Goal: Information Seeking & Learning: Learn about a topic

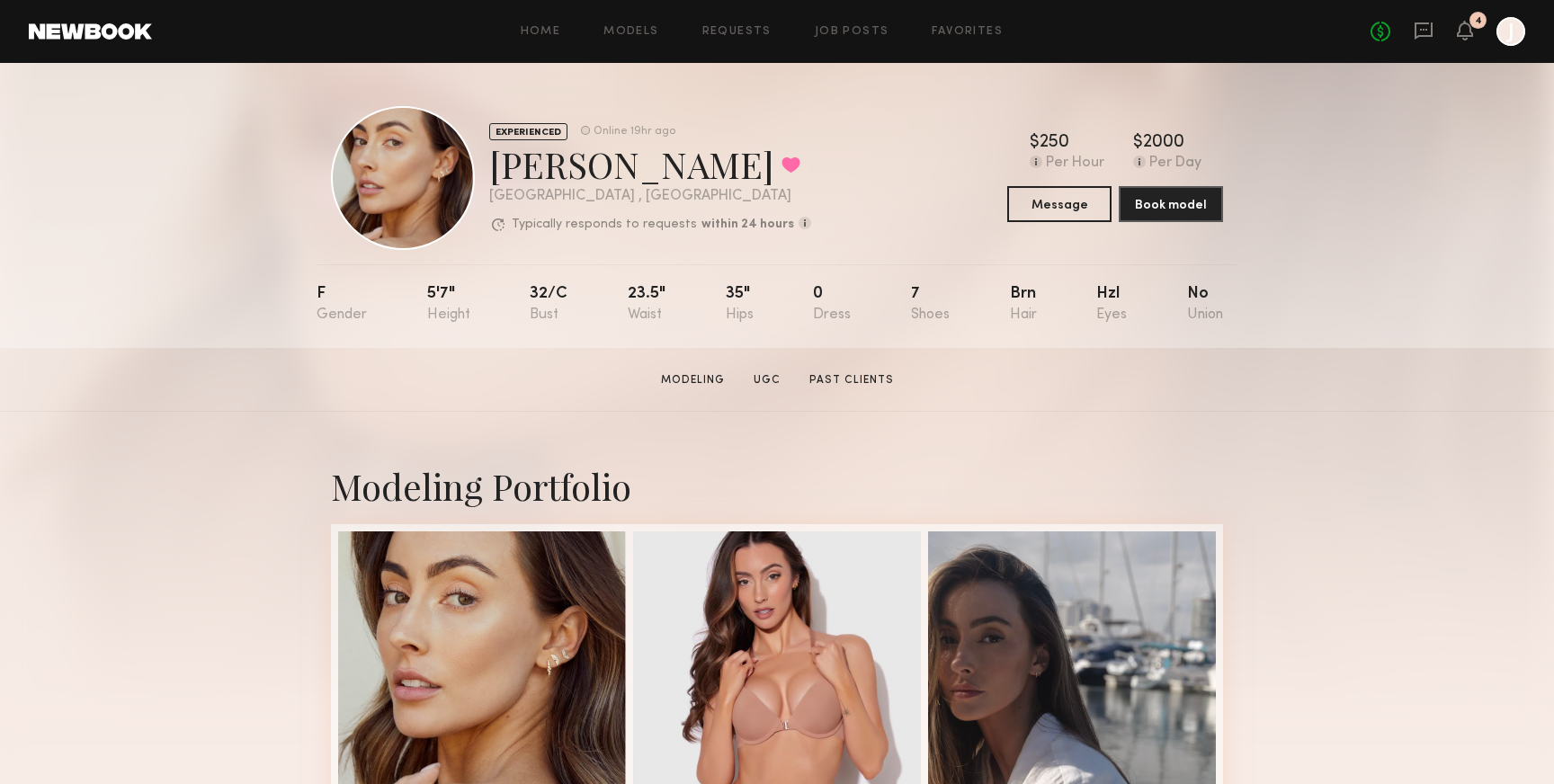
click at [1476, 32] on div "No fees up to $5,000 4 J" at bounding box center [1448, 31] width 155 height 28
click at [1474, 33] on div "No fees up to $5,000 4 J" at bounding box center [1448, 31] width 155 height 28
click at [1467, 33] on icon at bounding box center [1465, 29] width 14 height 12
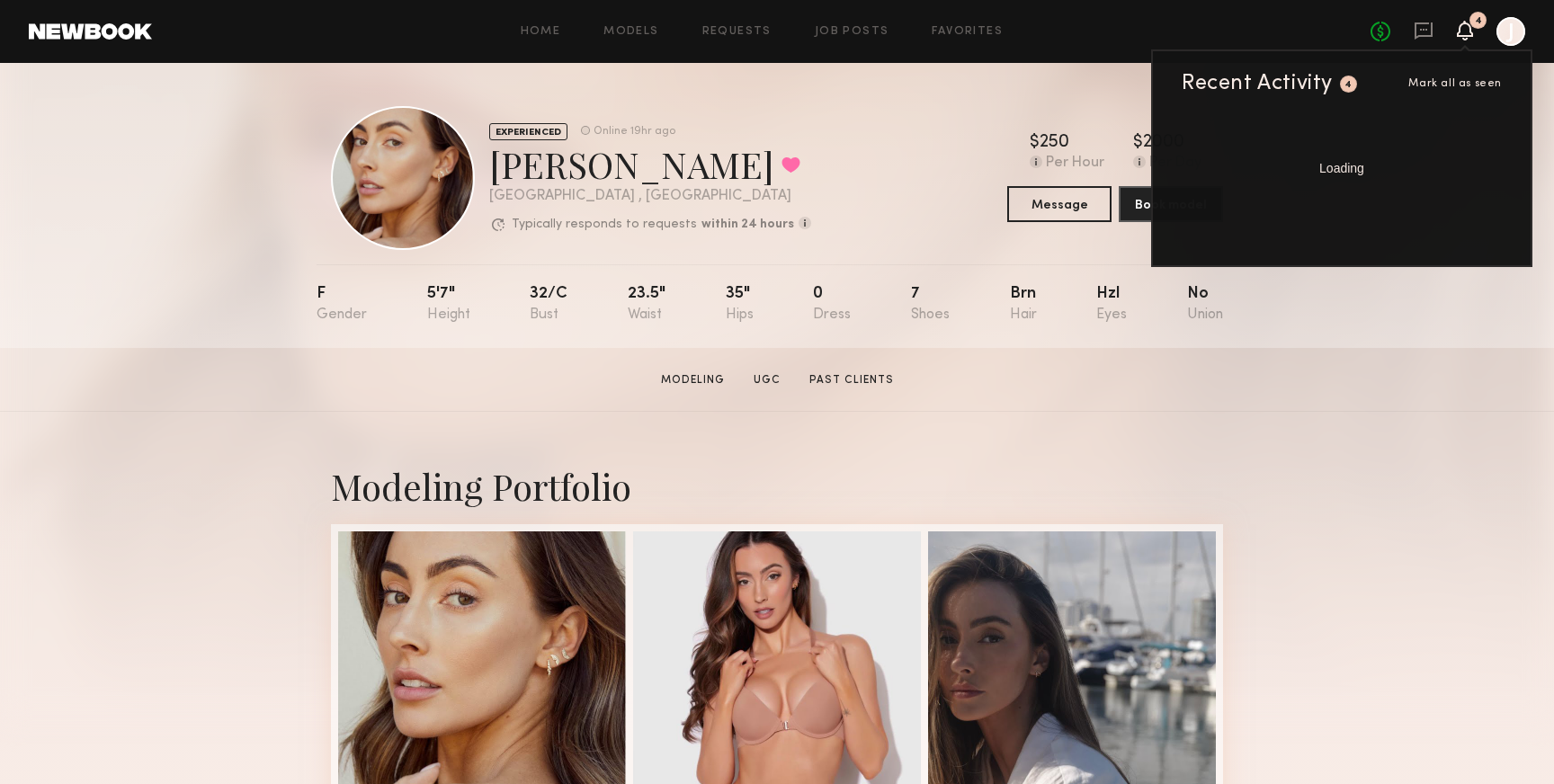
click at [1438, 78] on span "Mark all as seen" at bounding box center [1455, 83] width 94 height 10
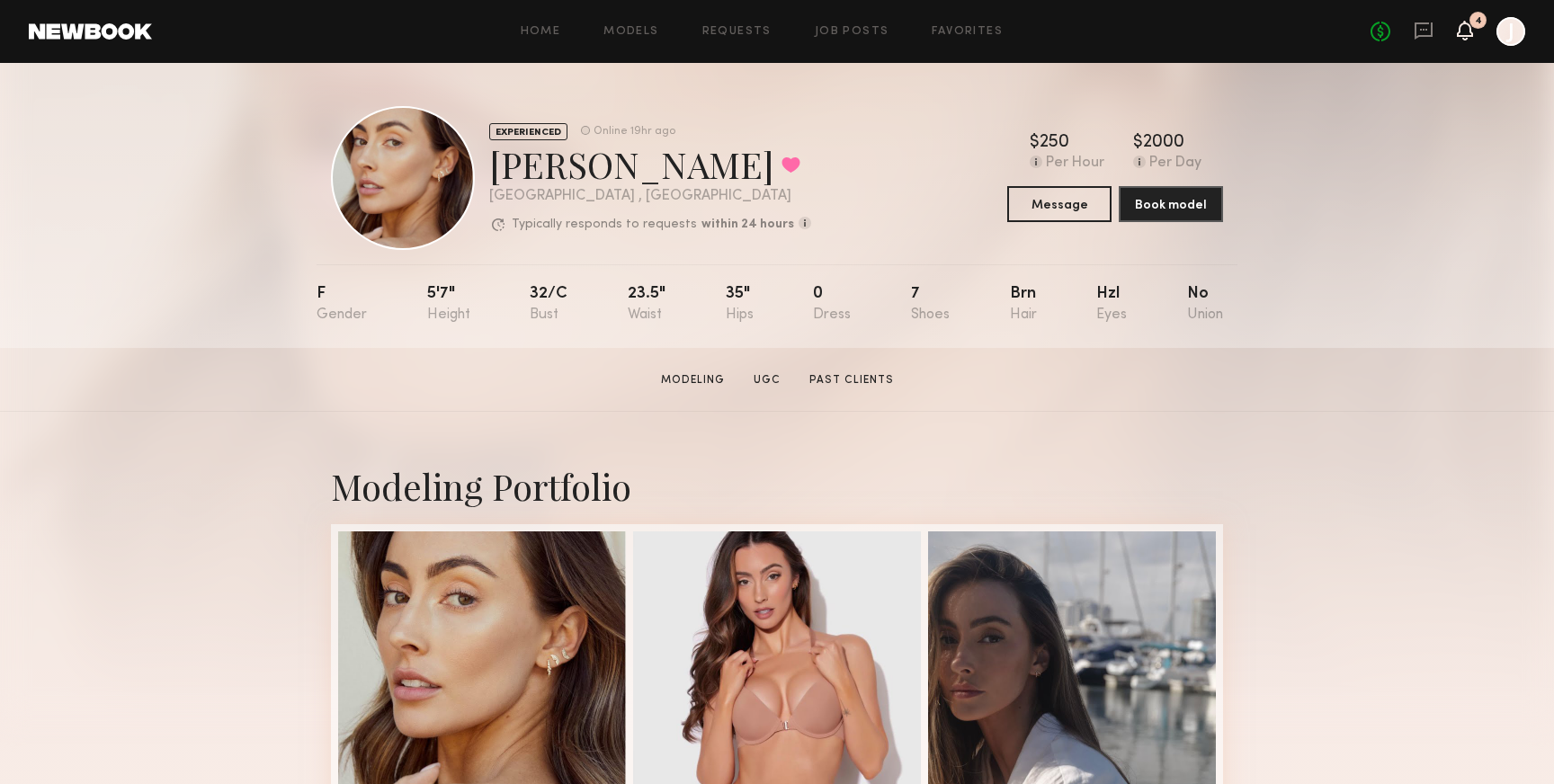
click at [1458, 31] on icon at bounding box center [1465, 29] width 14 height 12
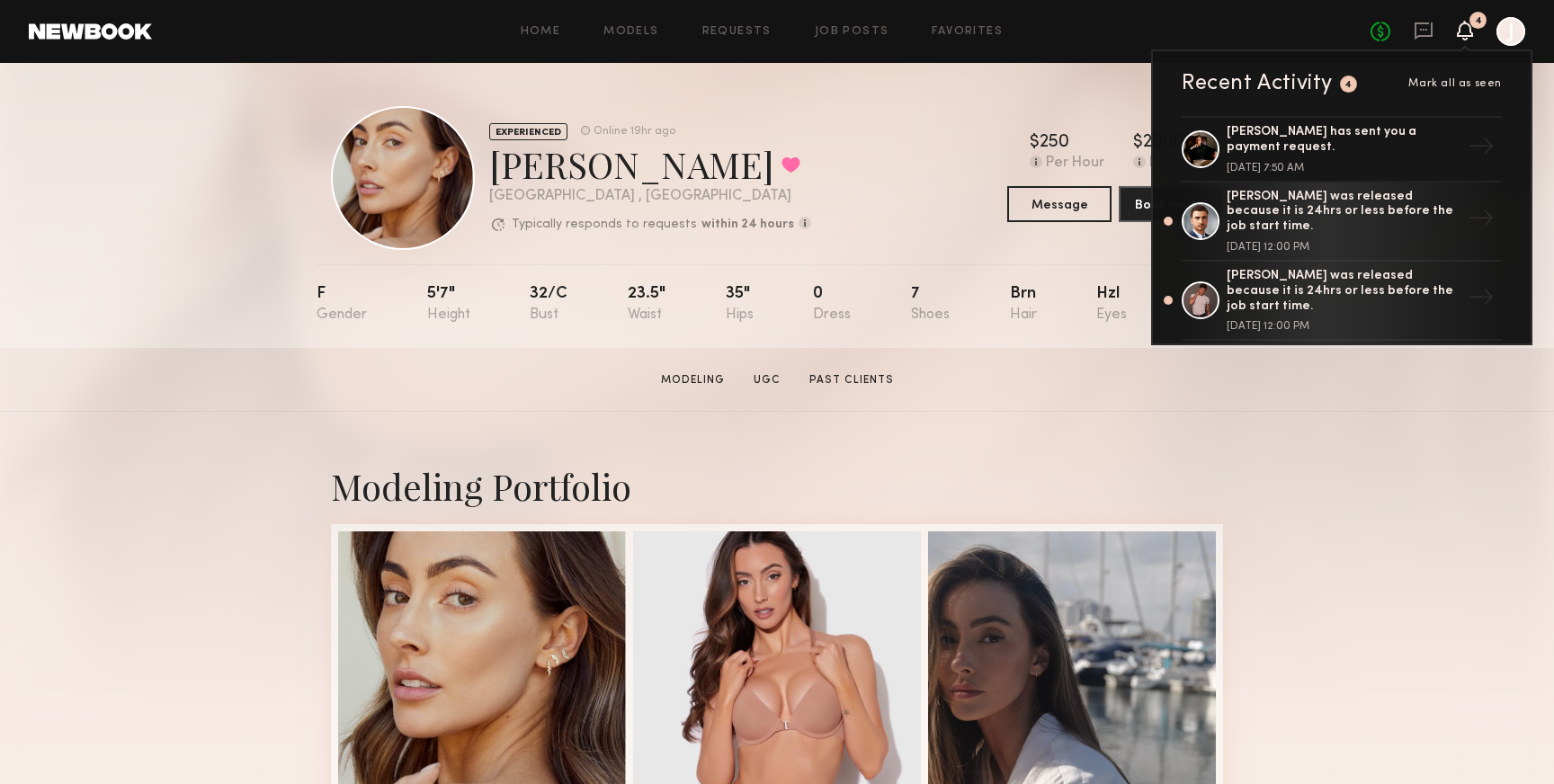
click at [1460, 80] on span "Mark all as seen" at bounding box center [1455, 83] width 94 height 10
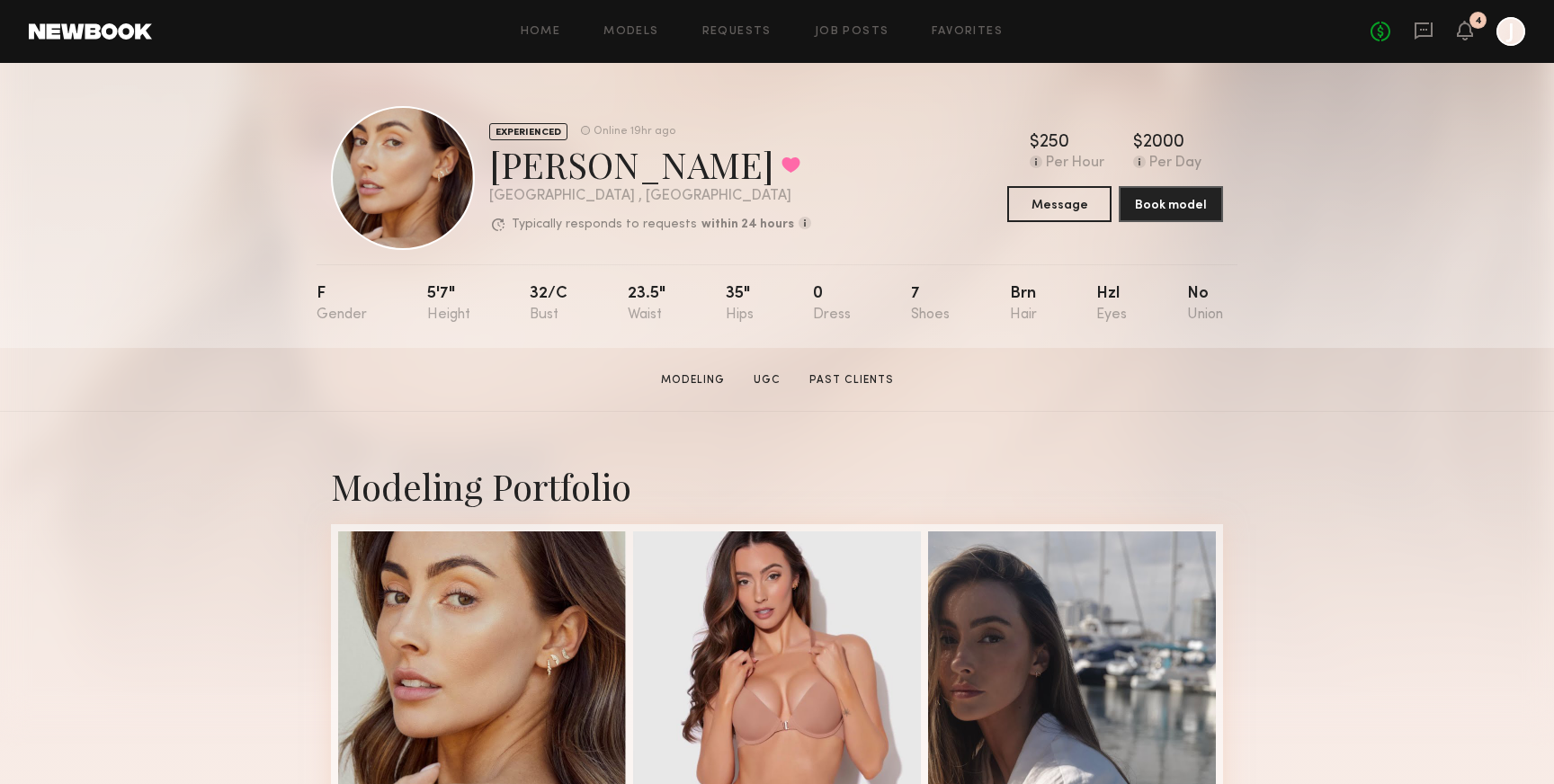
click at [1461, 48] on header "Home Models Requests Job Posts Favorites Sign Out No fees up to $5,000 4 J" at bounding box center [777, 31] width 1554 height 63
click at [1465, 36] on icon at bounding box center [1465, 29] width 14 height 12
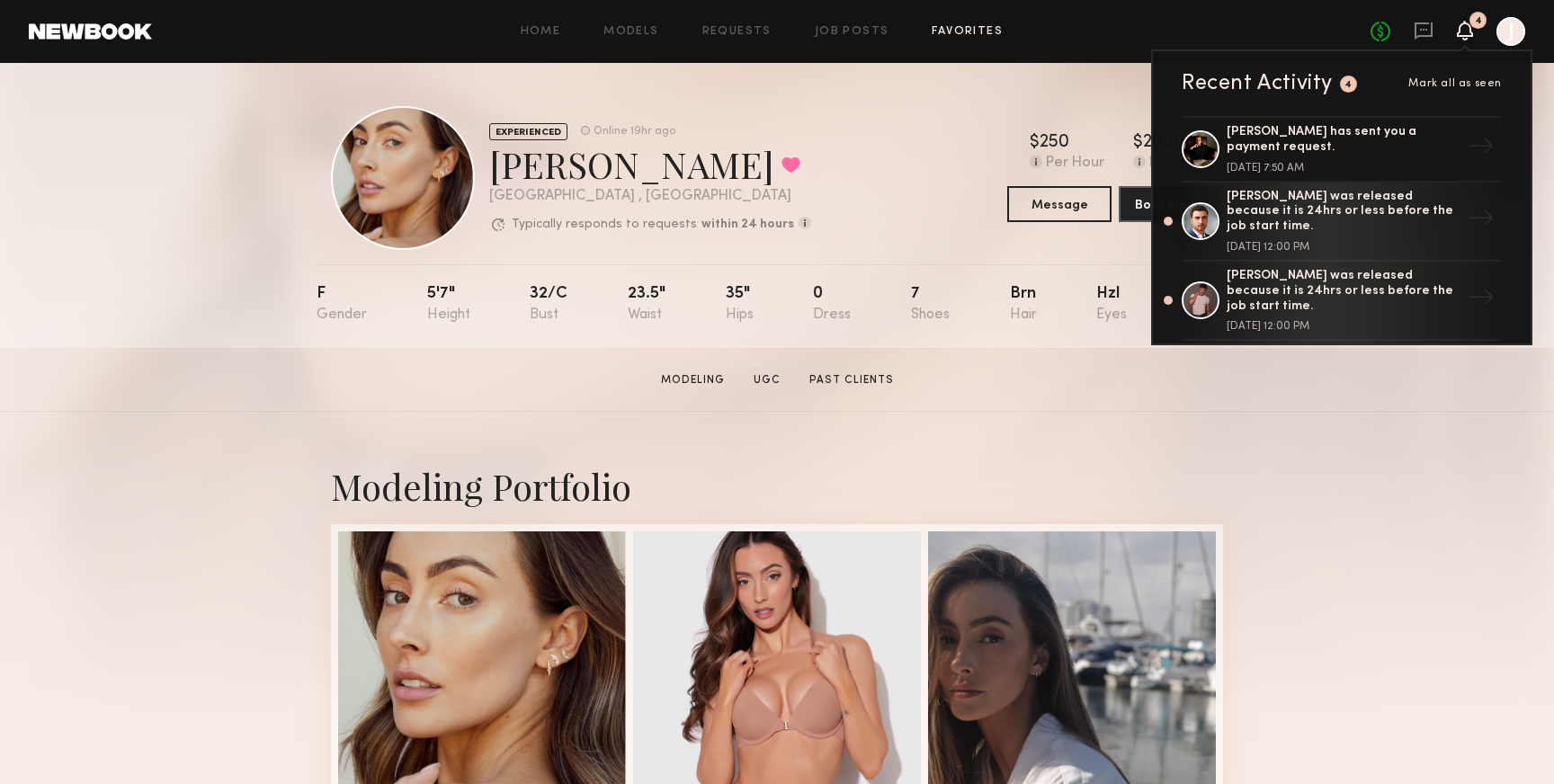
click at [954, 34] on link "Favorites" at bounding box center [967, 31] width 71 height 11
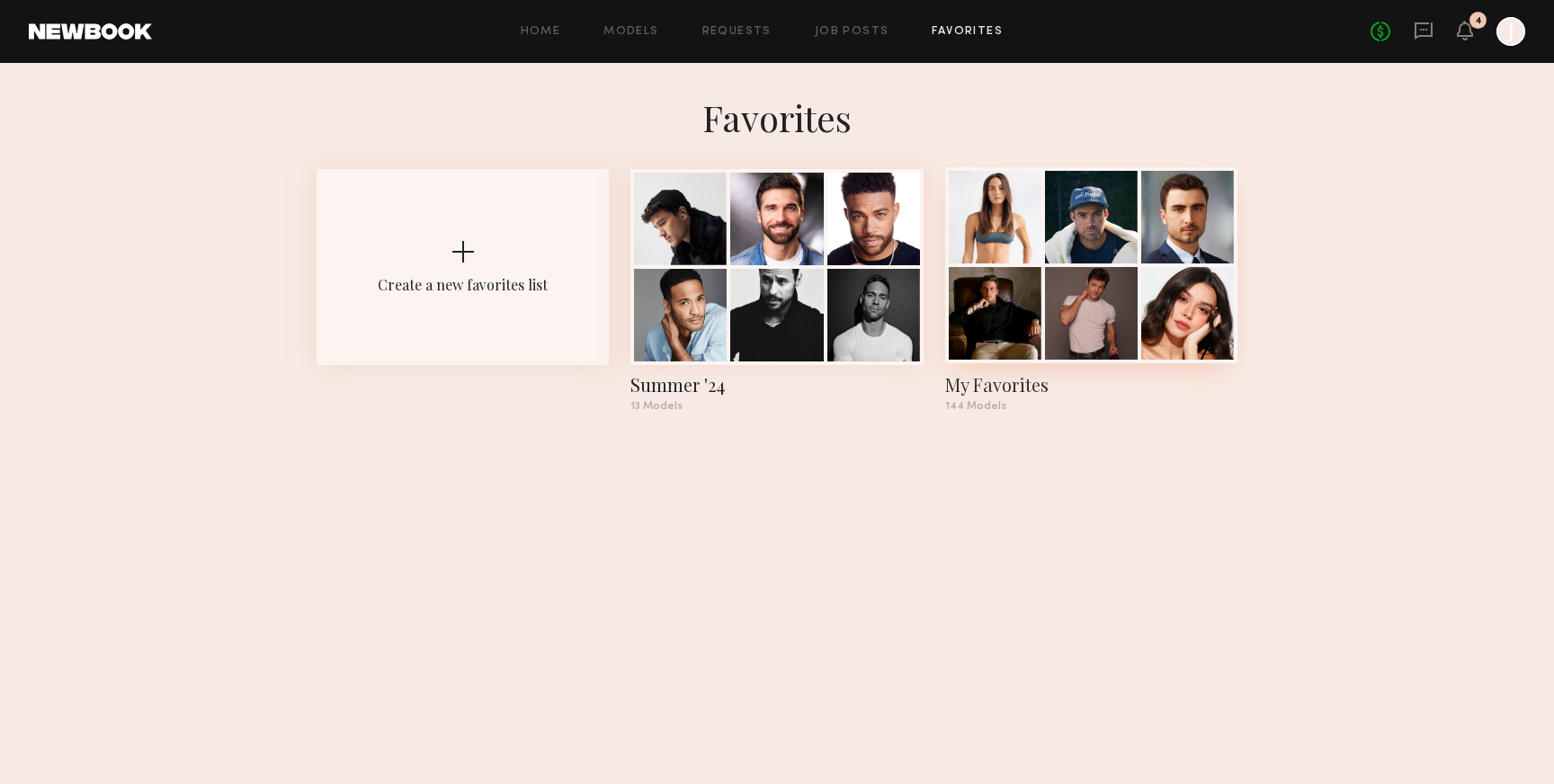
click at [1140, 385] on div "My Favorites" at bounding box center [1092, 384] width 292 height 26
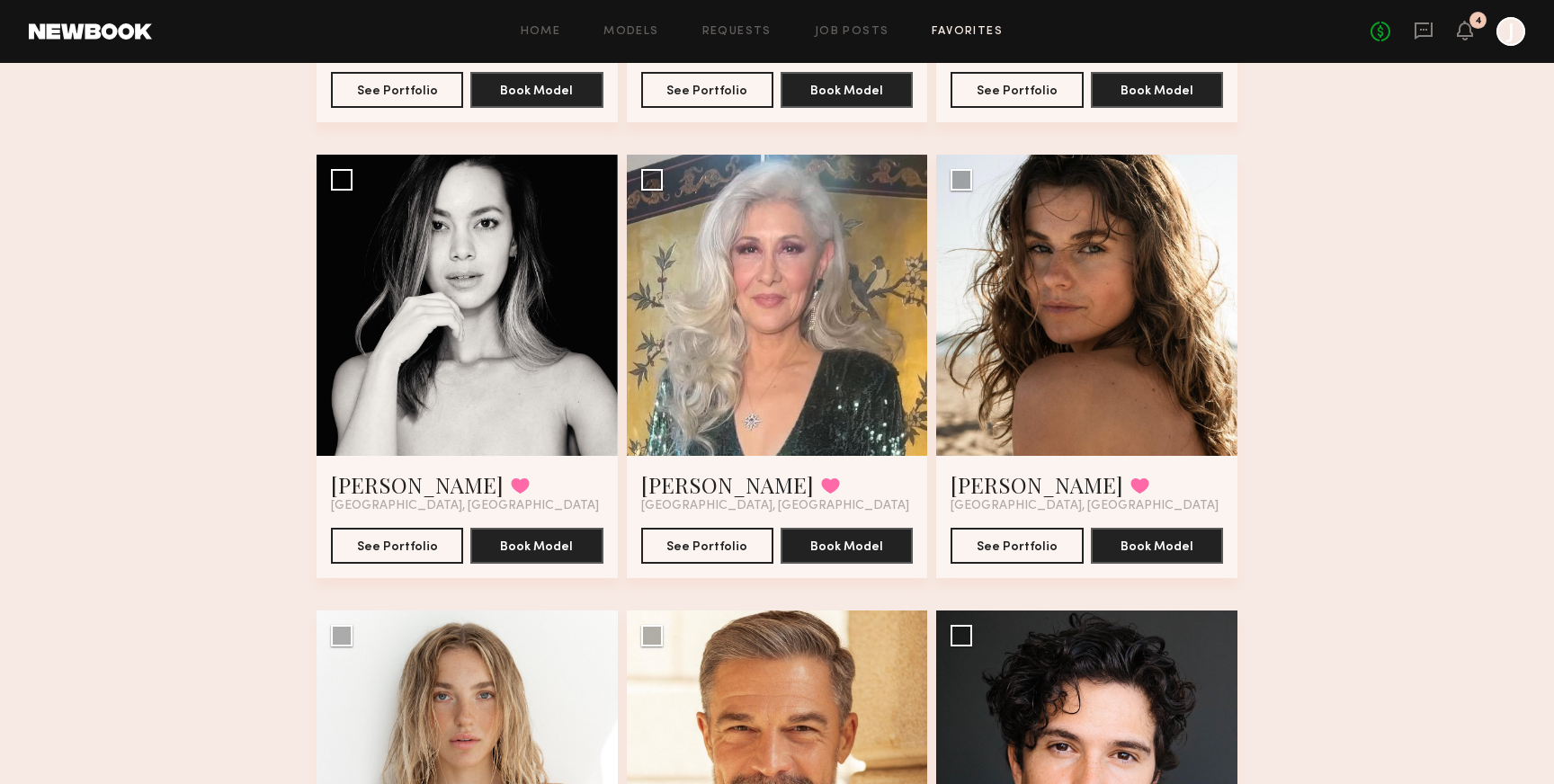
scroll to position [4157, 0]
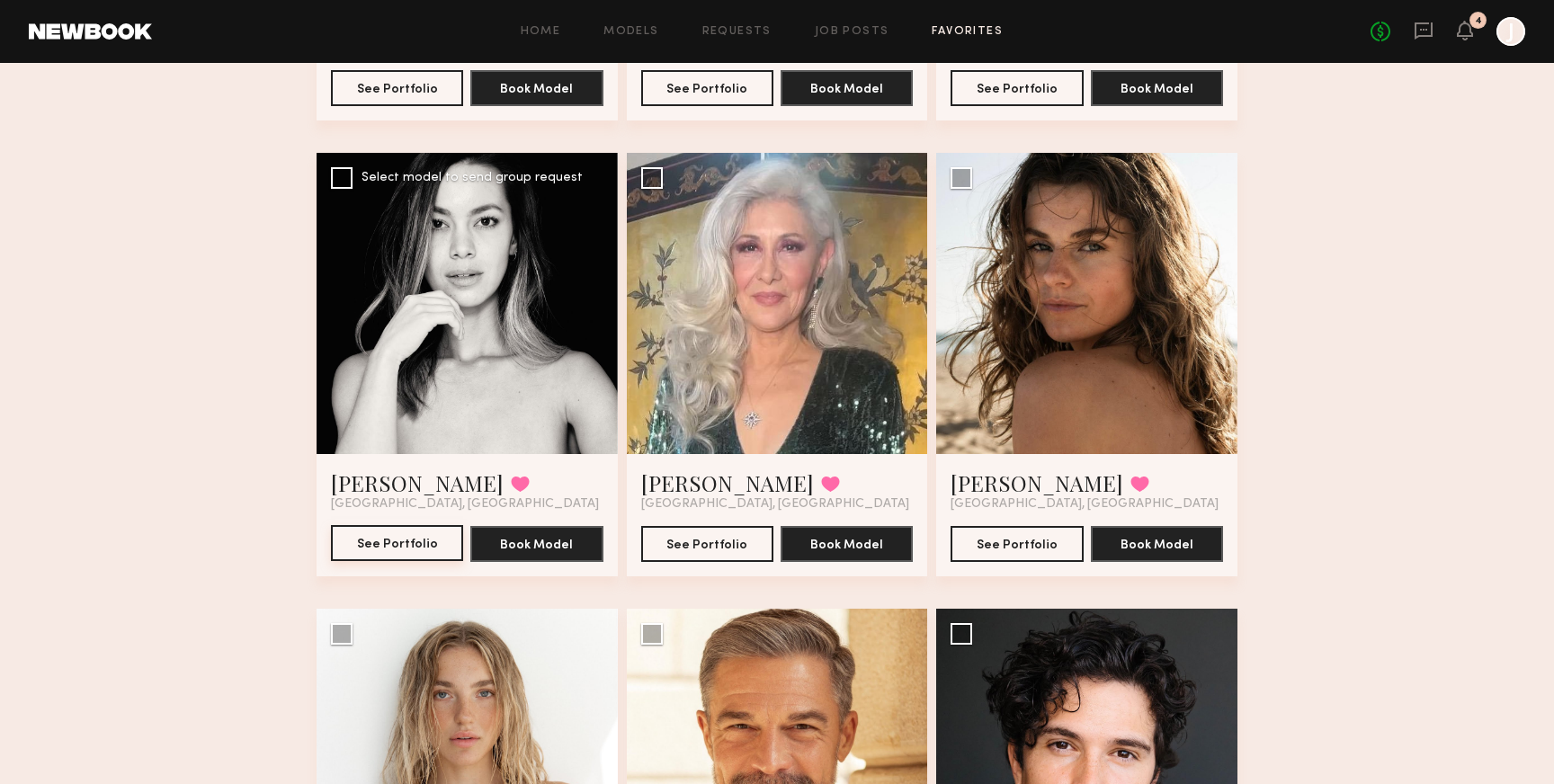
click at [446, 552] on button "See Portfolio" at bounding box center [397, 543] width 132 height 36
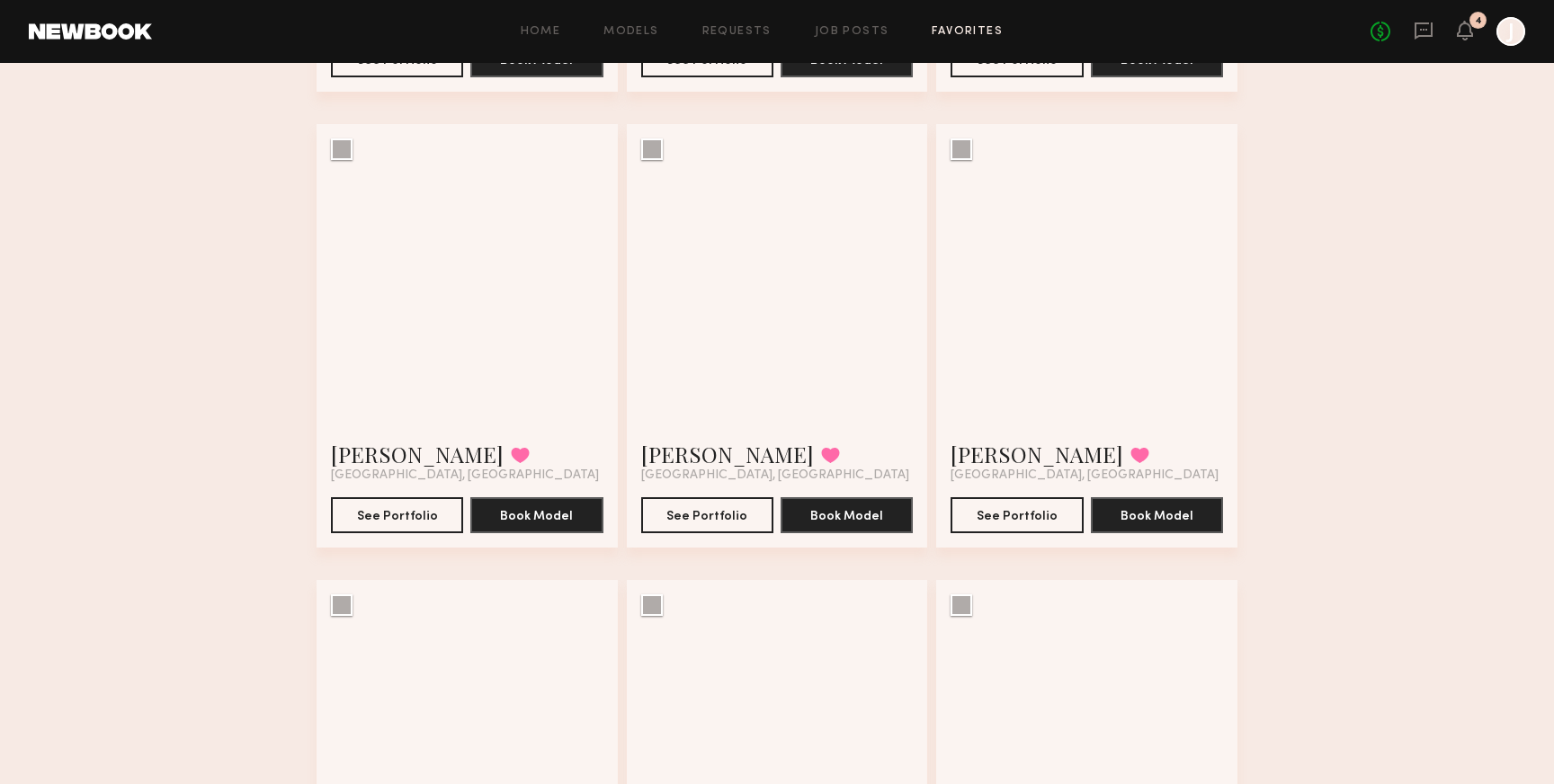
scroll to position [11923, 0]
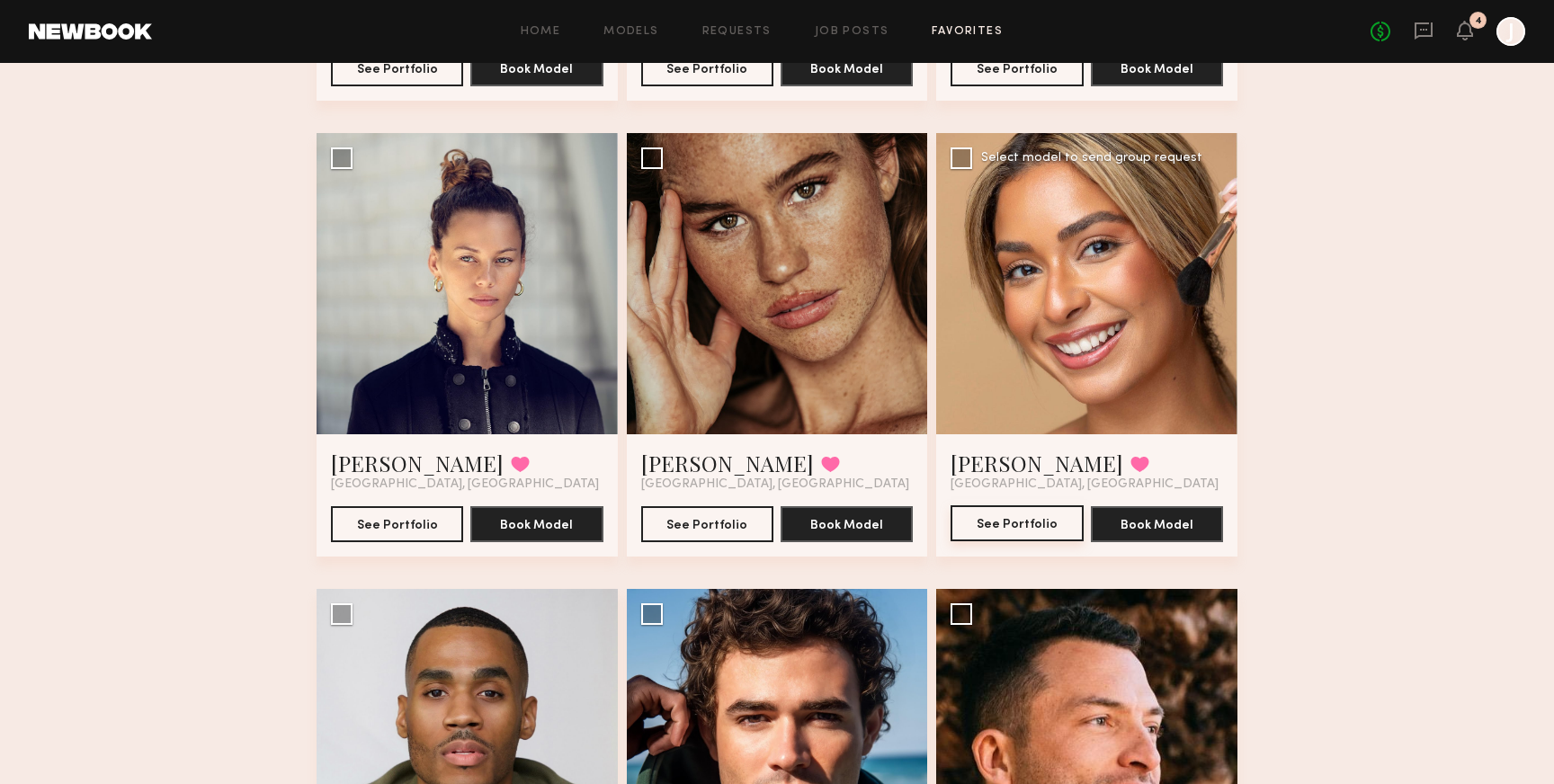
click at [1031, 525] on button "See Portfolio" at bounding box center [1017, 524] width 132 height 36
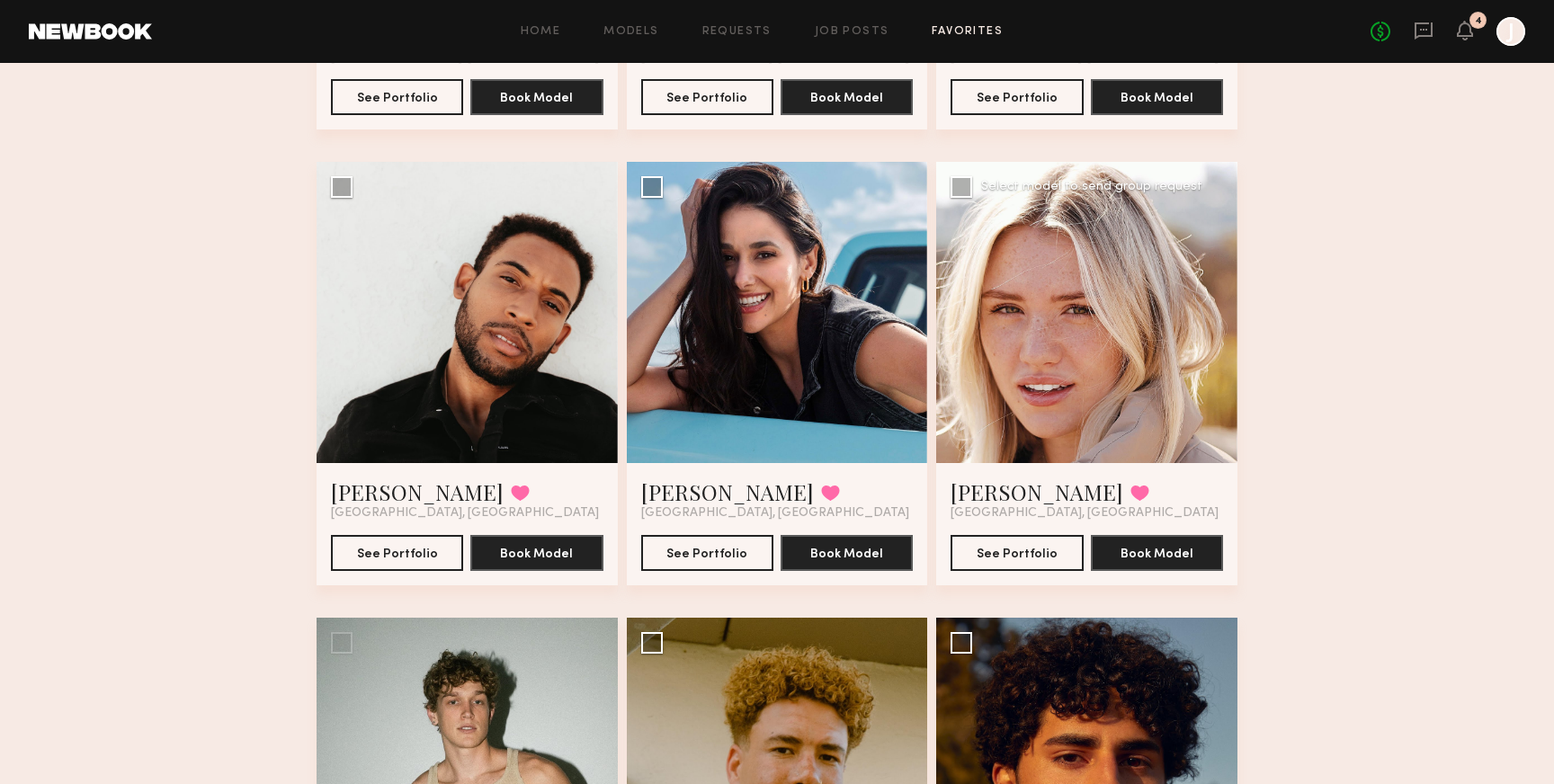
scroll to position [13248, 0]
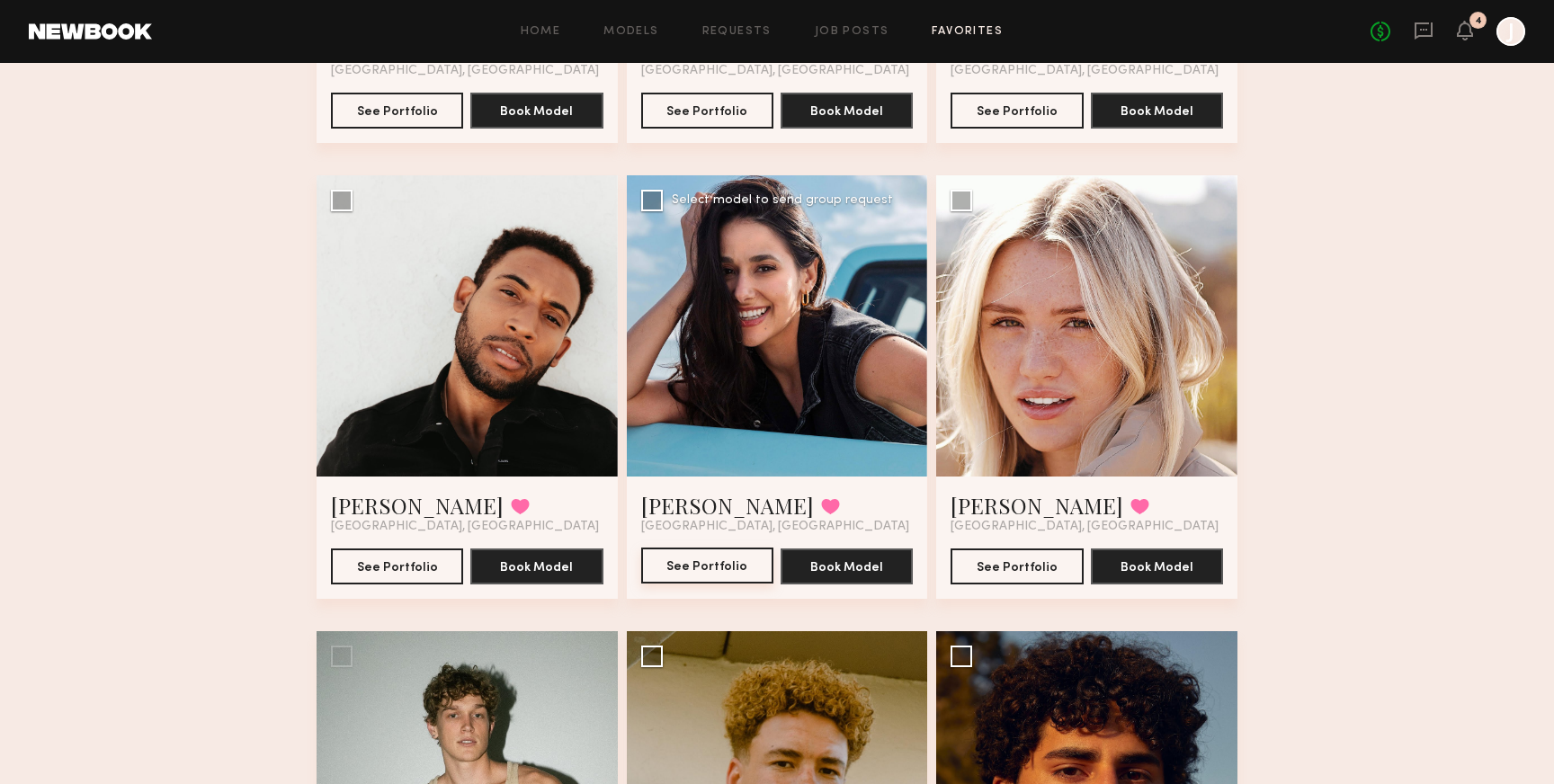
click at [755, 565] on button "See Portfolio" at bounding box center [707, 566] width 132 height 36
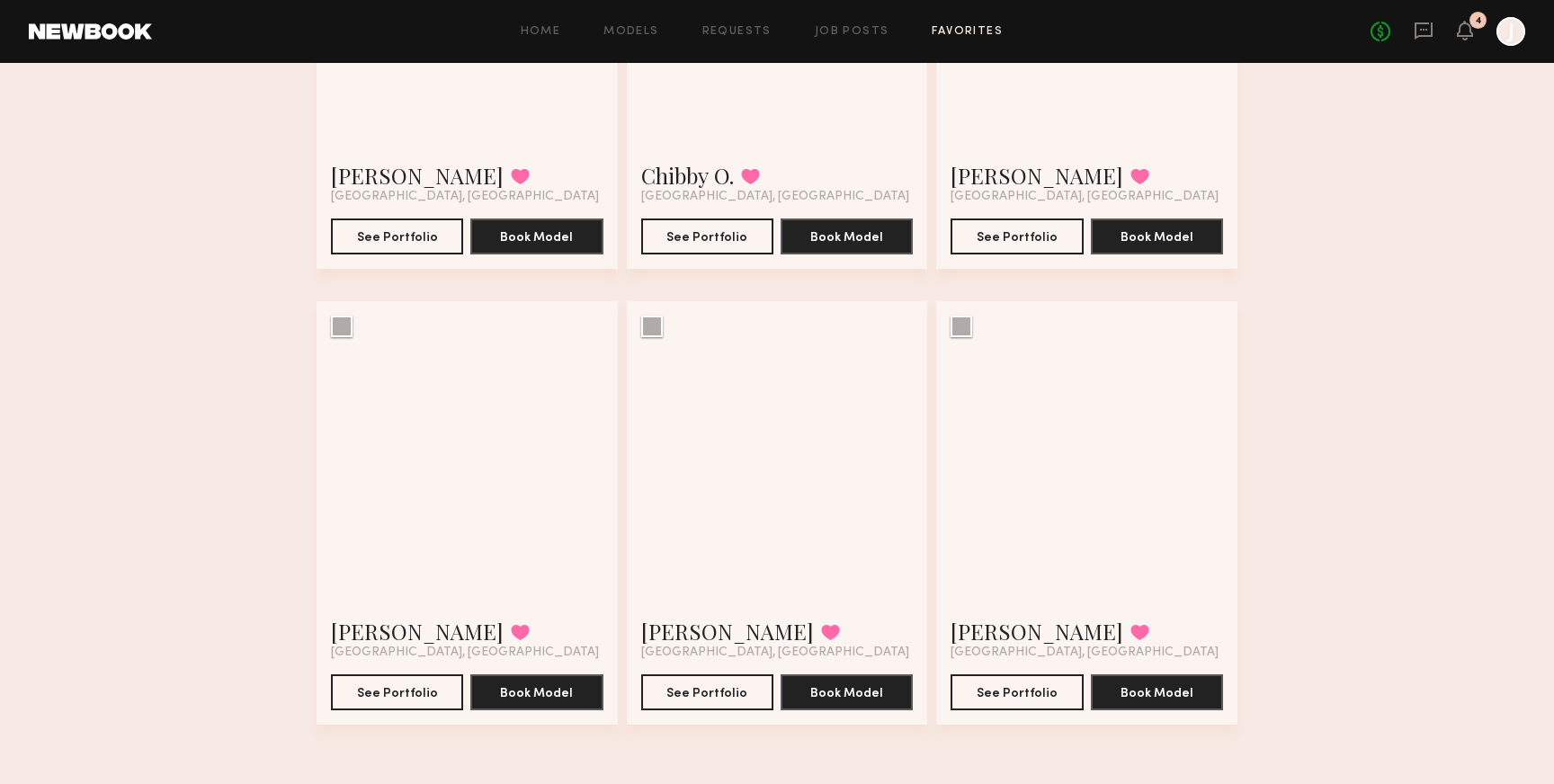
scroll to position [21325, 0]
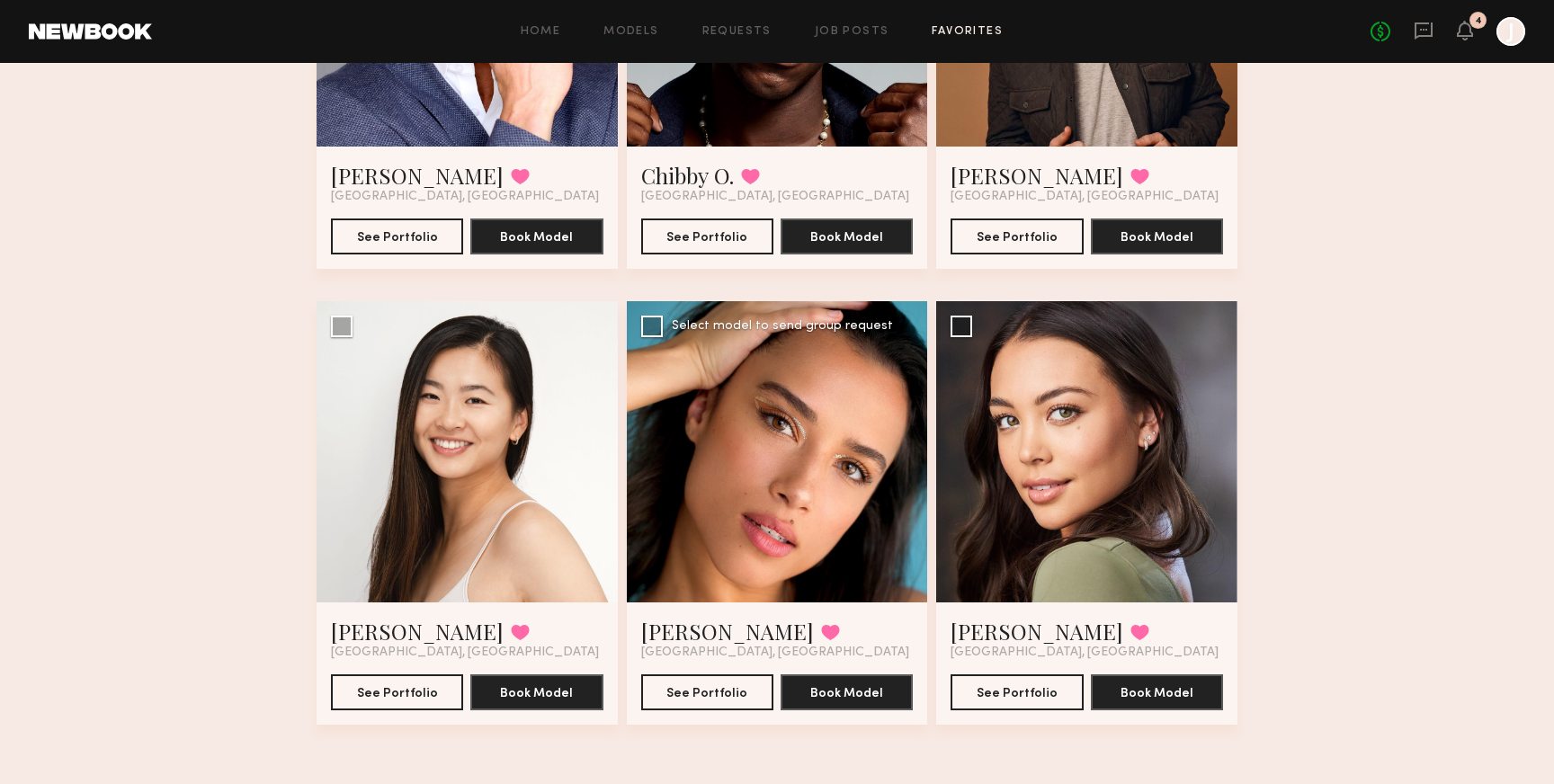
click at [863, 510] on div at bounding box center [777, 451] width 301 height 301
click at [712, 678] on button "See Portfolio" at bounding box center [707, 692] width 132 height 36
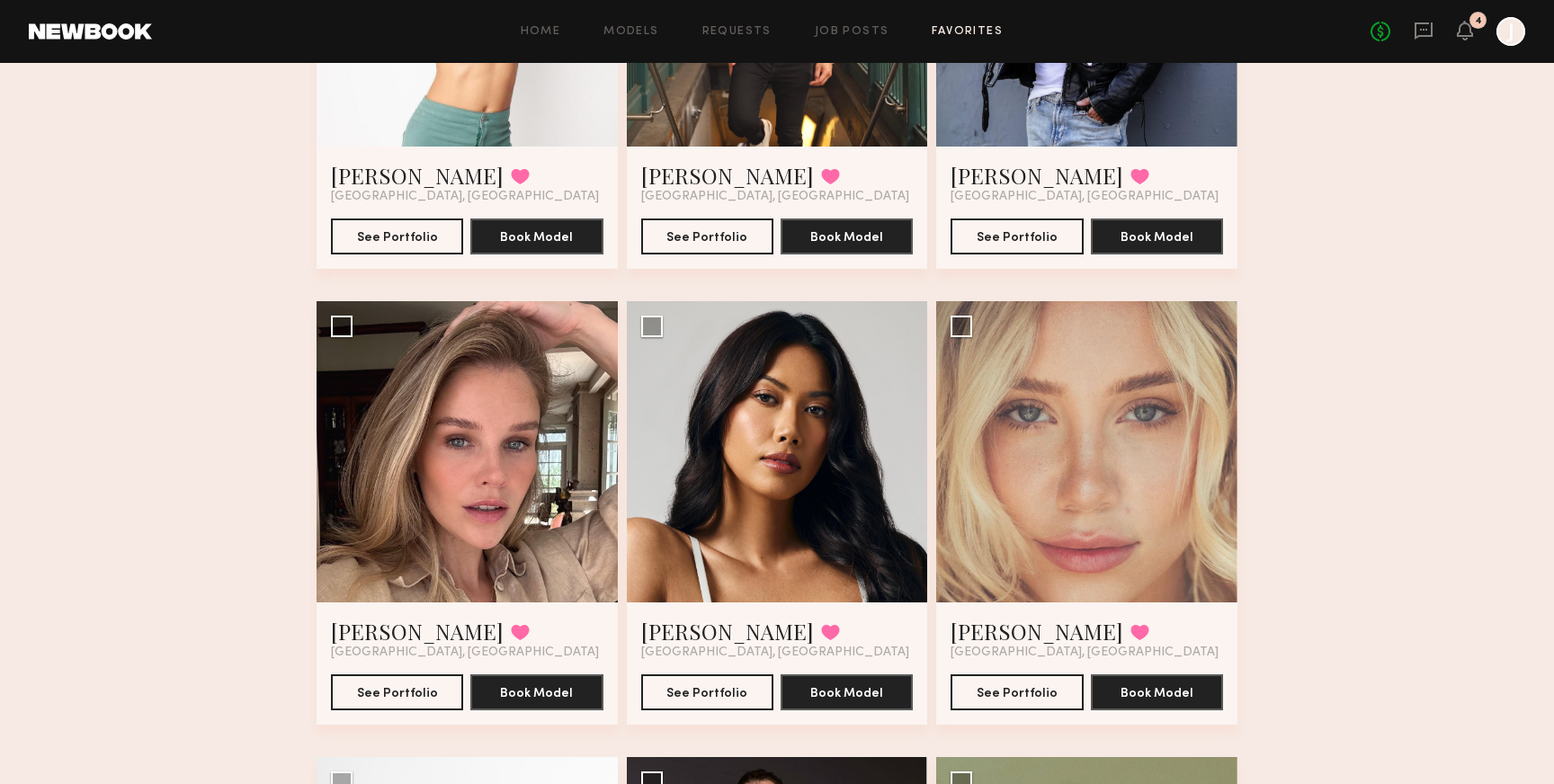
scroll to position [6748, 0]
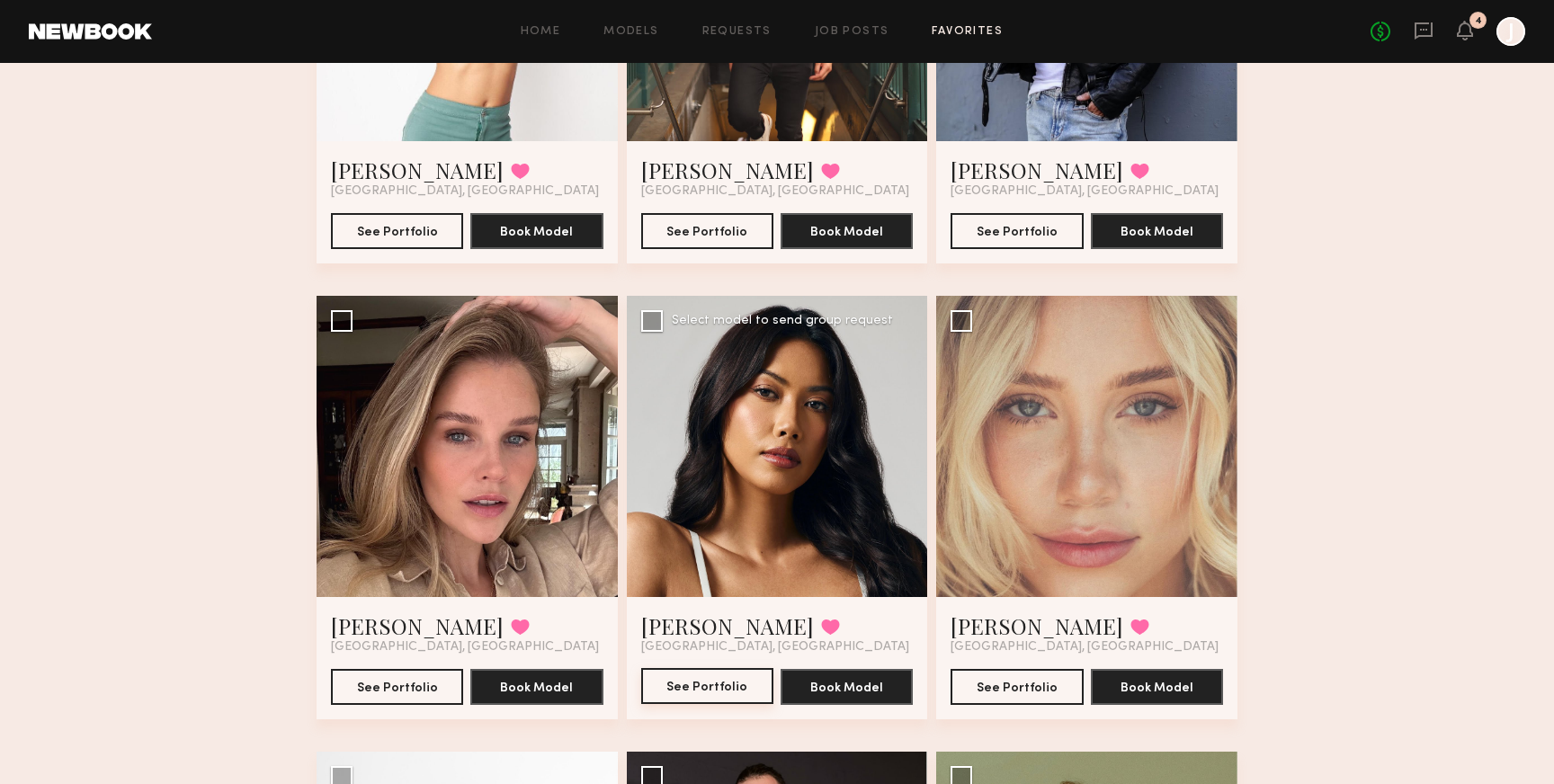
click at [721, 688] on button "See Portfolio" at bounding box center [707, 686] width 132 height 36
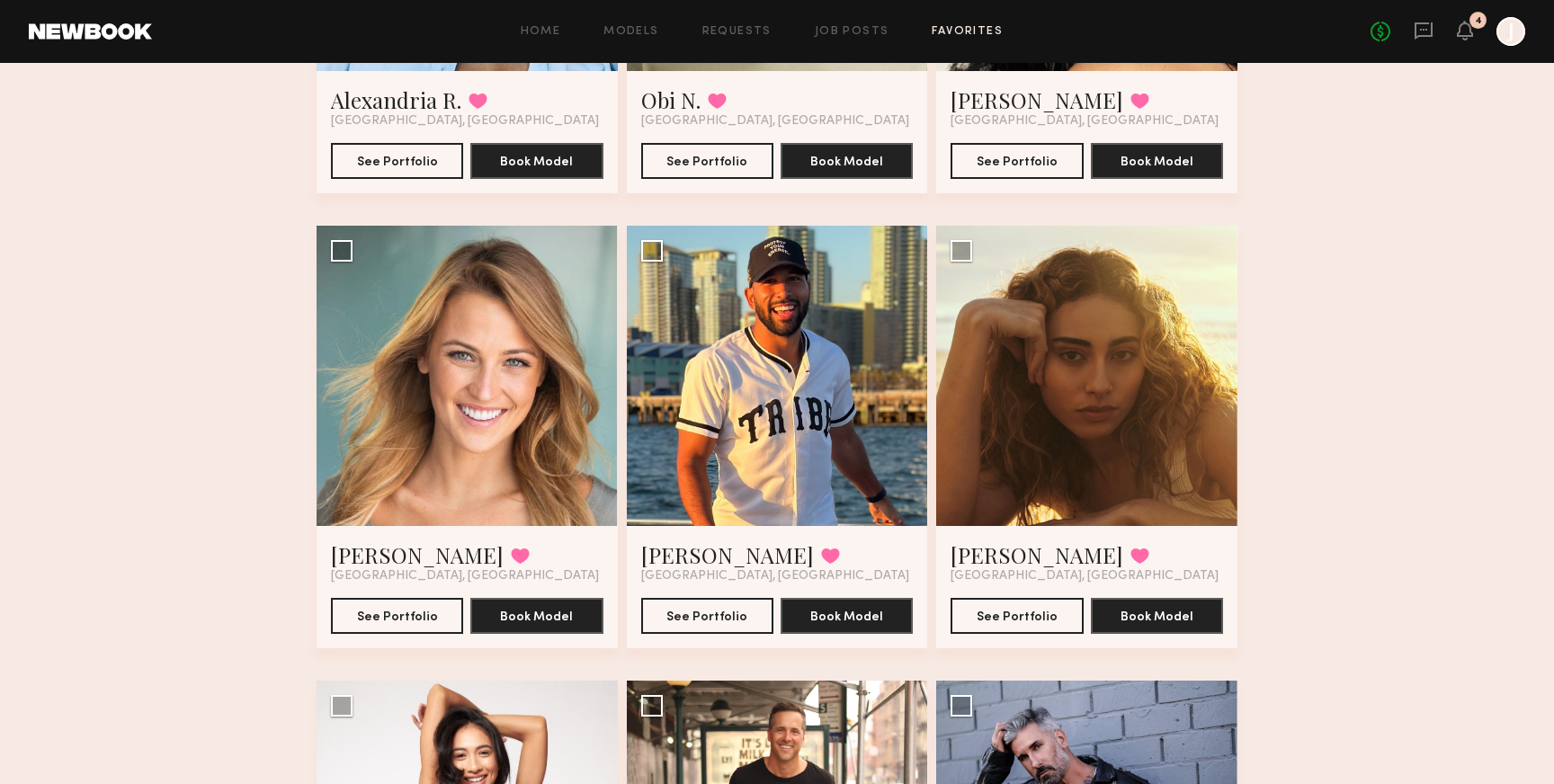
scroll to position [5909, 0]
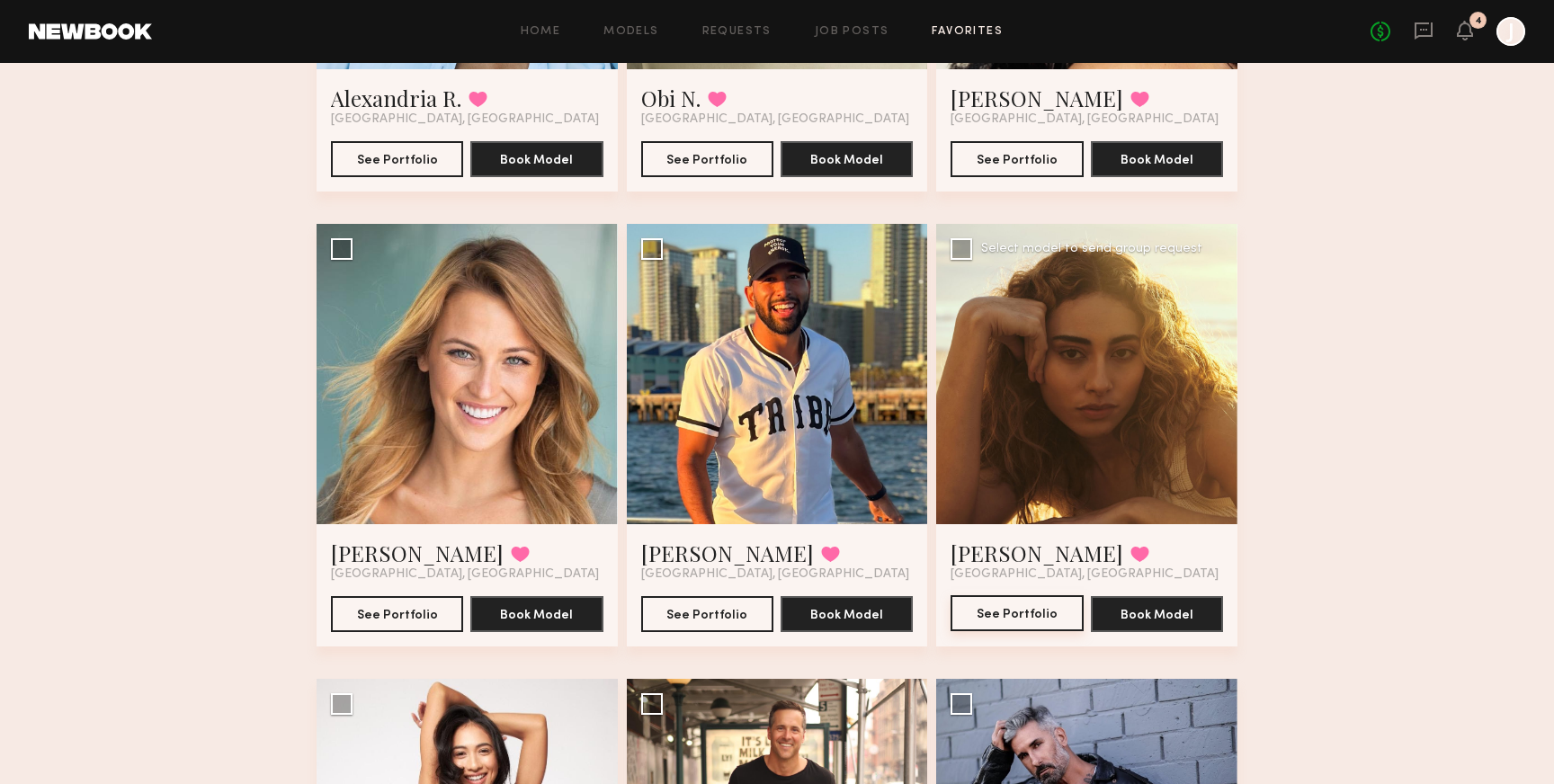
click at [1007, 618] on button "See Portfolio" at bounding box center [1017, 613] width 132 height 36
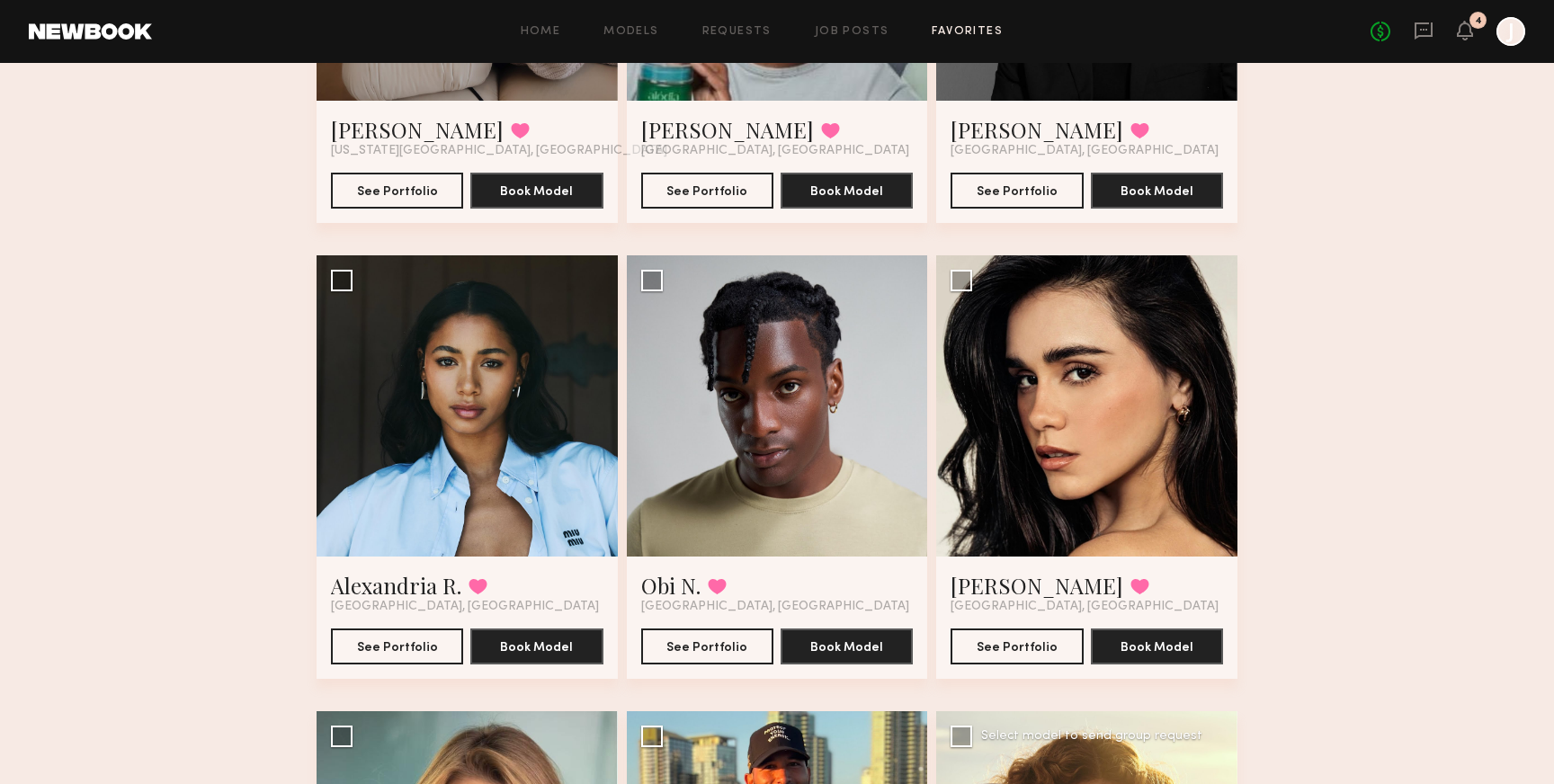
scroll to position [5405, 0]
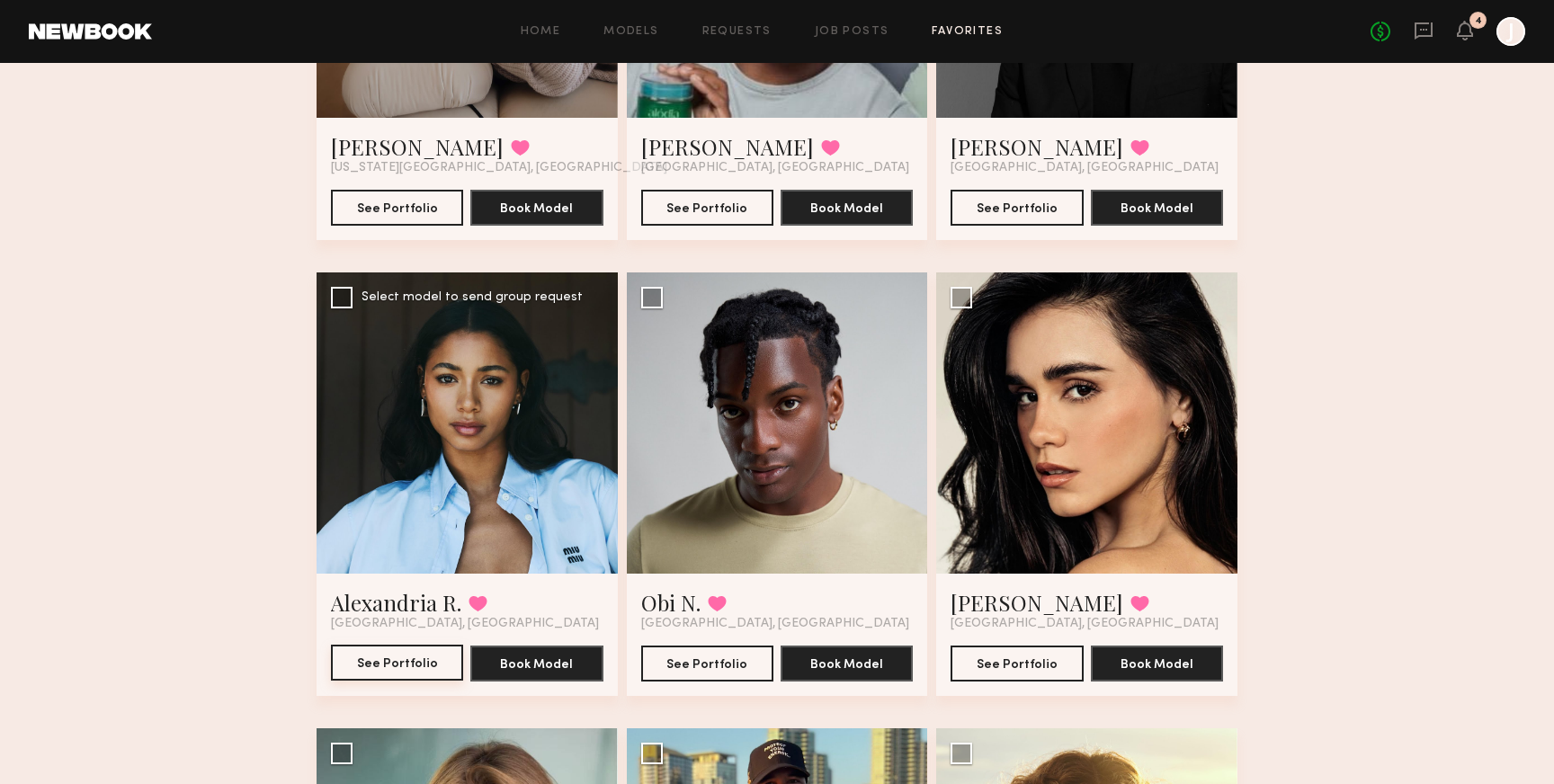
click at [447, 668] on button "See Portfolio" at bounding box center [397, 663] width 132 height 36
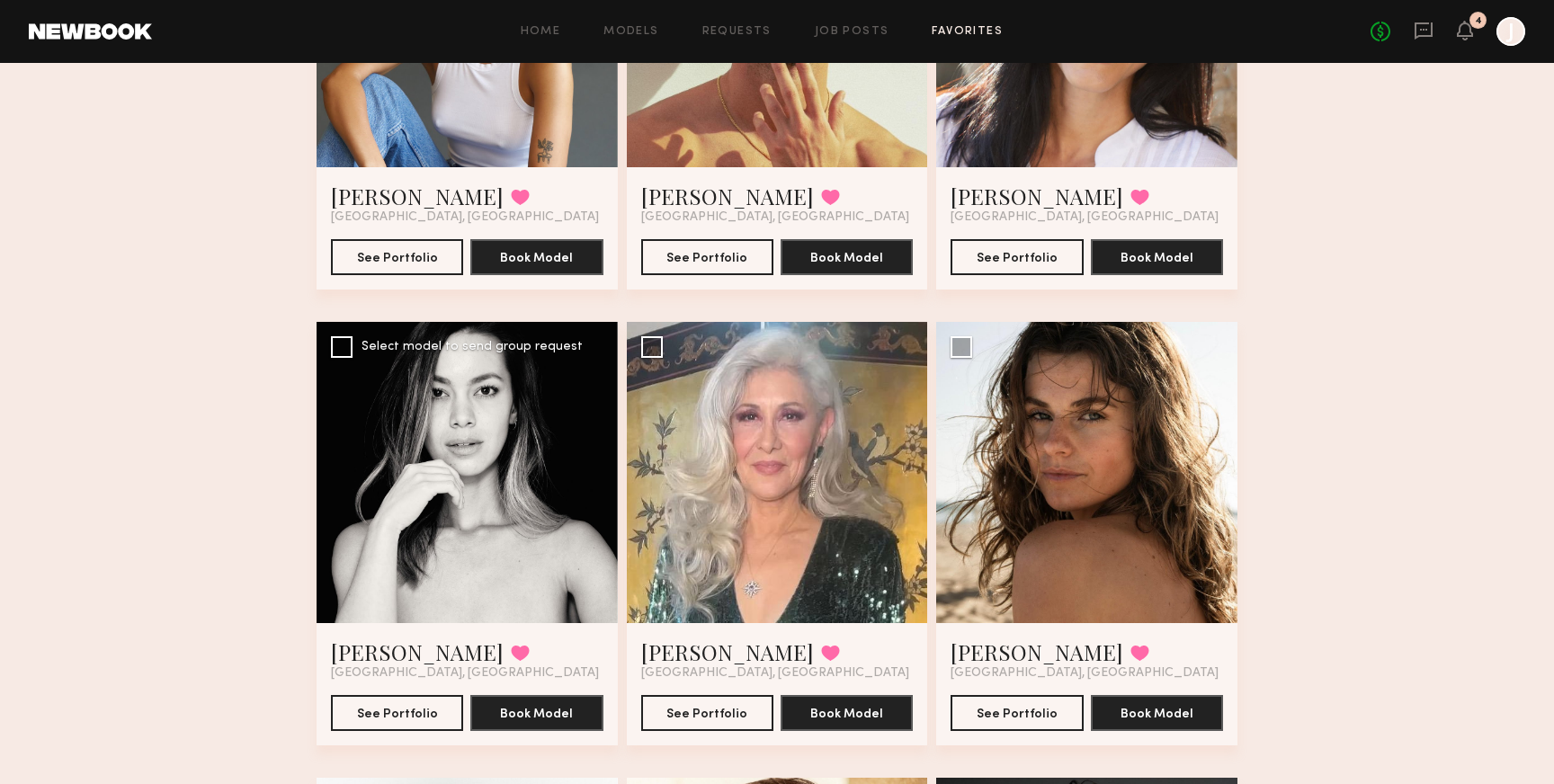
scroll to position [4011, 0]
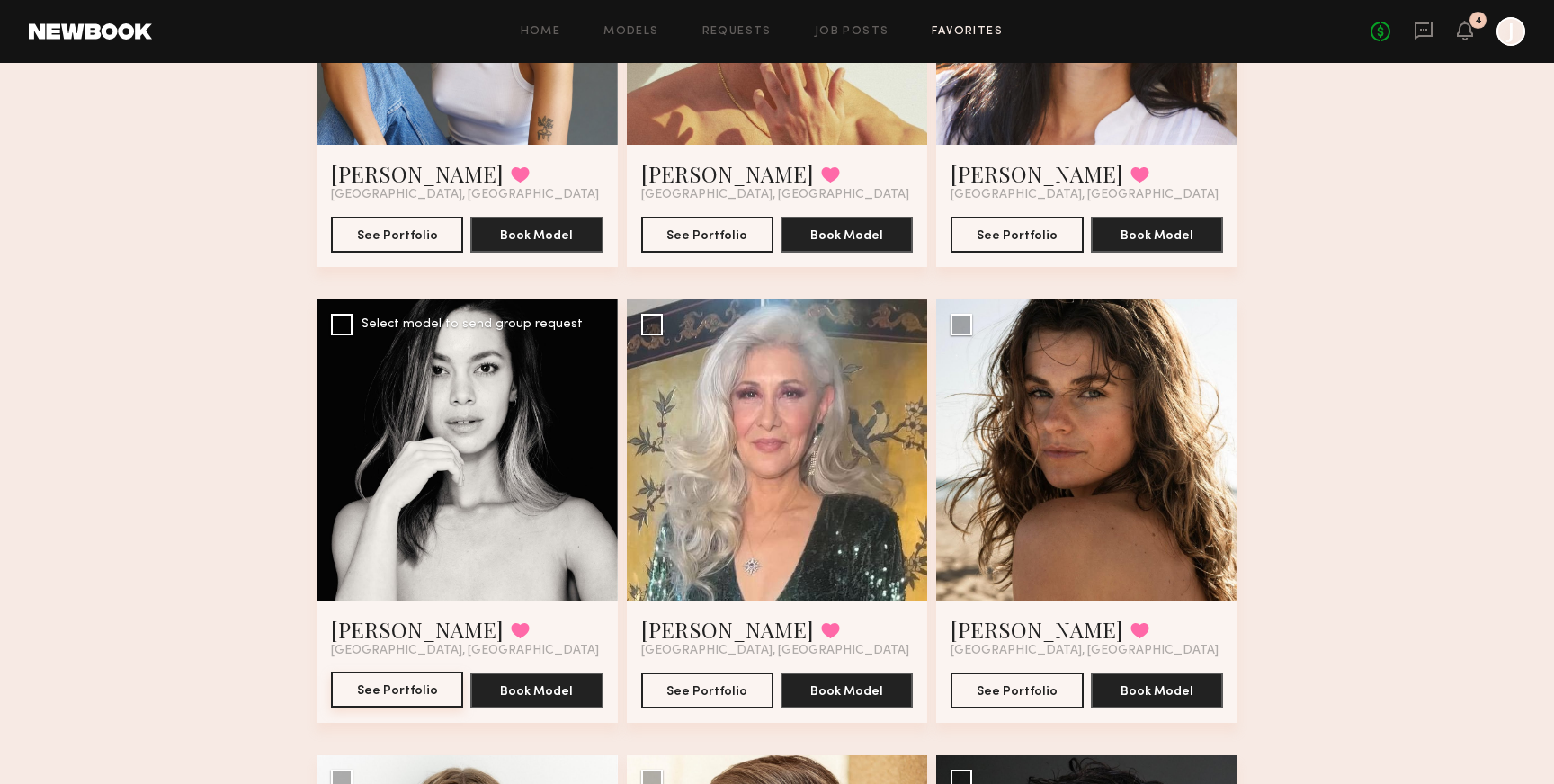
click at [385, 687] on button "See Portfolio" at bounding box center [397, 690] width 132 height 36
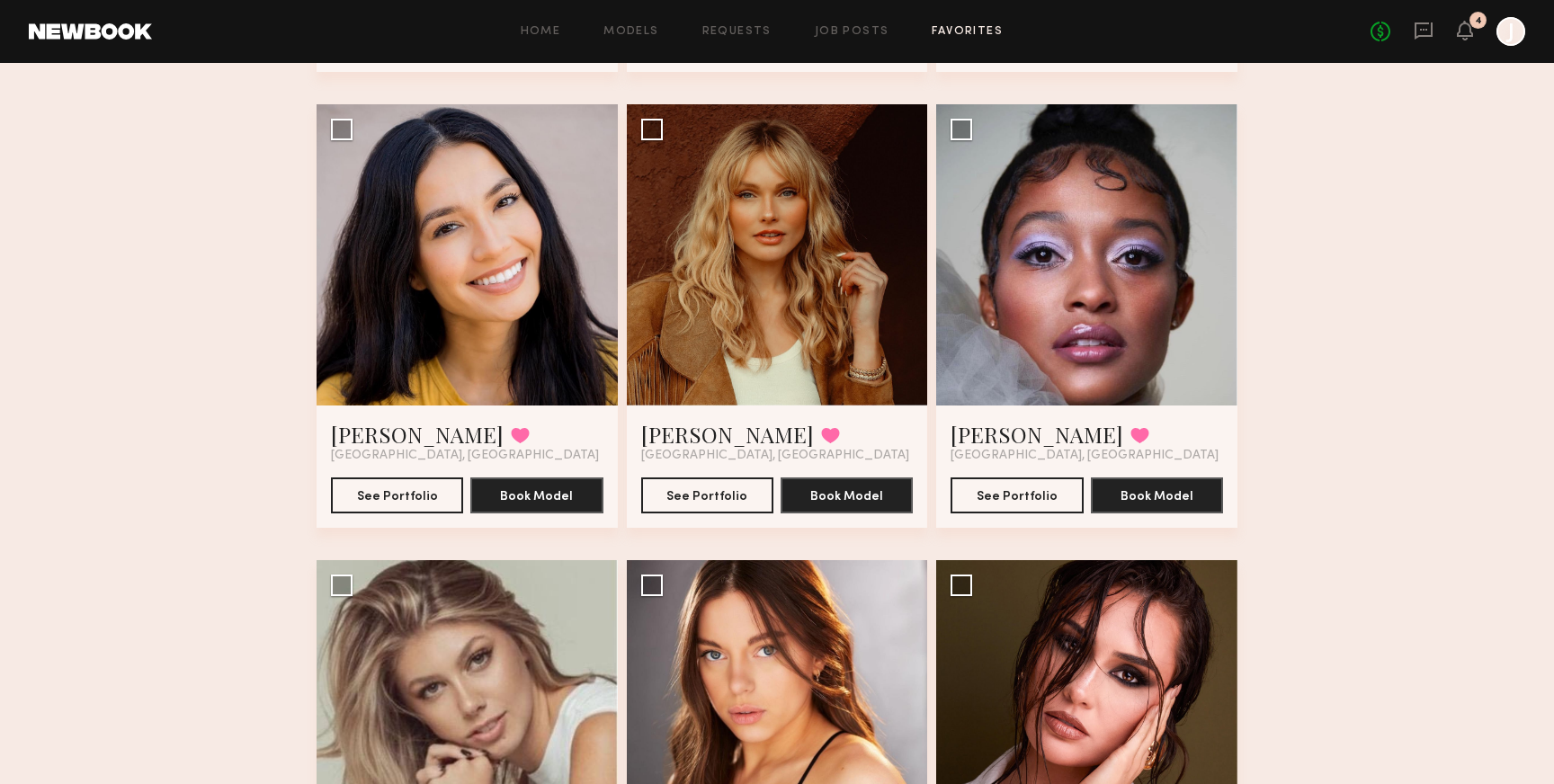
scroll to position [2838, 0]
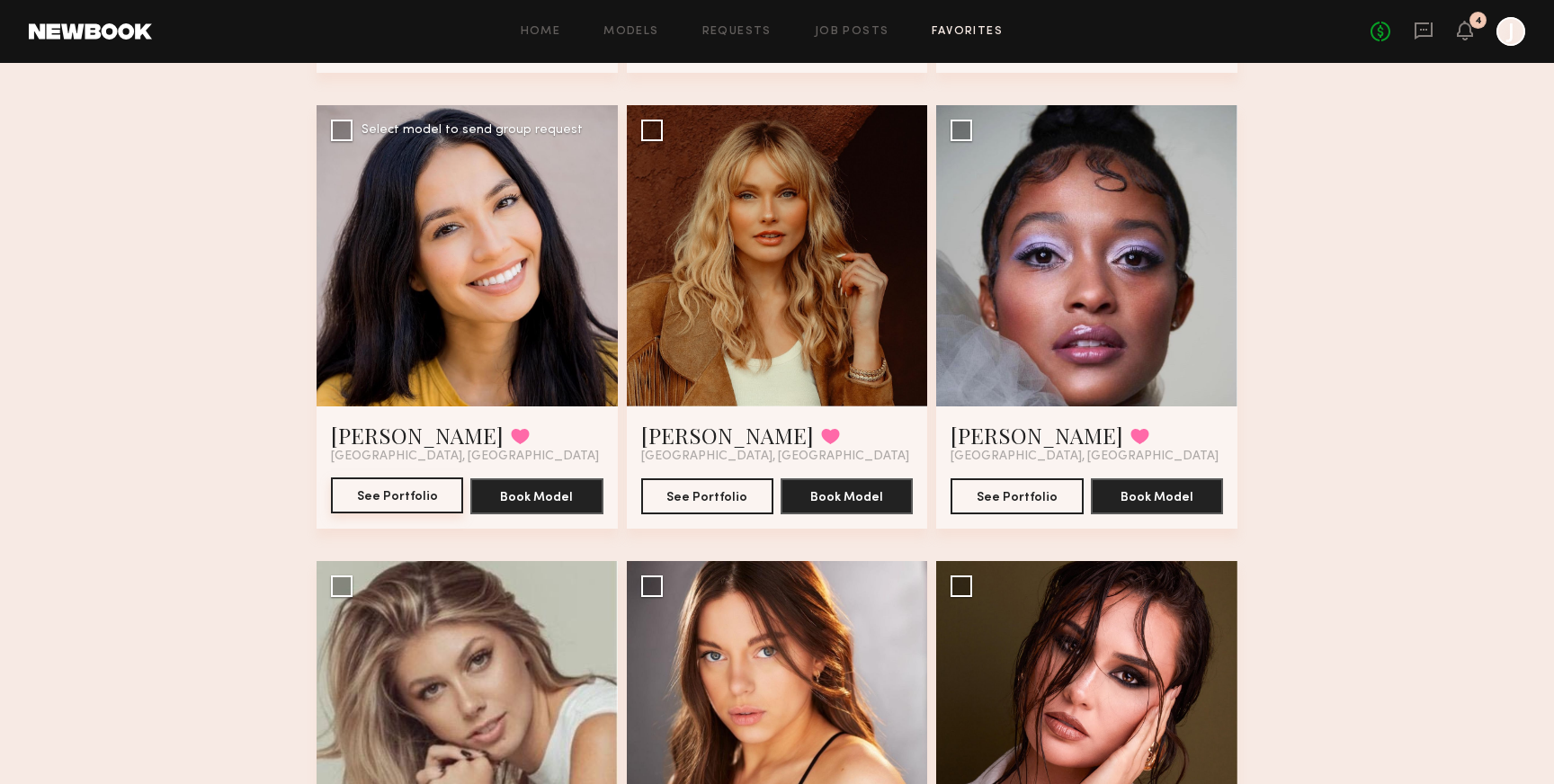
click at [413, 484] on button "See Portfolio" at bounding box center [397, 495] width 132 height 36
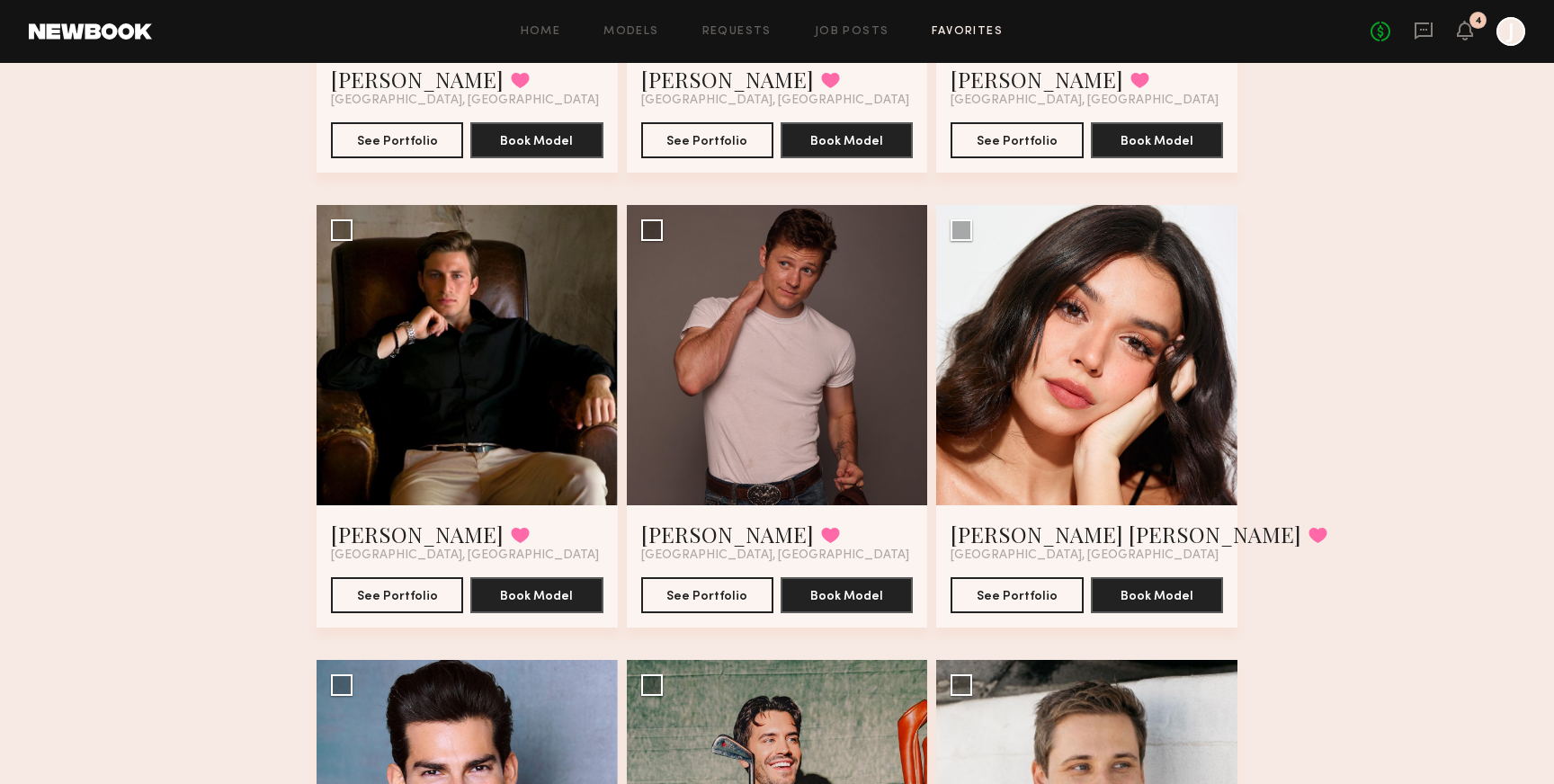
scroll to position [433, 0]
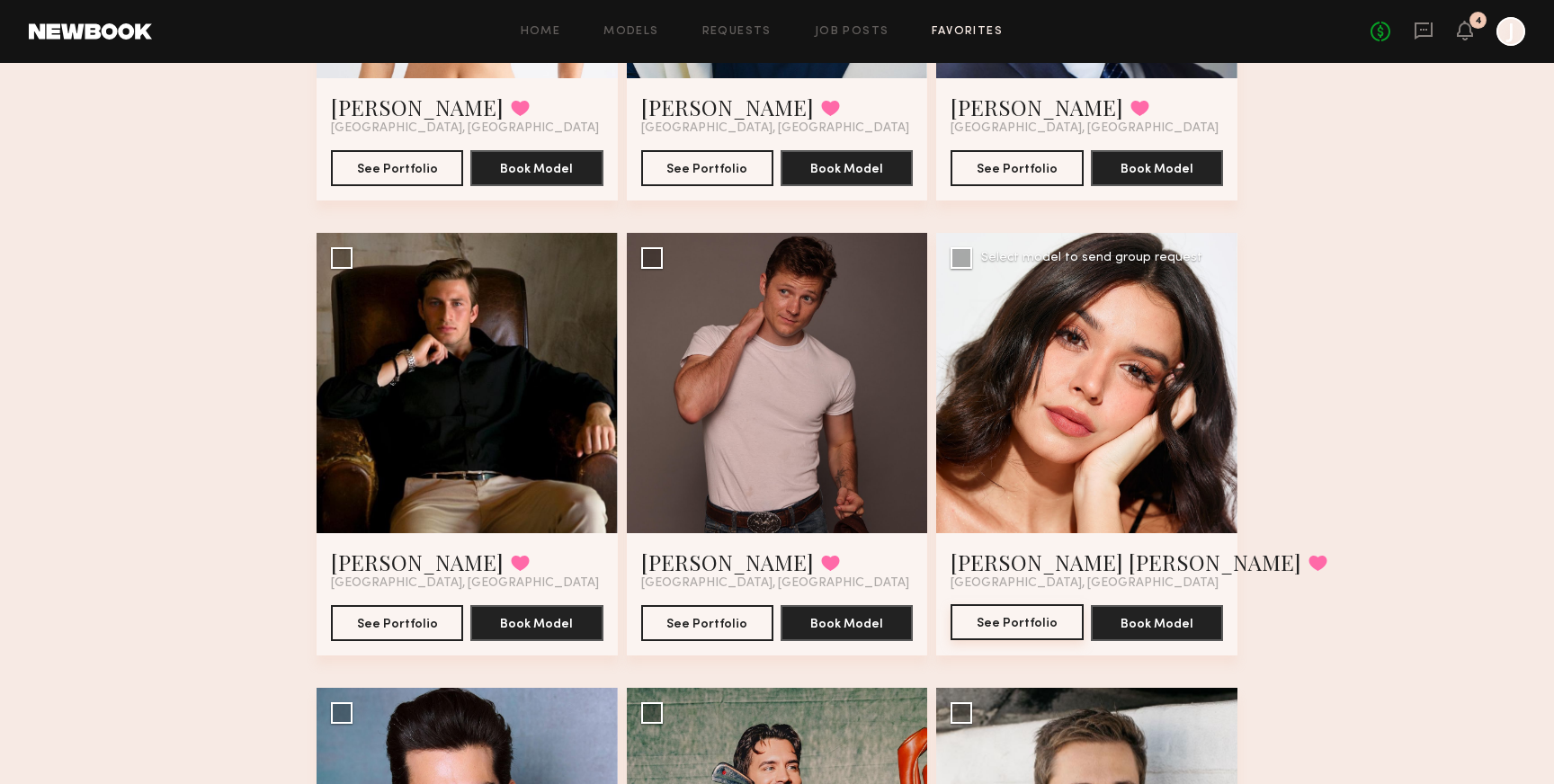
click at [1007, 625] on button "See Portfolio" at bounding box center [1017, 623] width 132 height 36
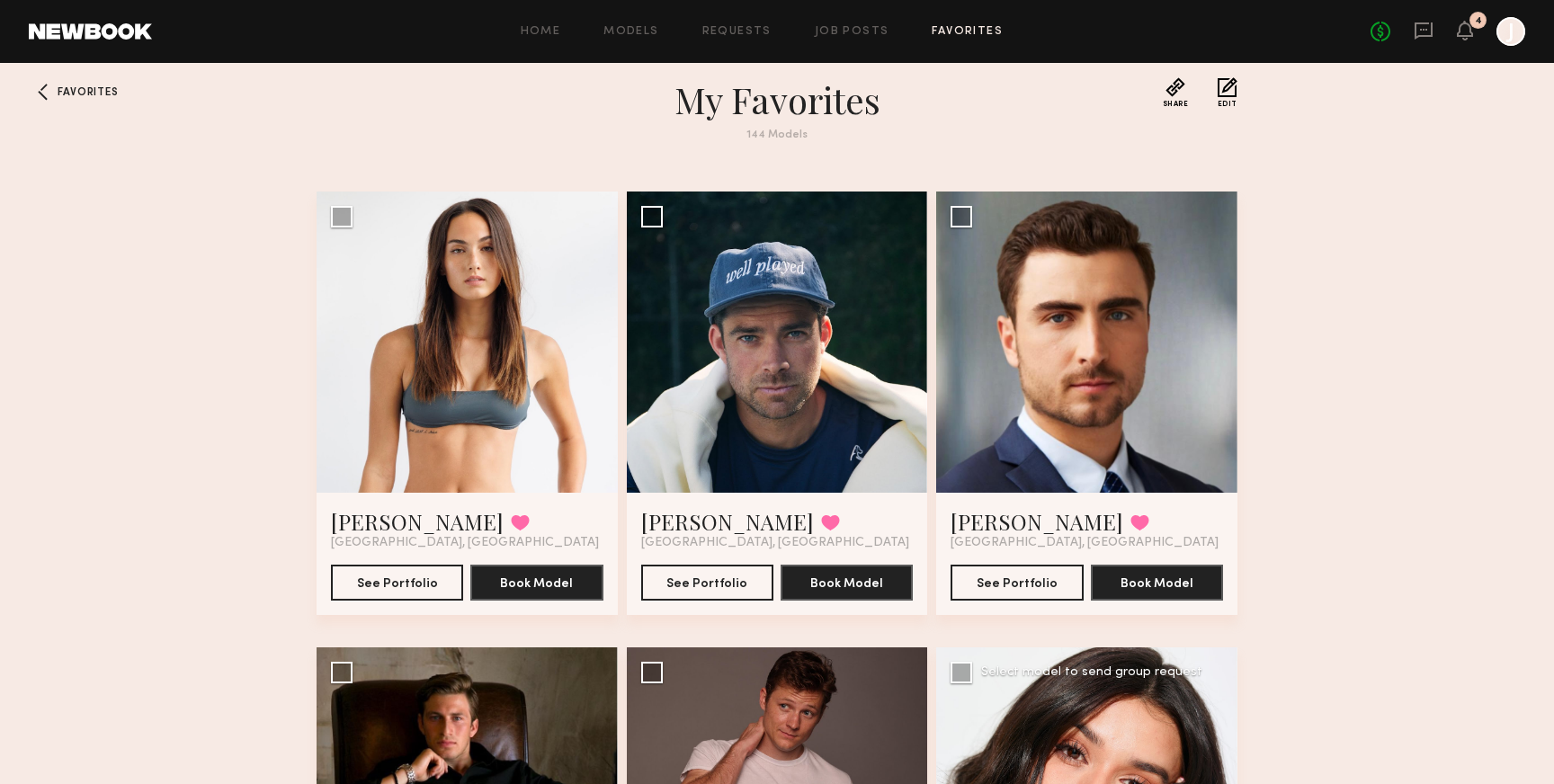
scroll to position [0, 0]
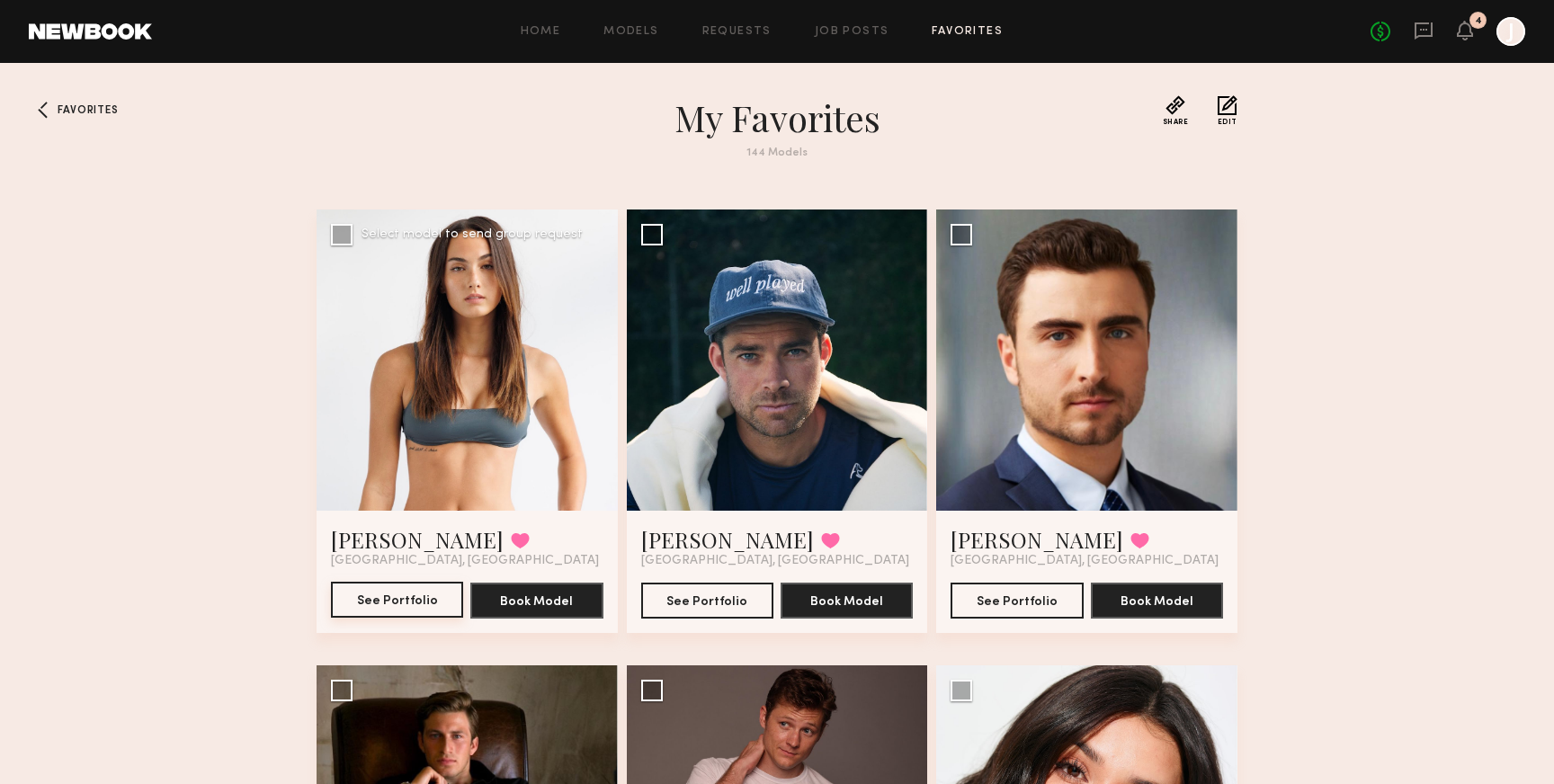
click at [405, 608] on button "See Portfolio" at bounding box center [397, 600] width 132 height 36
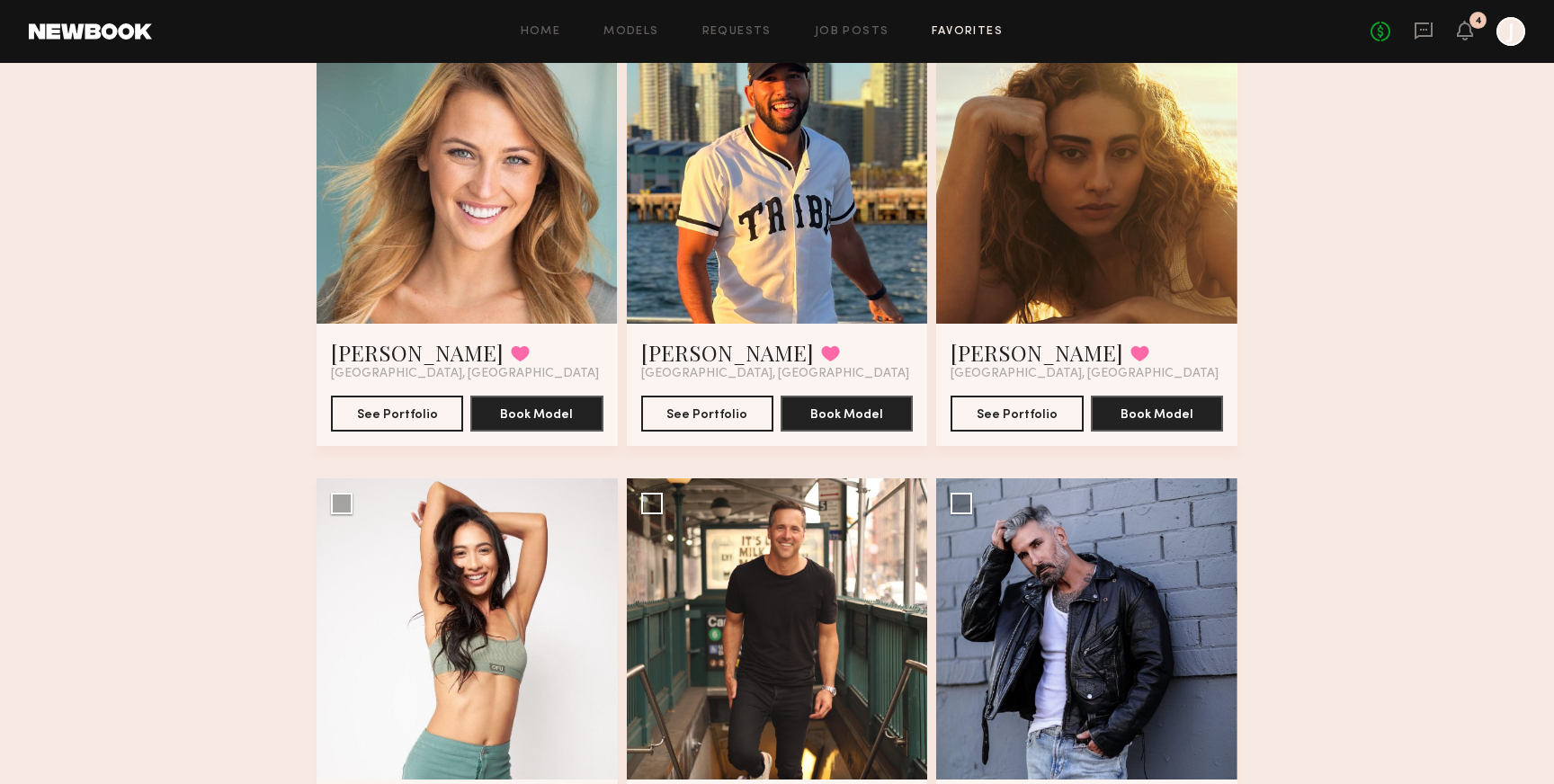
scroll to position [6114, 0]
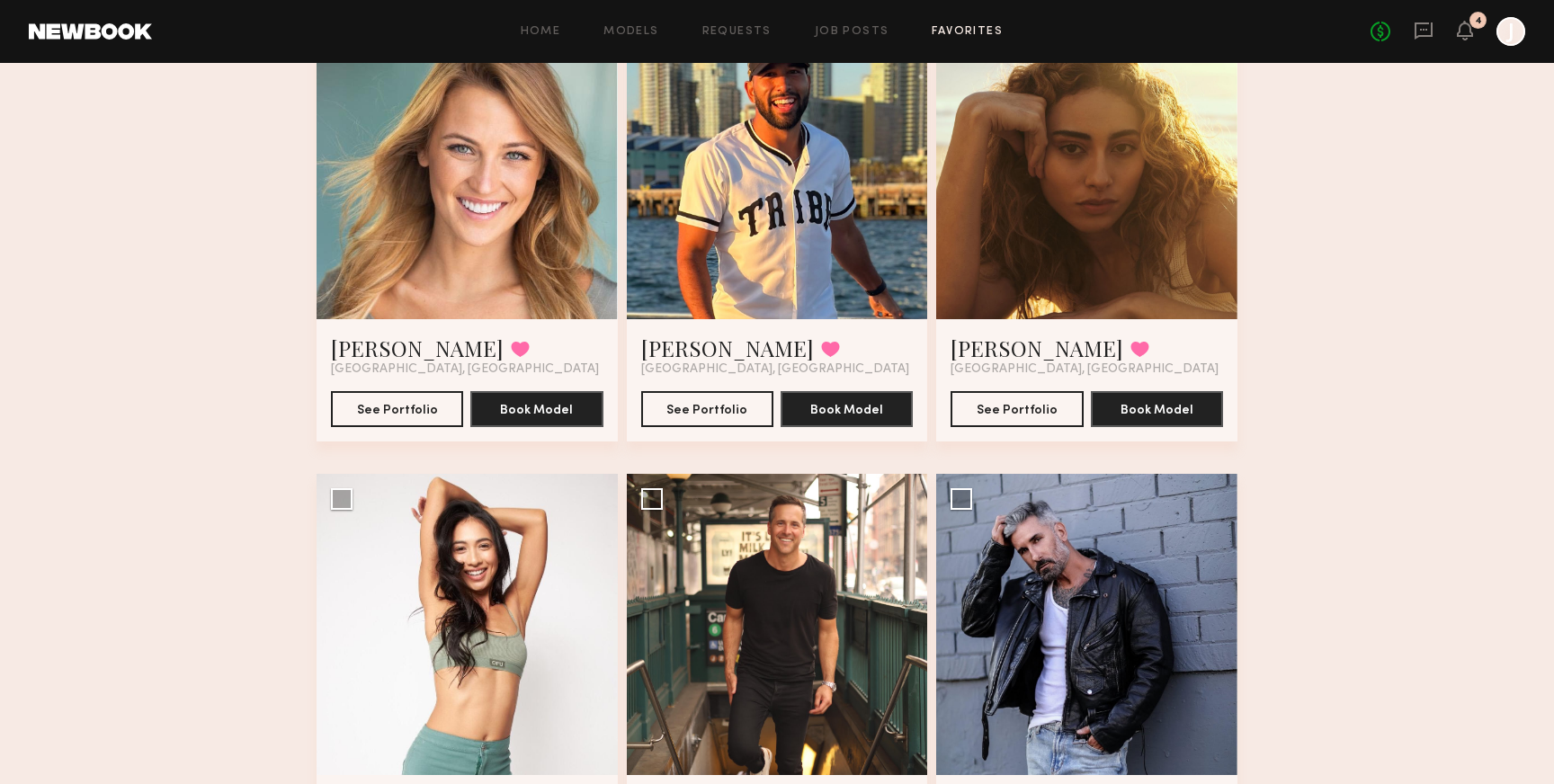
click at [774, 145] on div at bounding box center [777, 169] width 301 height 301
click at [715, 403] on button "See Portfolio" at bounding box center [707, 408] width 132 height 36
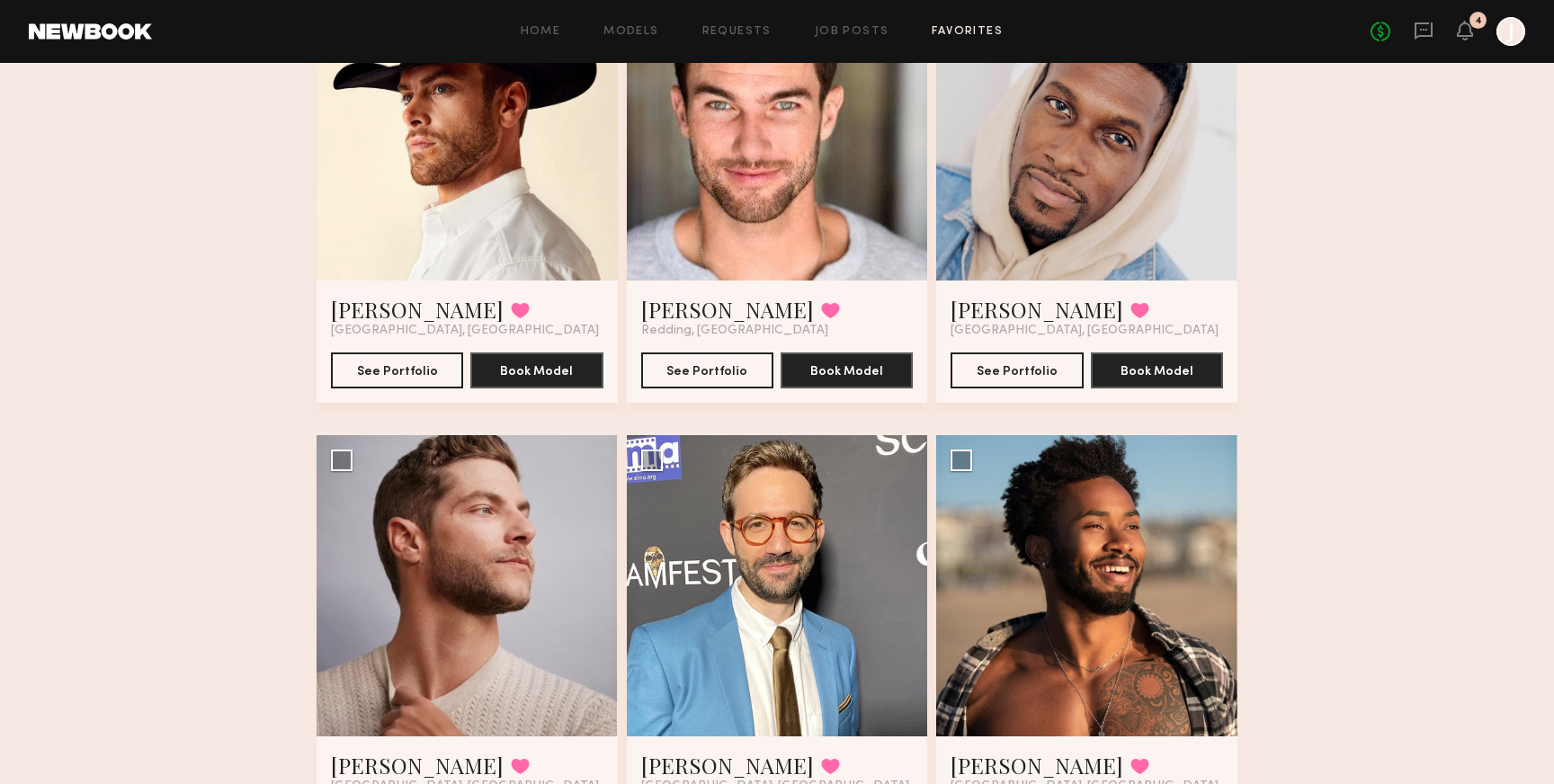
scroll to position [8574, 0]
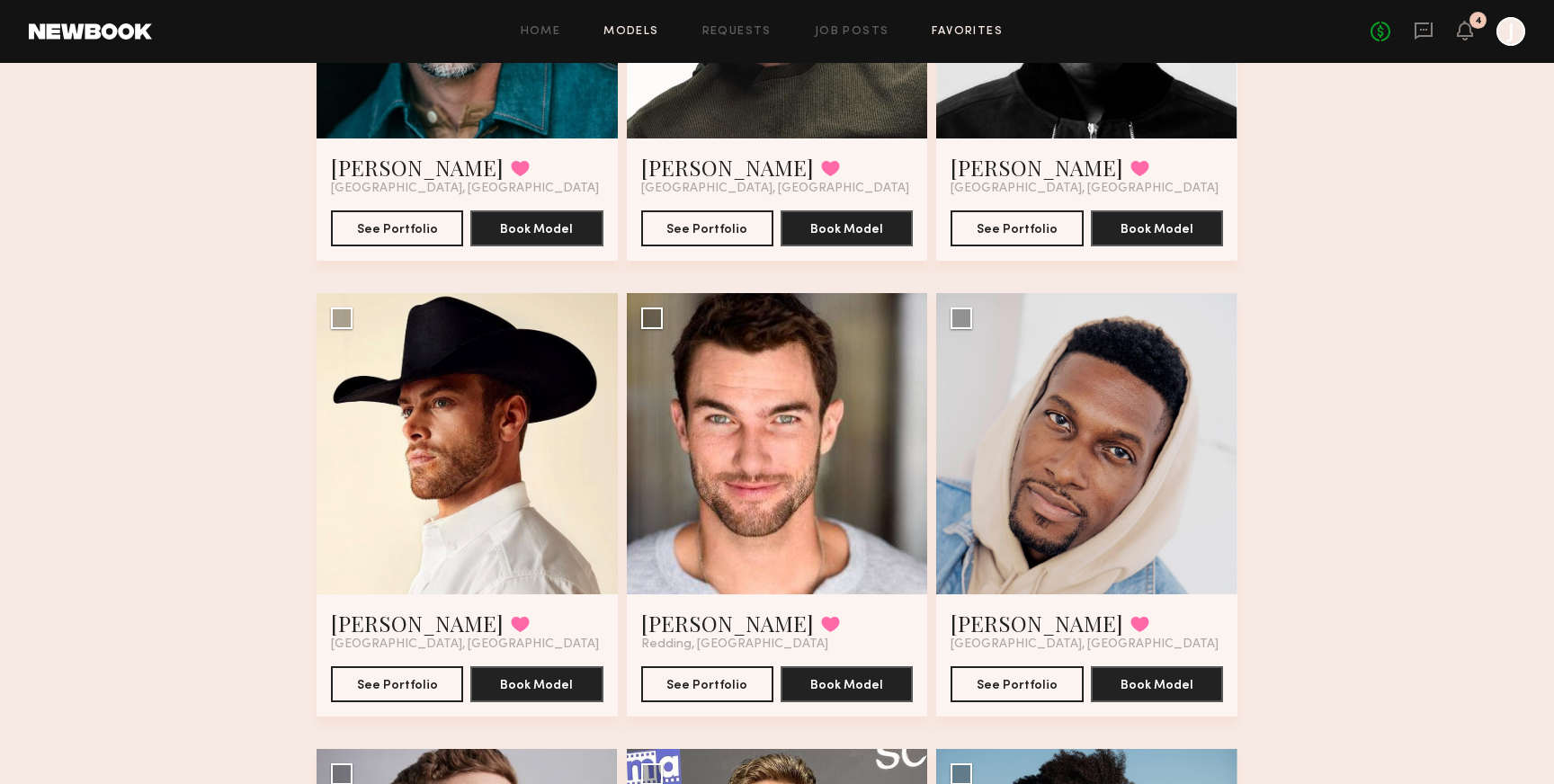
click at [658, 28] on link "Models" at bounding box center [631, 31] width 55 height 11
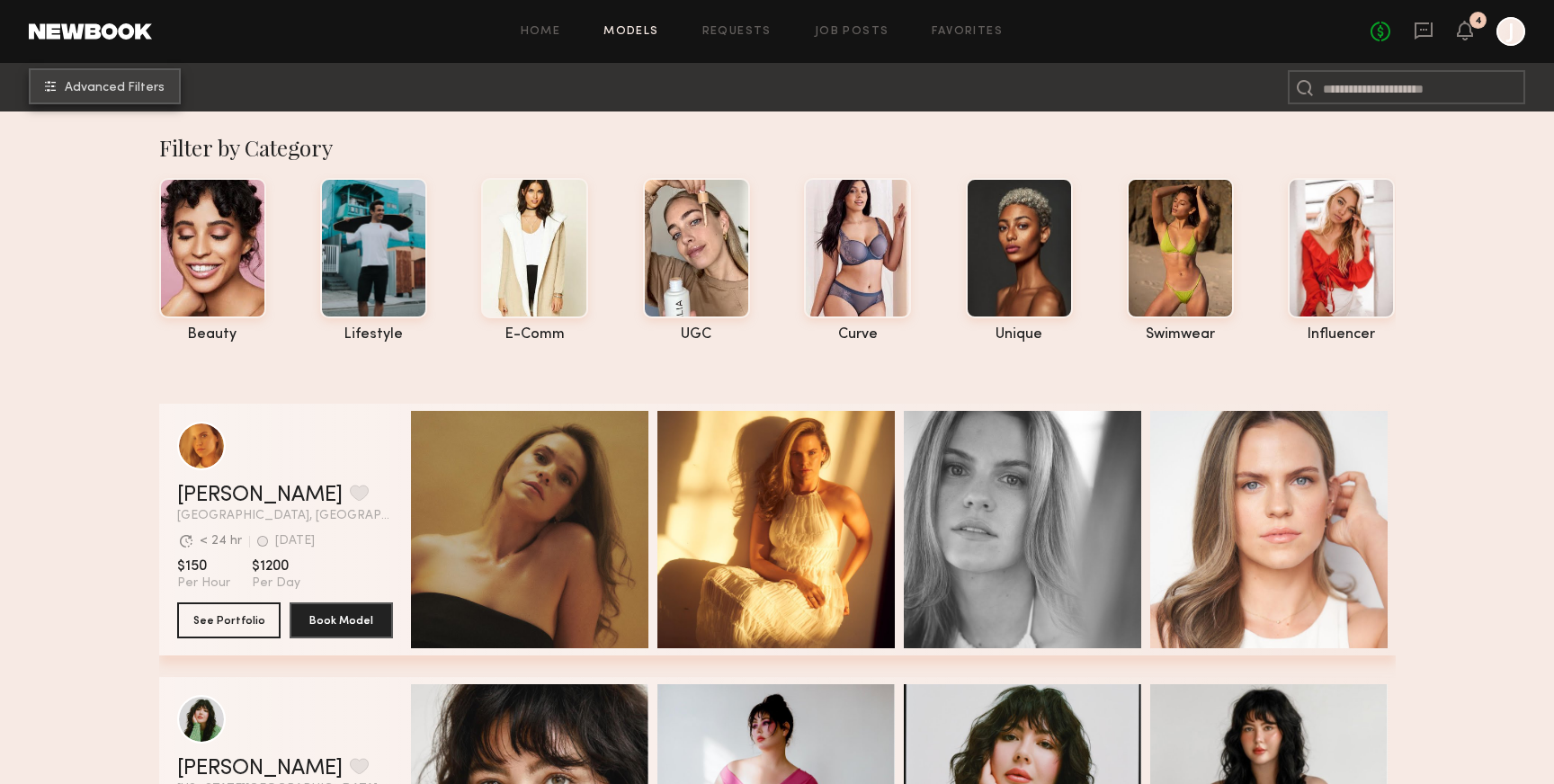
click at [127, 74] on button "Advanced Filters" at bounding box center [104, 86] width 152 height 36
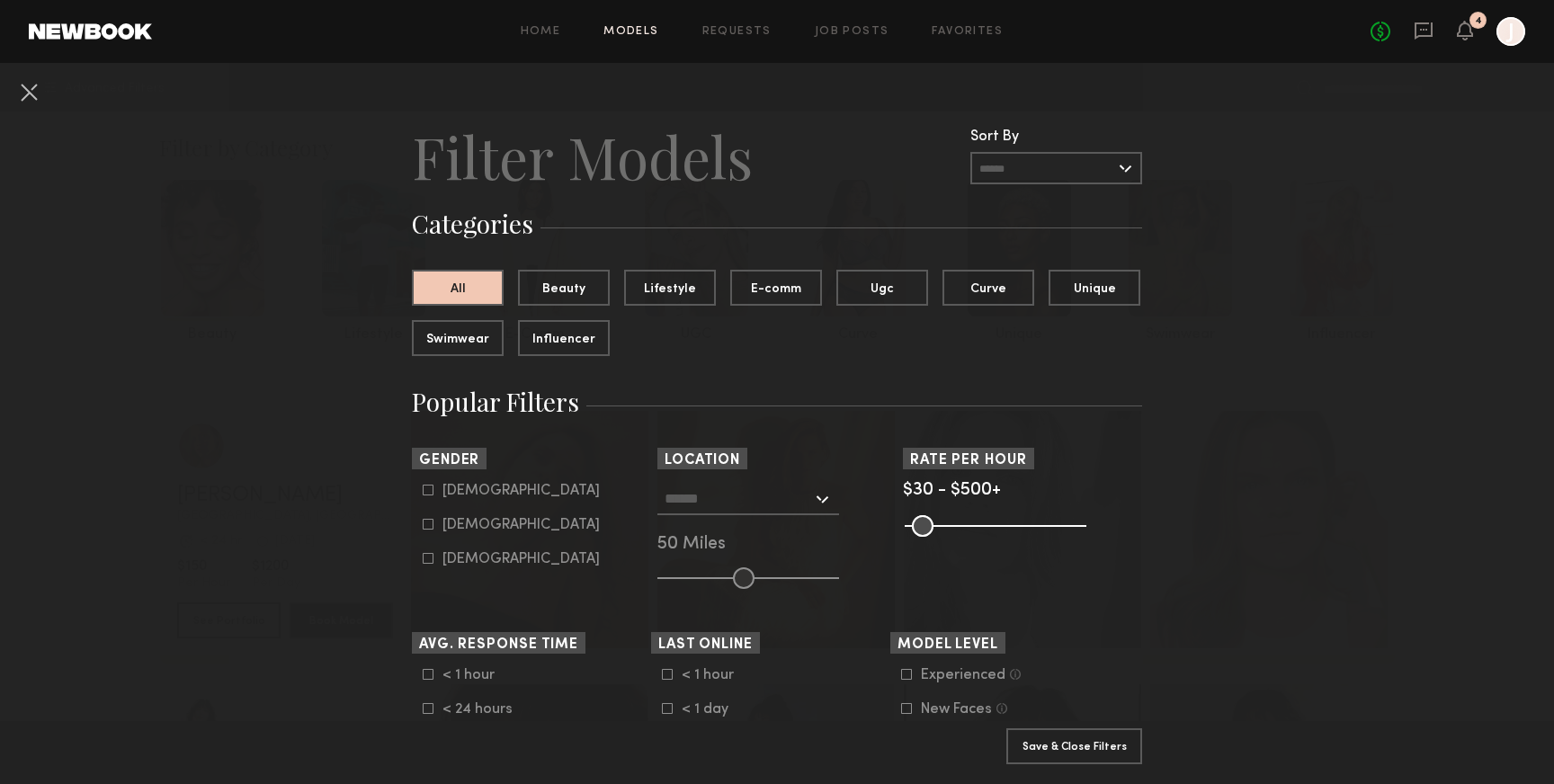
click at [751, 495] on input "text" at bounding box center [738, 498] width 147 height 30
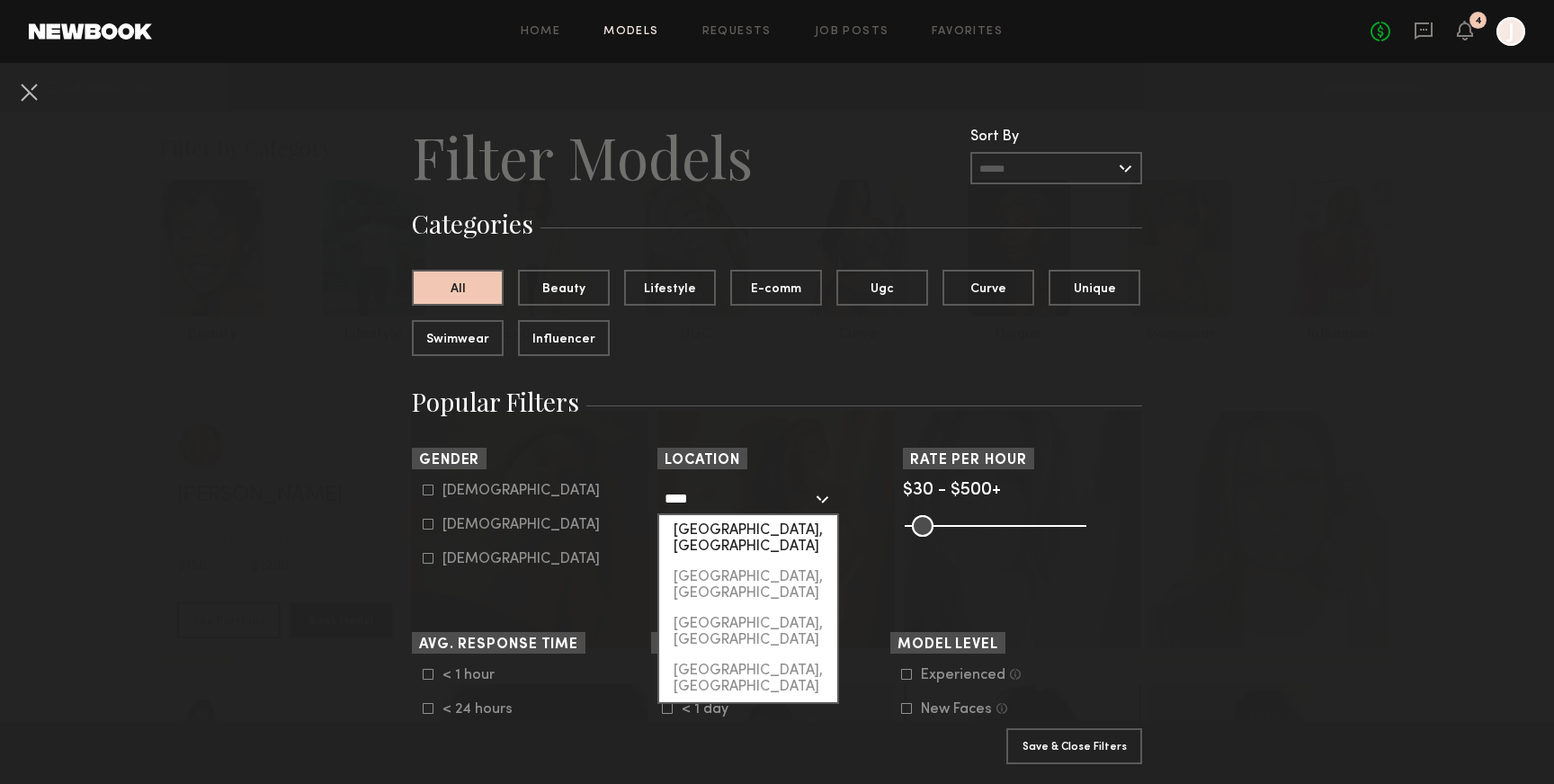
click at [758, 532] on div "Orange, CA" at bounding box center [749, 538] width 178 height 47
type input "**********"
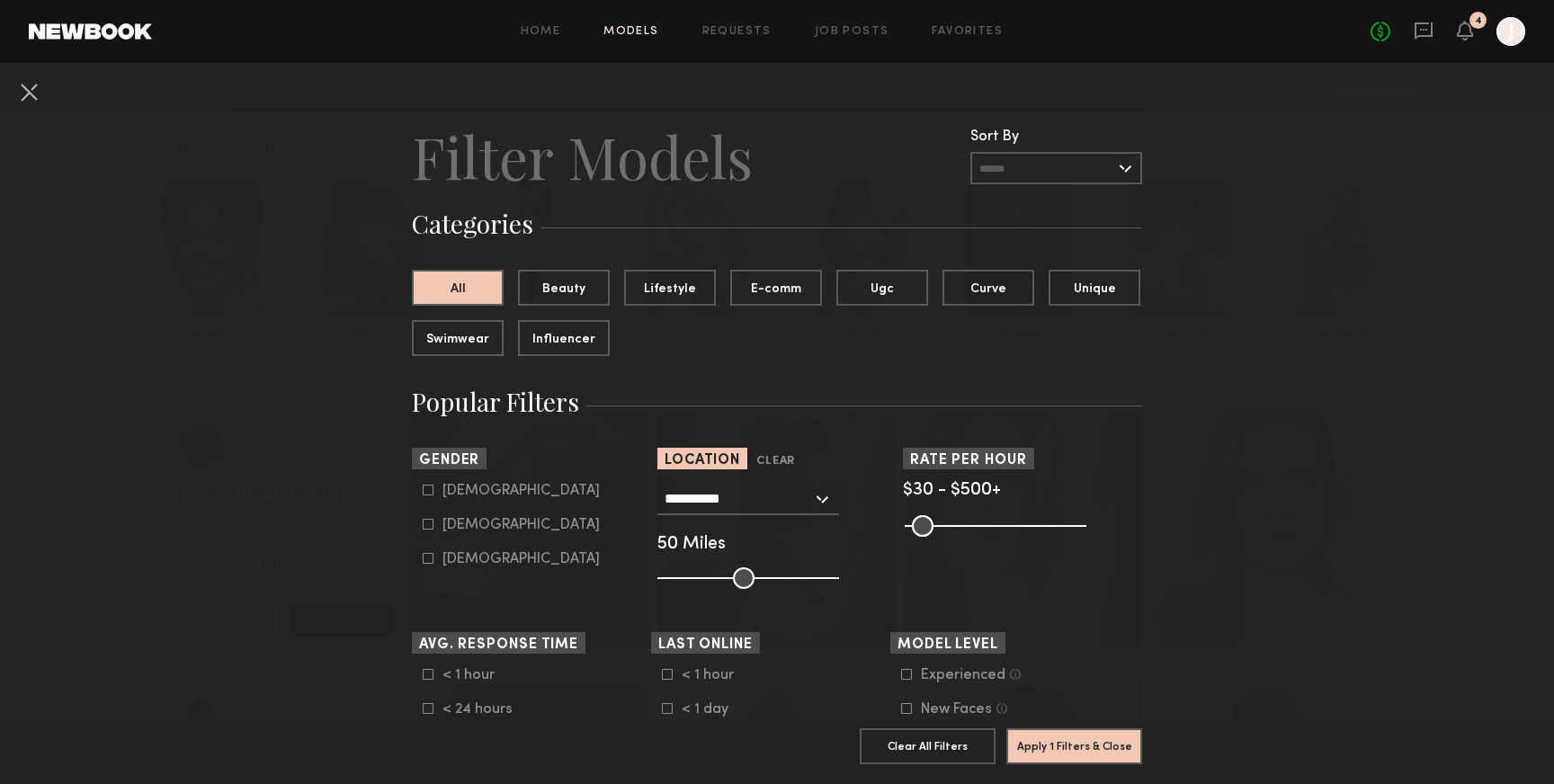
click at [454, 488] on div "Male" at bounding box center [521, 491] width 158 height 10
type input "*"
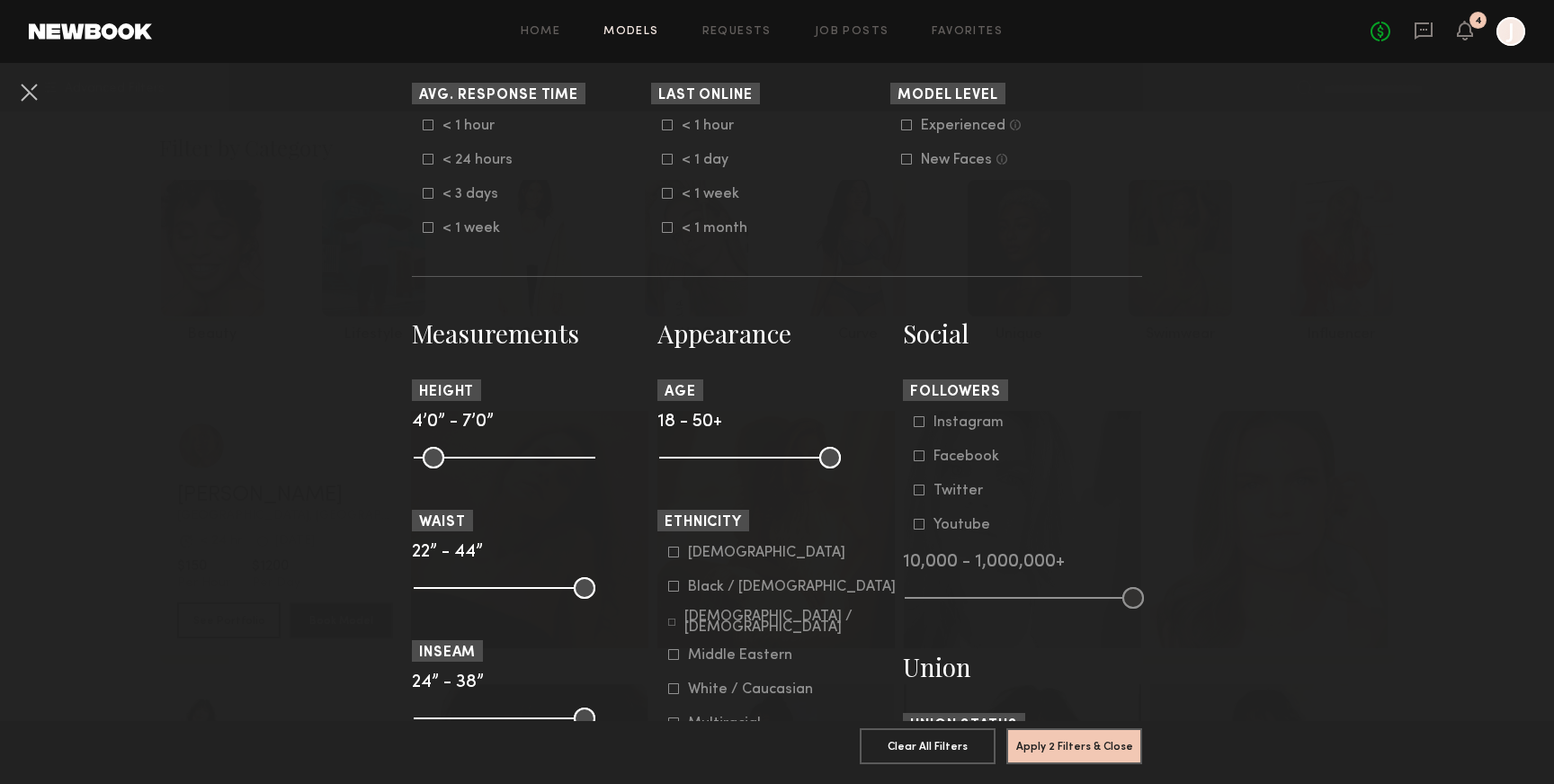
scroll to position [551, 0]
drag, startPoint x: 667, startPoint y: 455, endPoint x: 706, endPoint y: 454, distance: 39.0
type input "**"
click at [706, 455] on input "range" at bounding box center [750, 456] width 181 height 22
drag, startPoint x: 832, startPoint y: 453, endPoint x: 807, endPoint y: 451, distance: 25.1
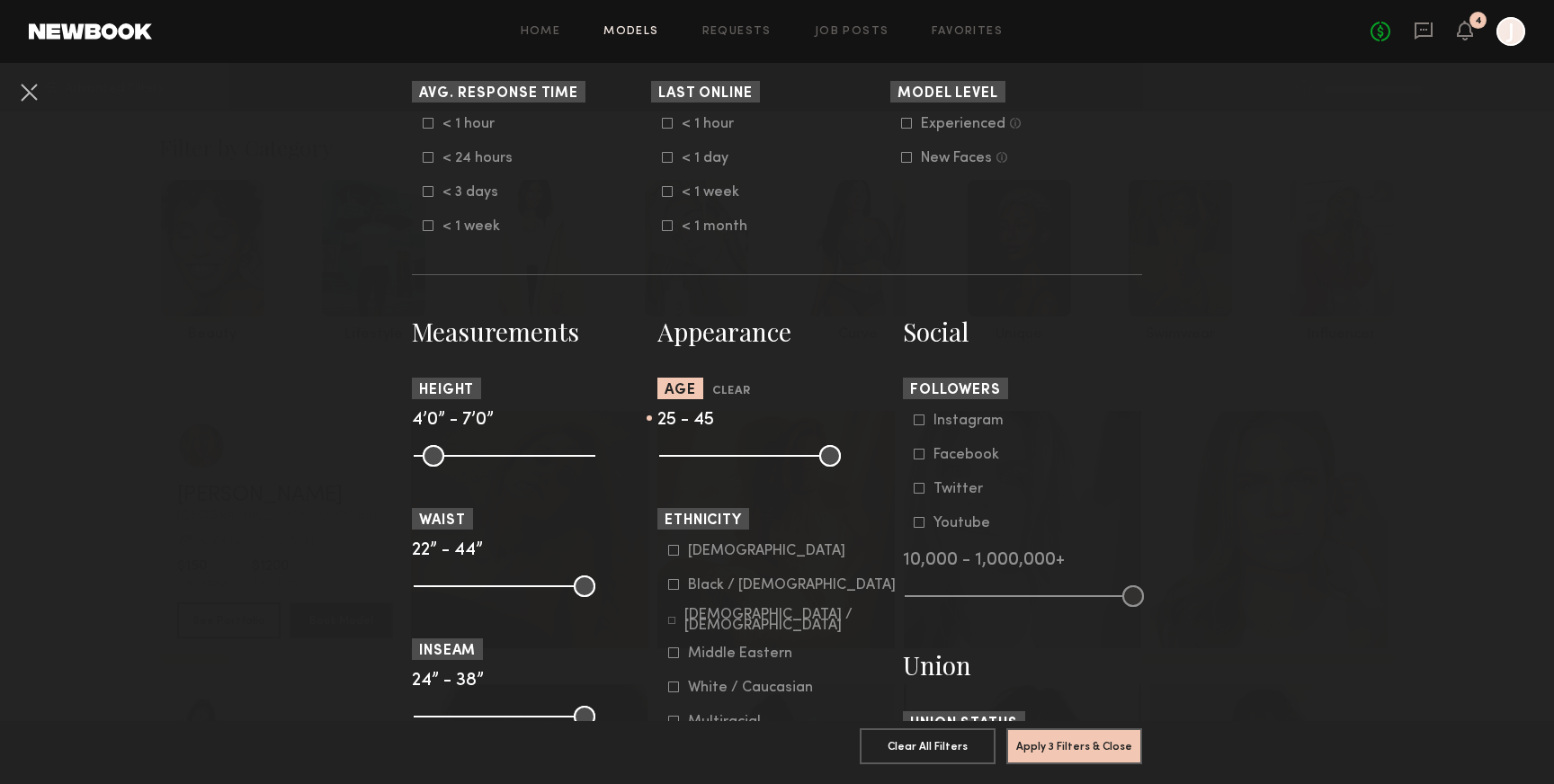
type input "**"
click at [807, 451] on input "range" at bounding box center [750, 456] width 181 height 22
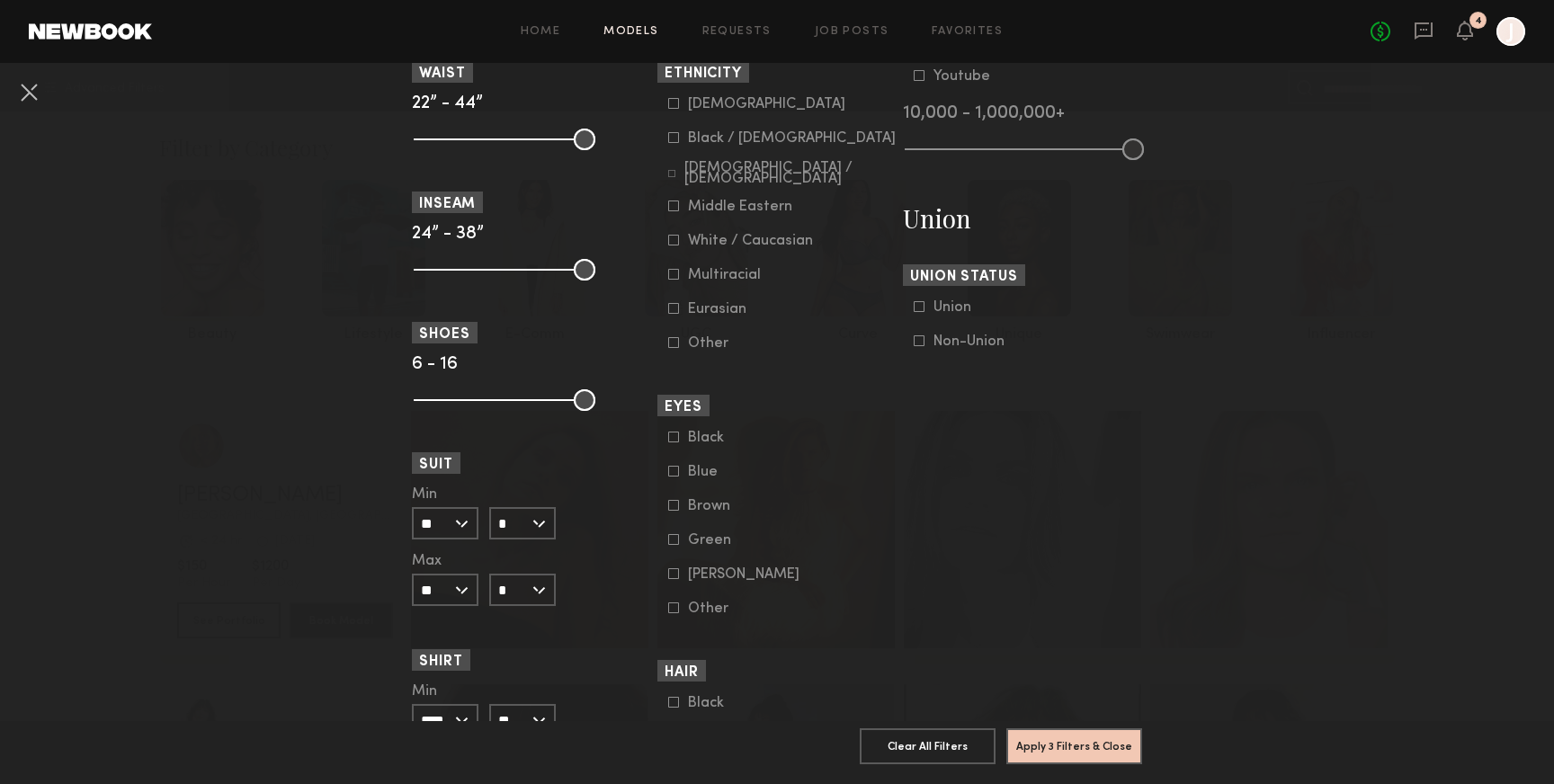
scroll to position [1024, 0]
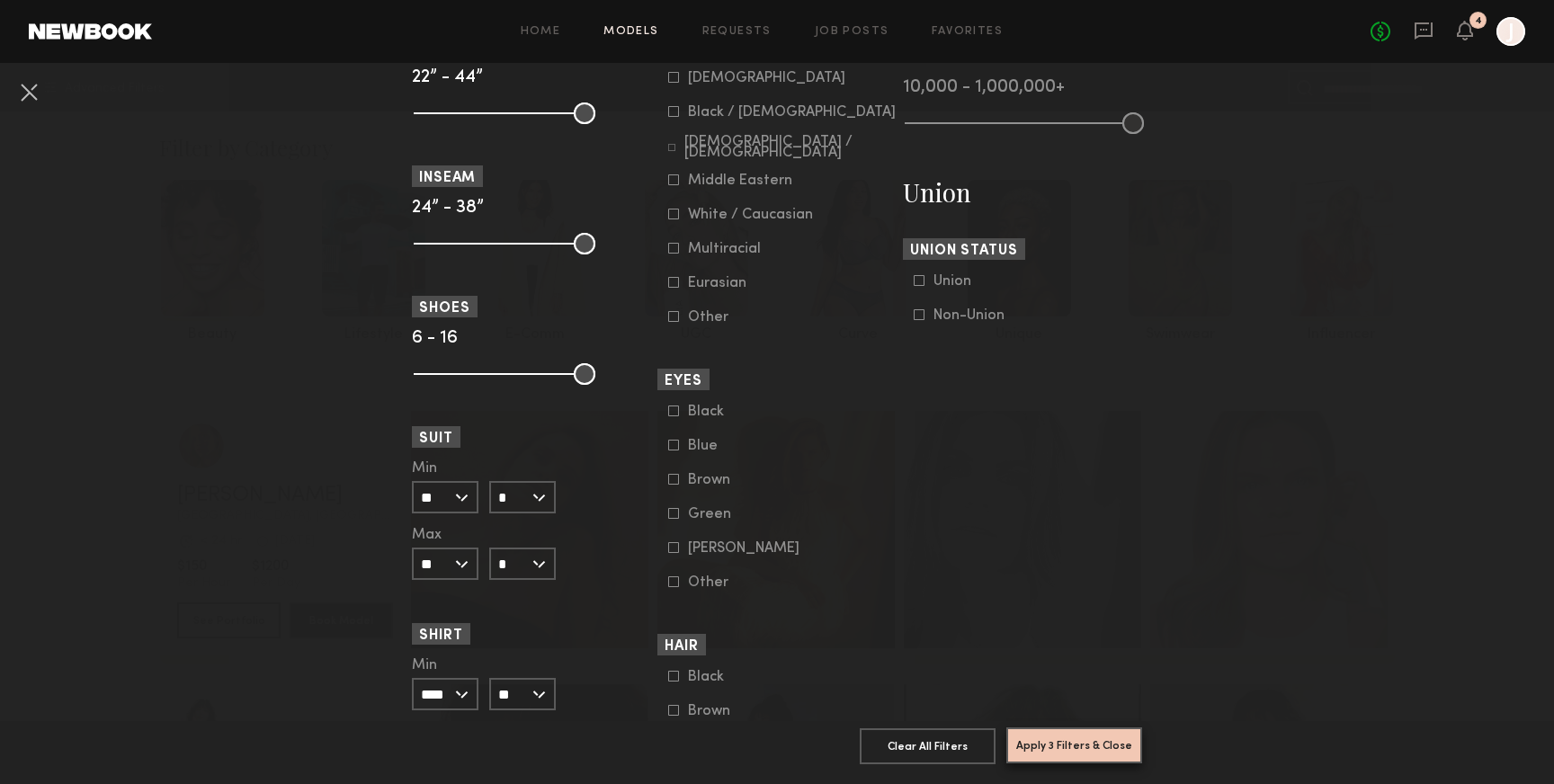
click at [1069, 743] on button "Apply 3 Filters & Close" at bounding box center [1074, 746] width 136 height 36
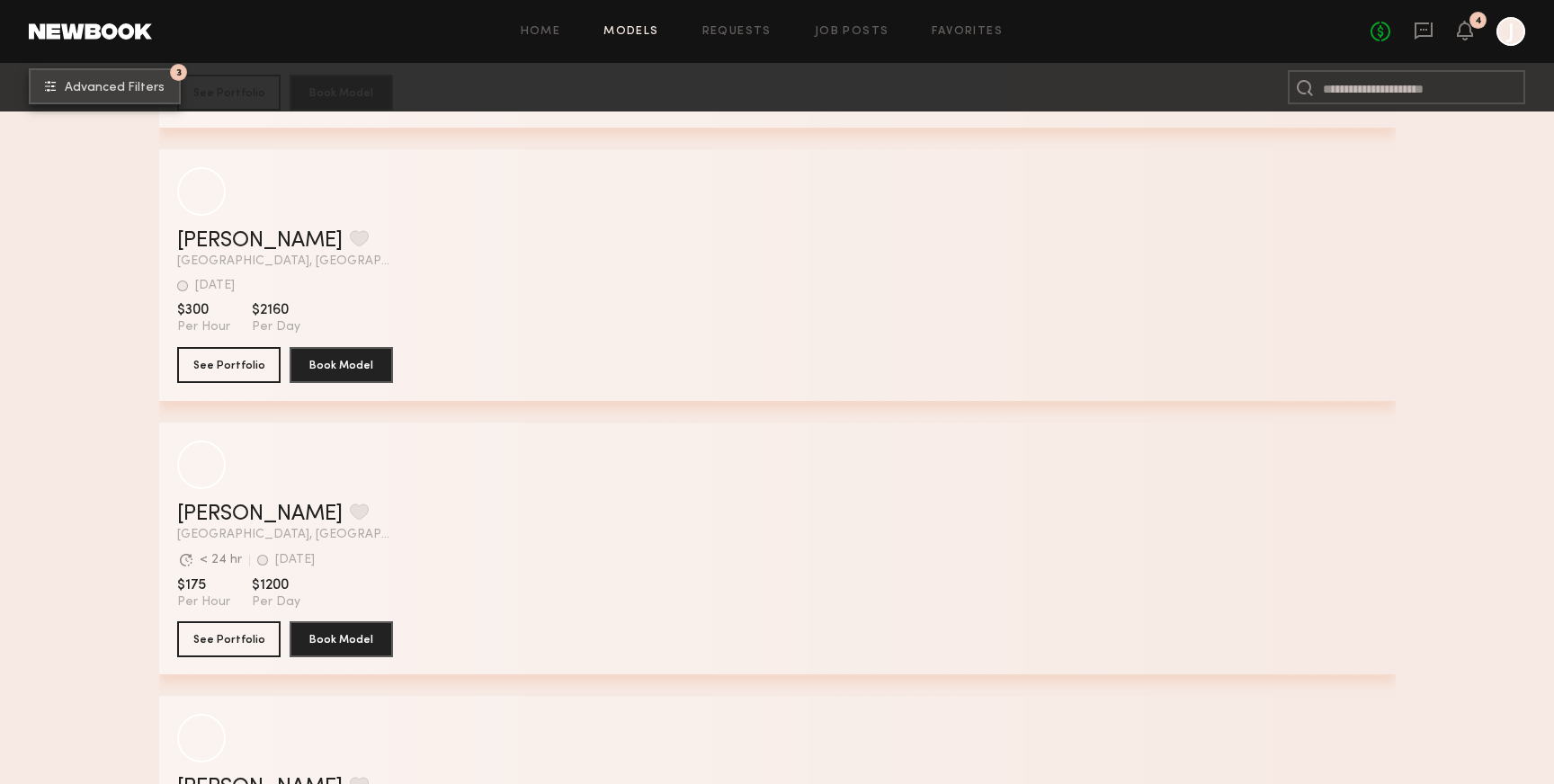
scroll to position [13656, 0]
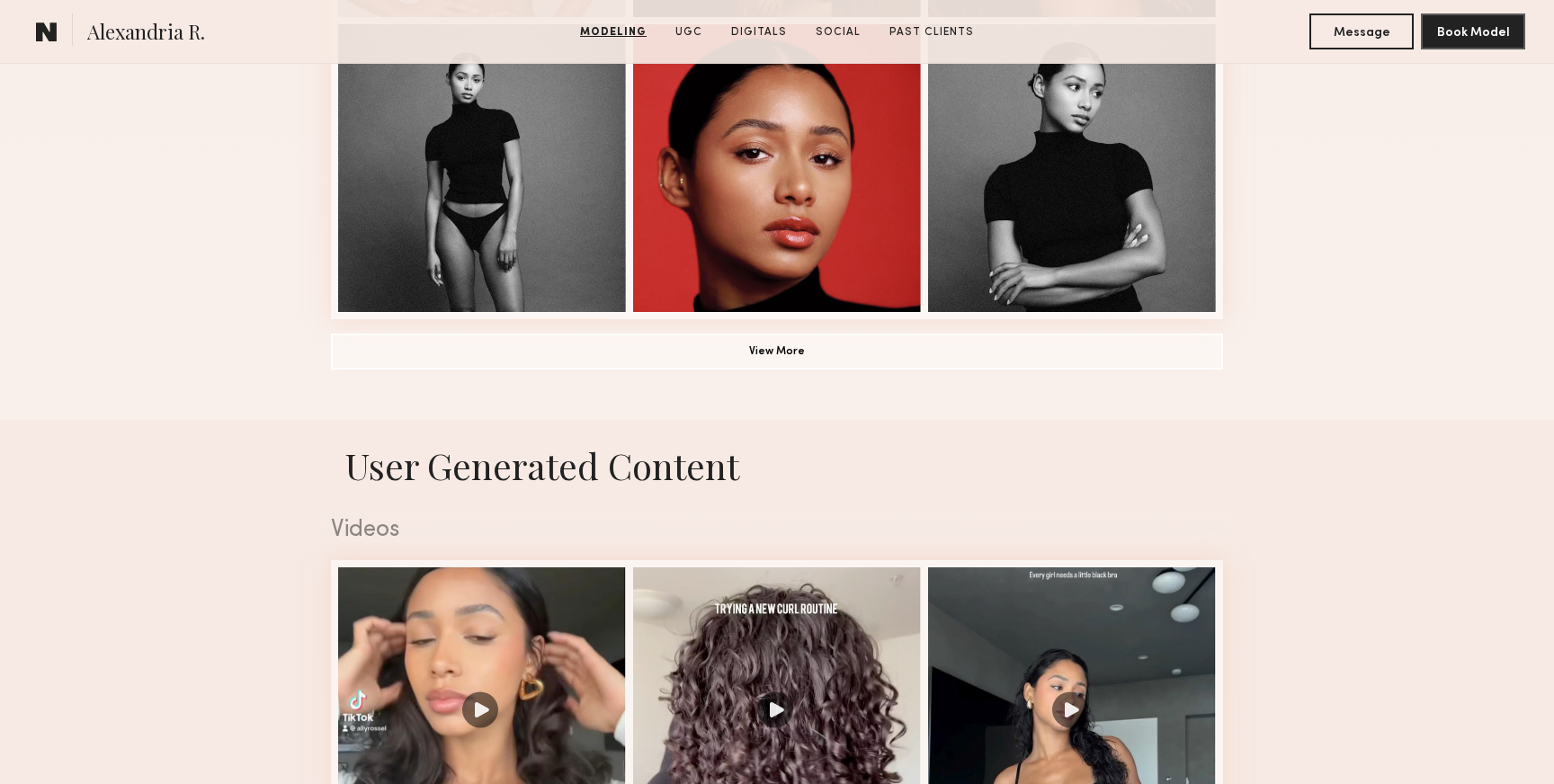
scroll to position [1329, 0]
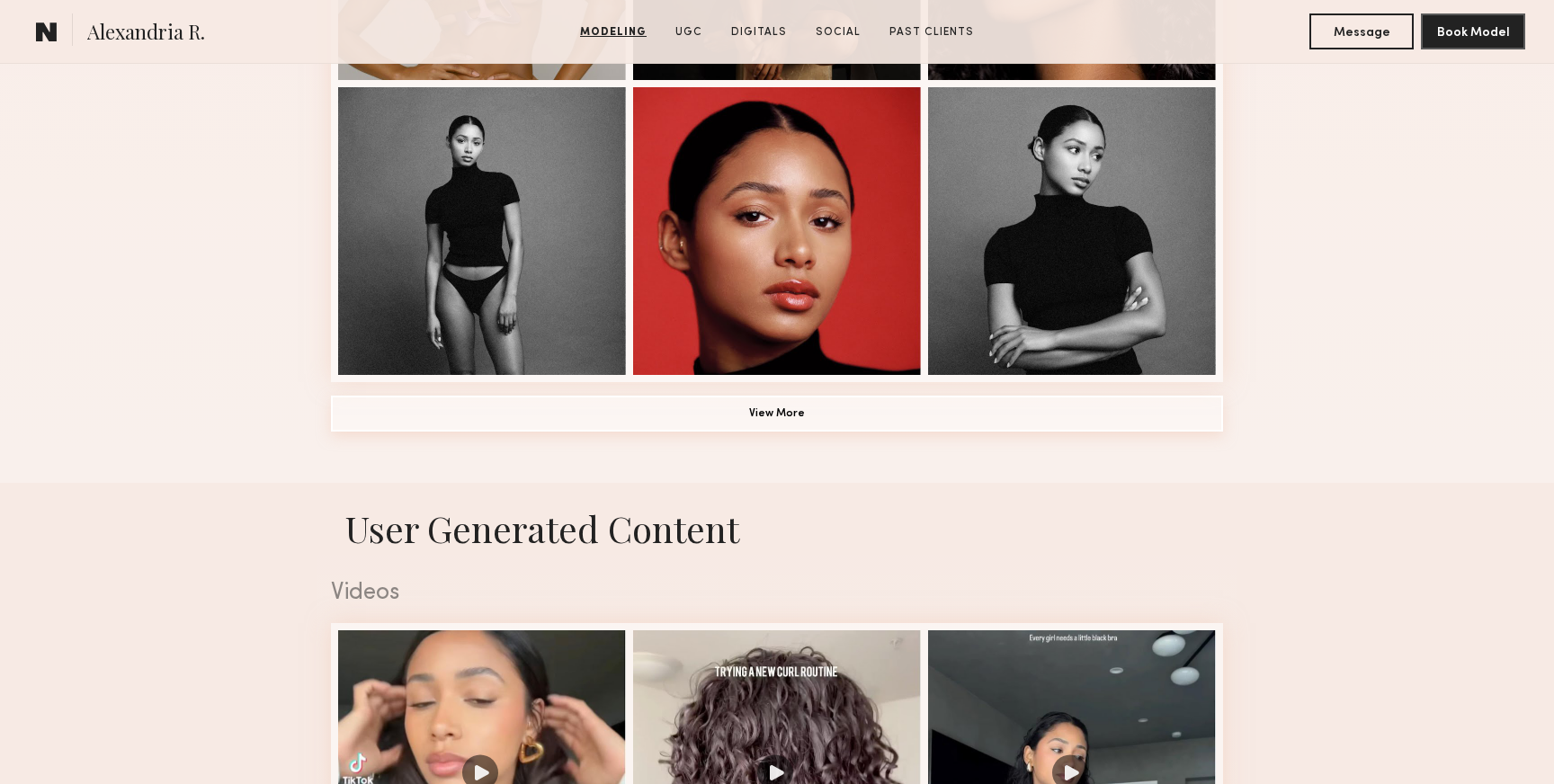
click at [1058, 420] on button "View More" at bounding box center [777, 414] width 892 height 36
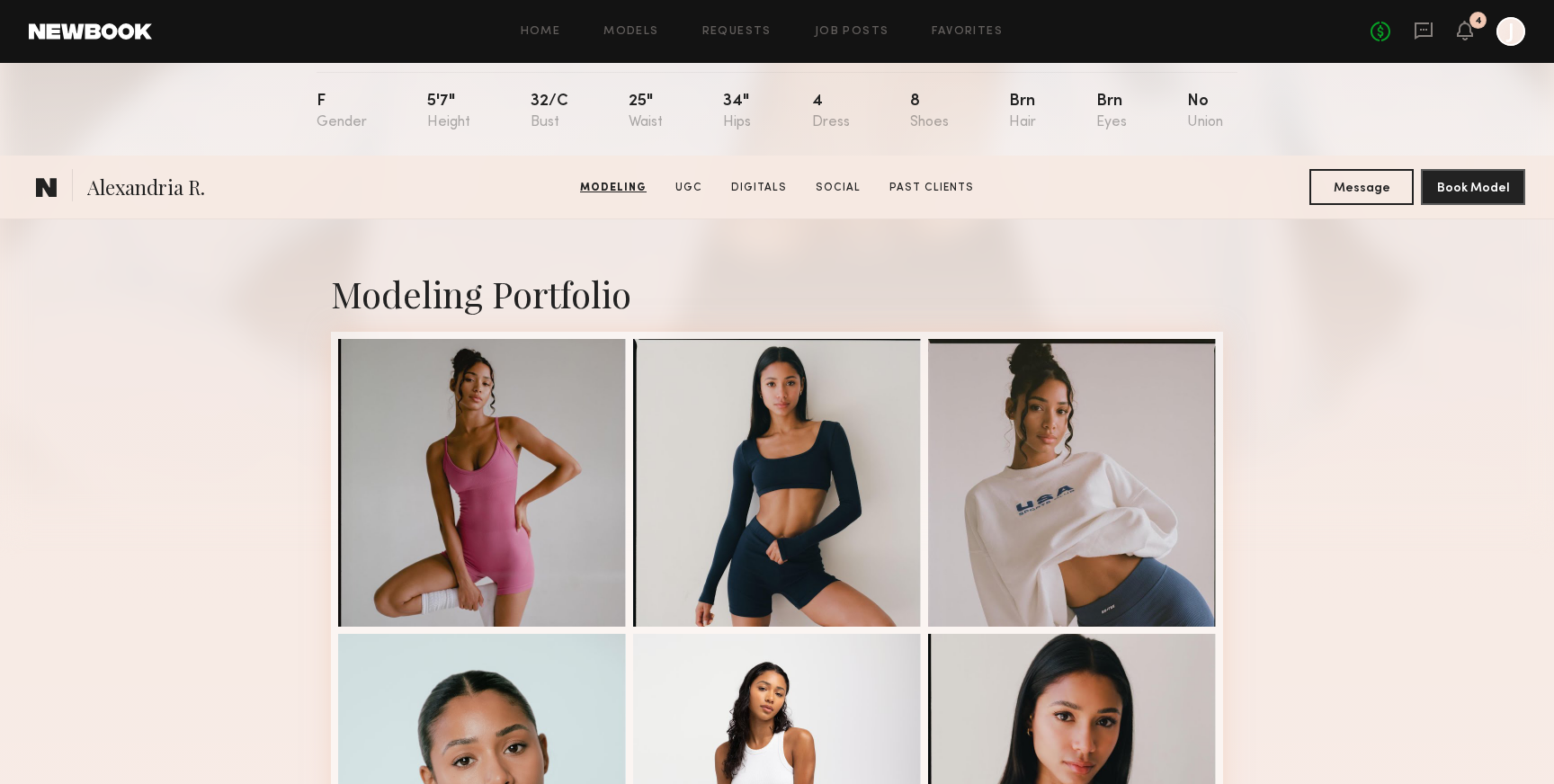
scroll to position [0, 0]
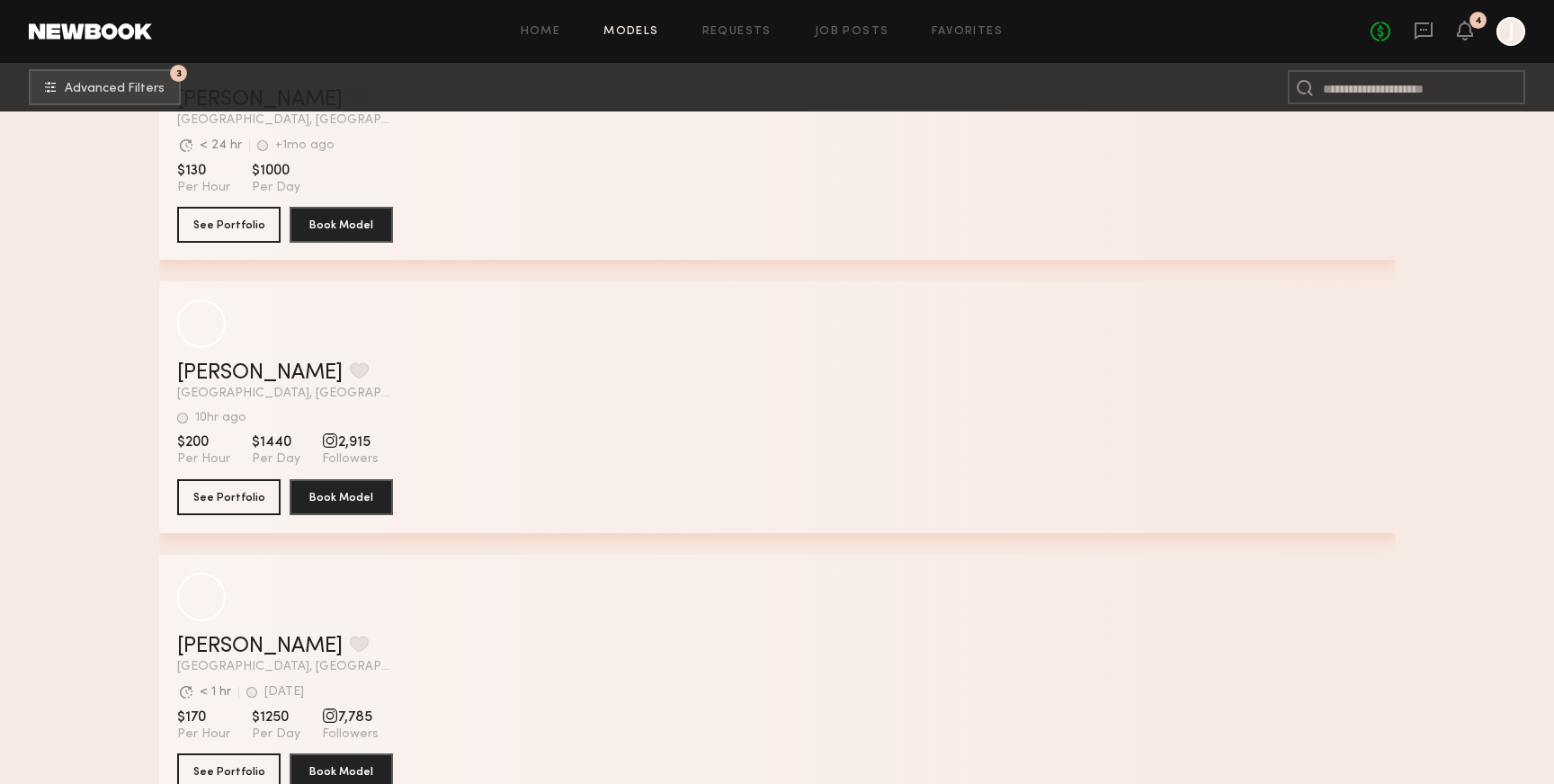
scroll to position [37458, 0]
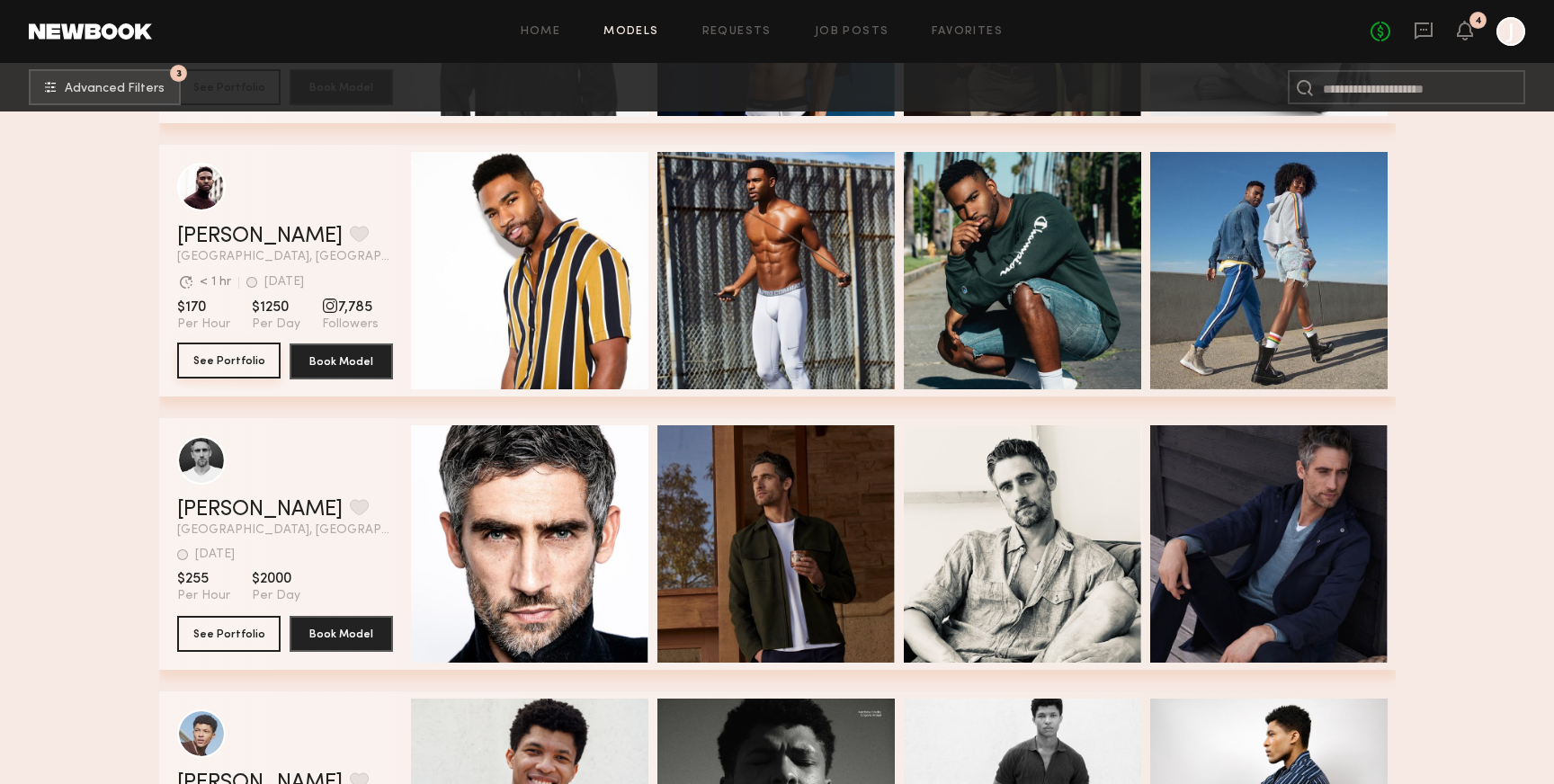
click at [250, 351] on button "See Portfolio" at bounding box center [229, 361] width 103 height 36
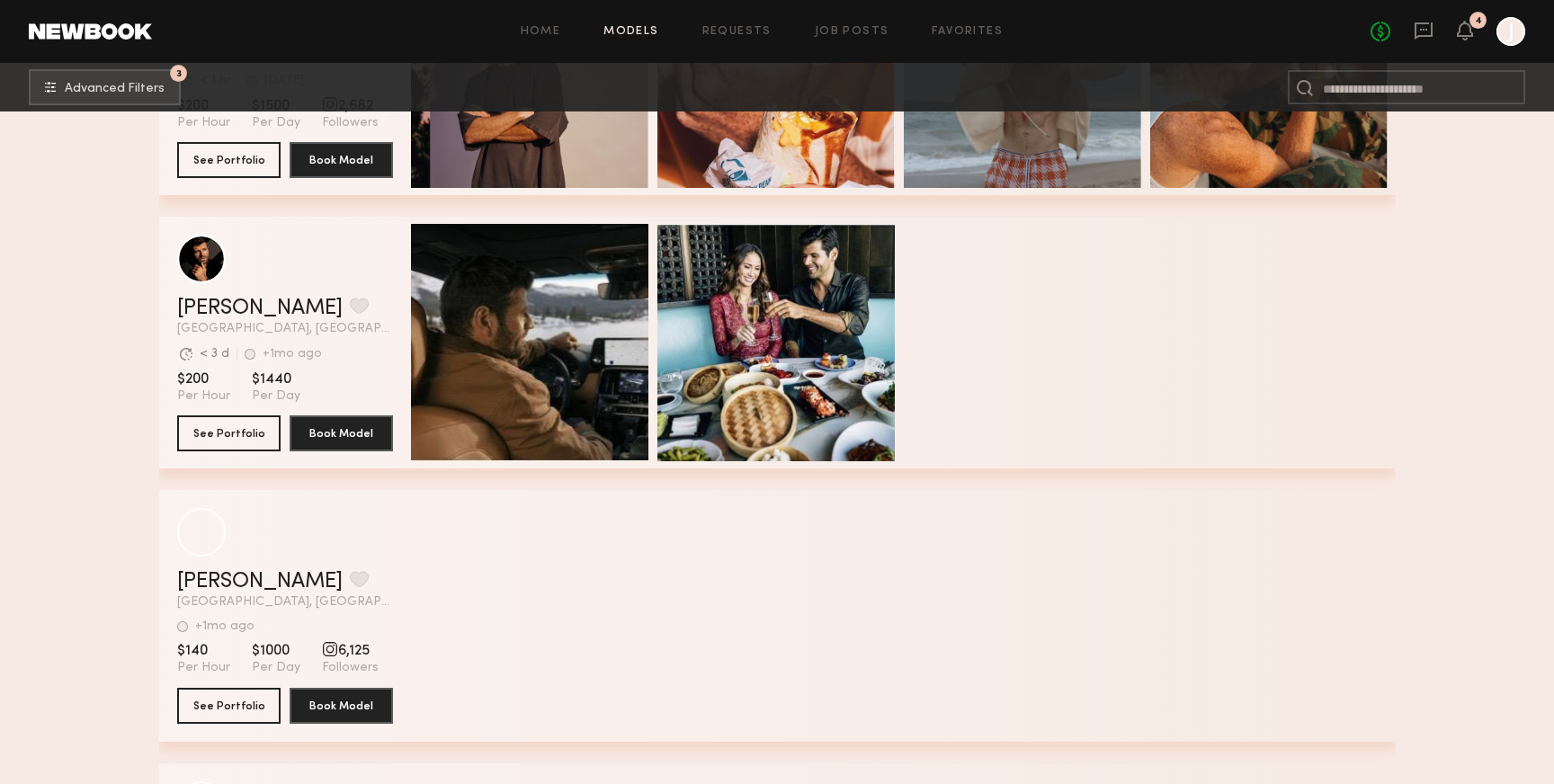
scroll to position [51896, 0]
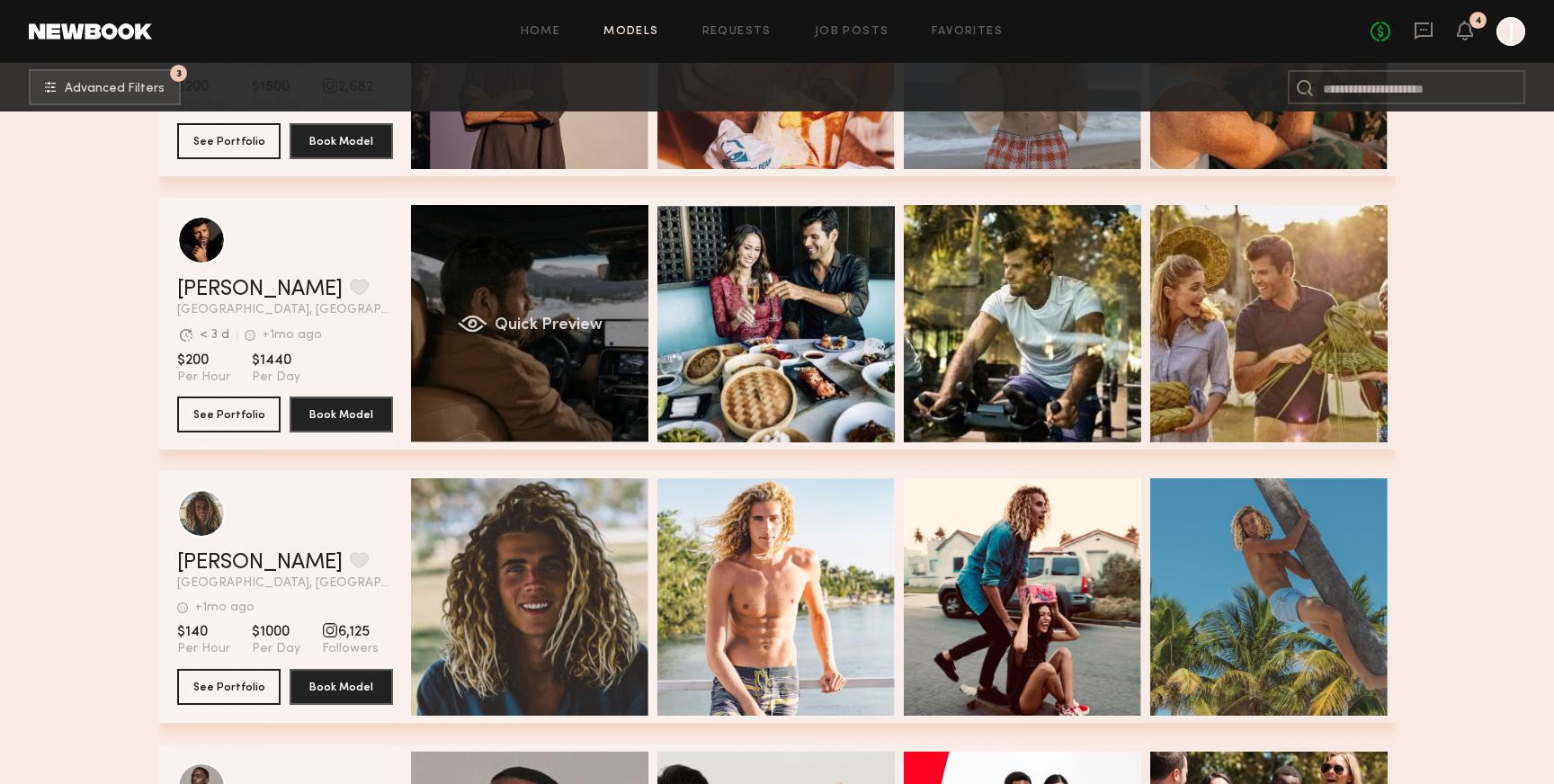
click at [571, 332] on span "Quick Preview" at bounding box center [548, 325] width 108 height 16
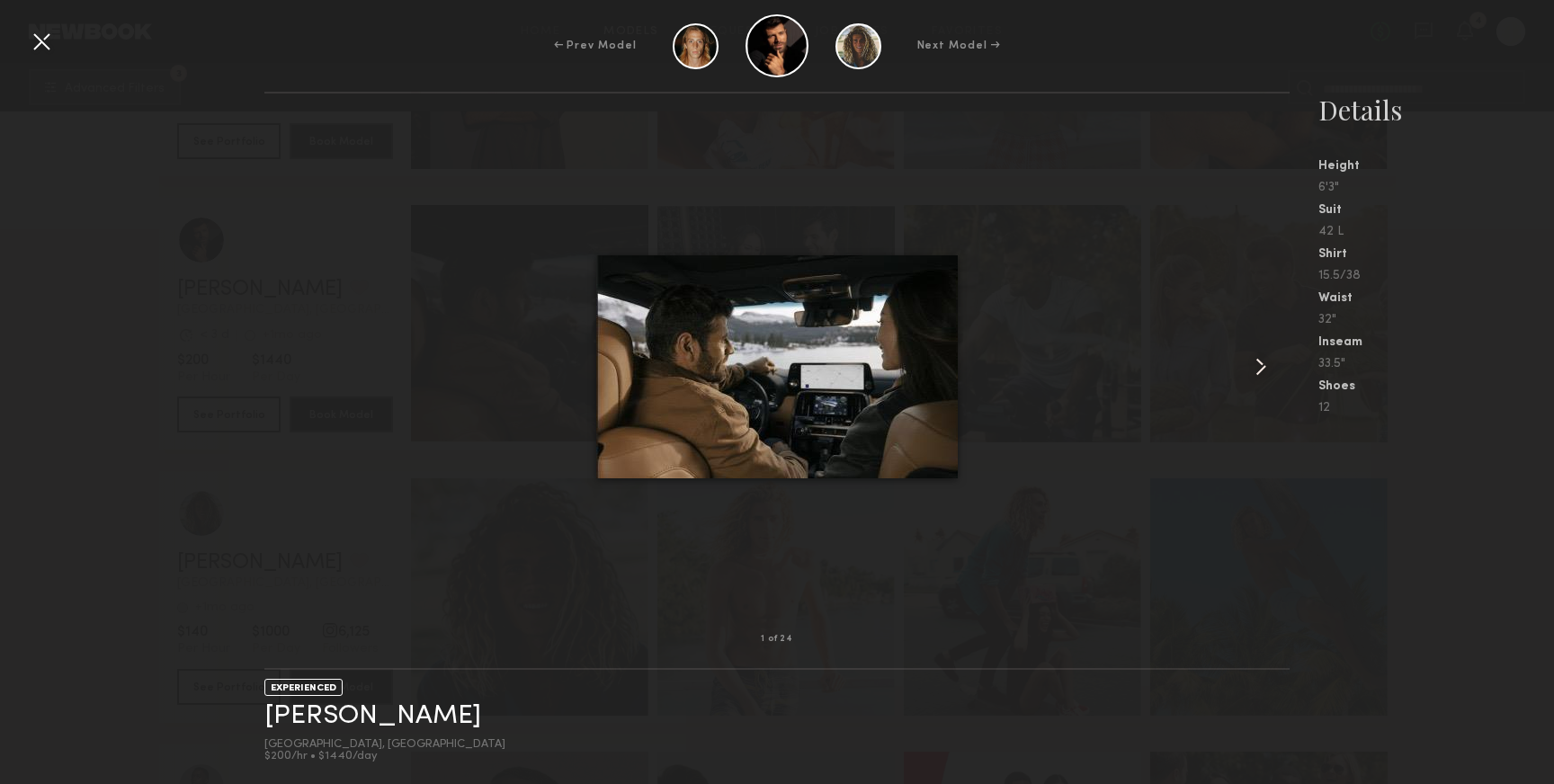
click at [1264, 368] on common-icon at bounding box center [1261, 366] width 28 height 28
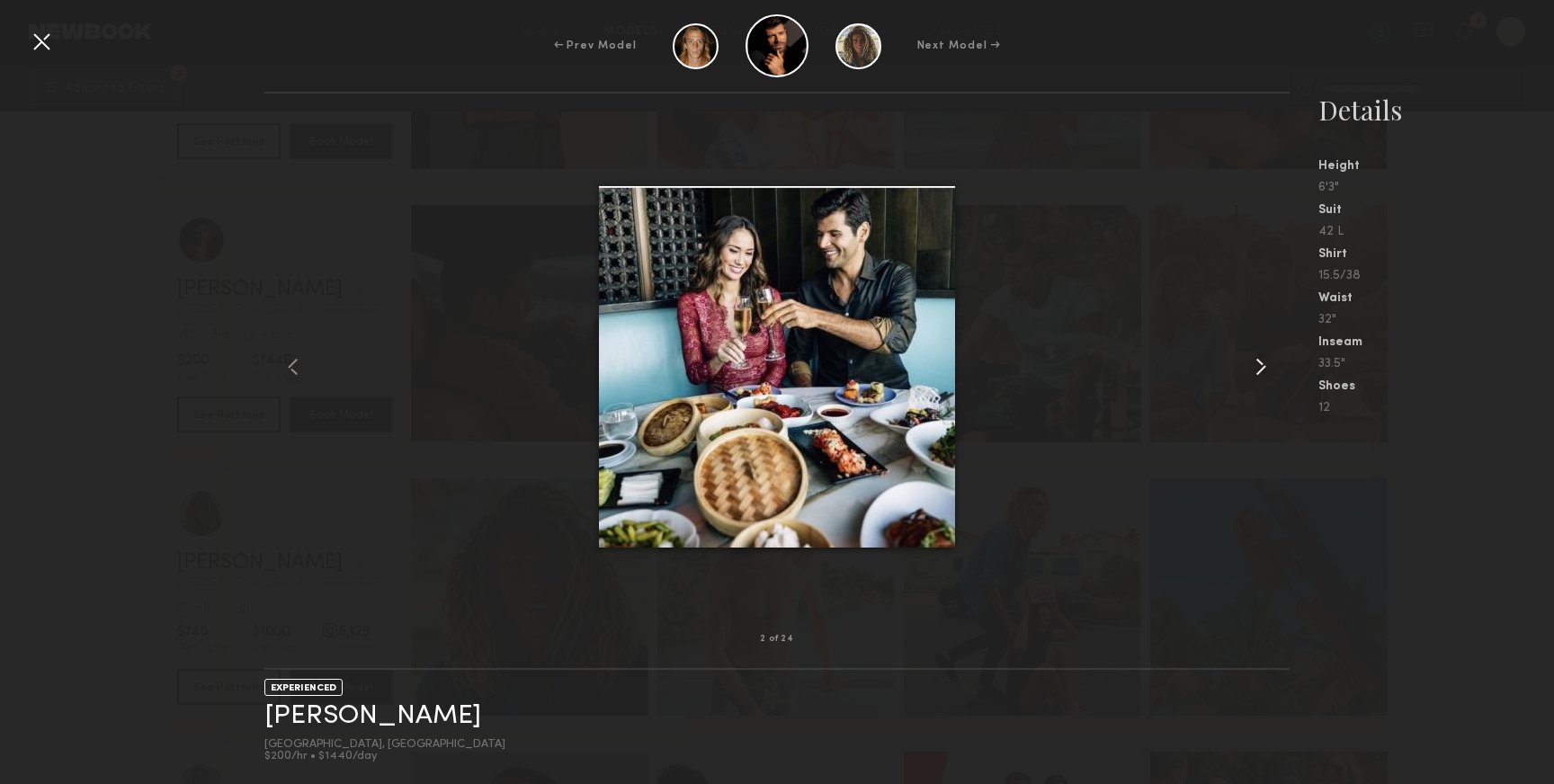
click at [1264, 368] on common-icon at bounding box center [1261, 366] width 28 height 28
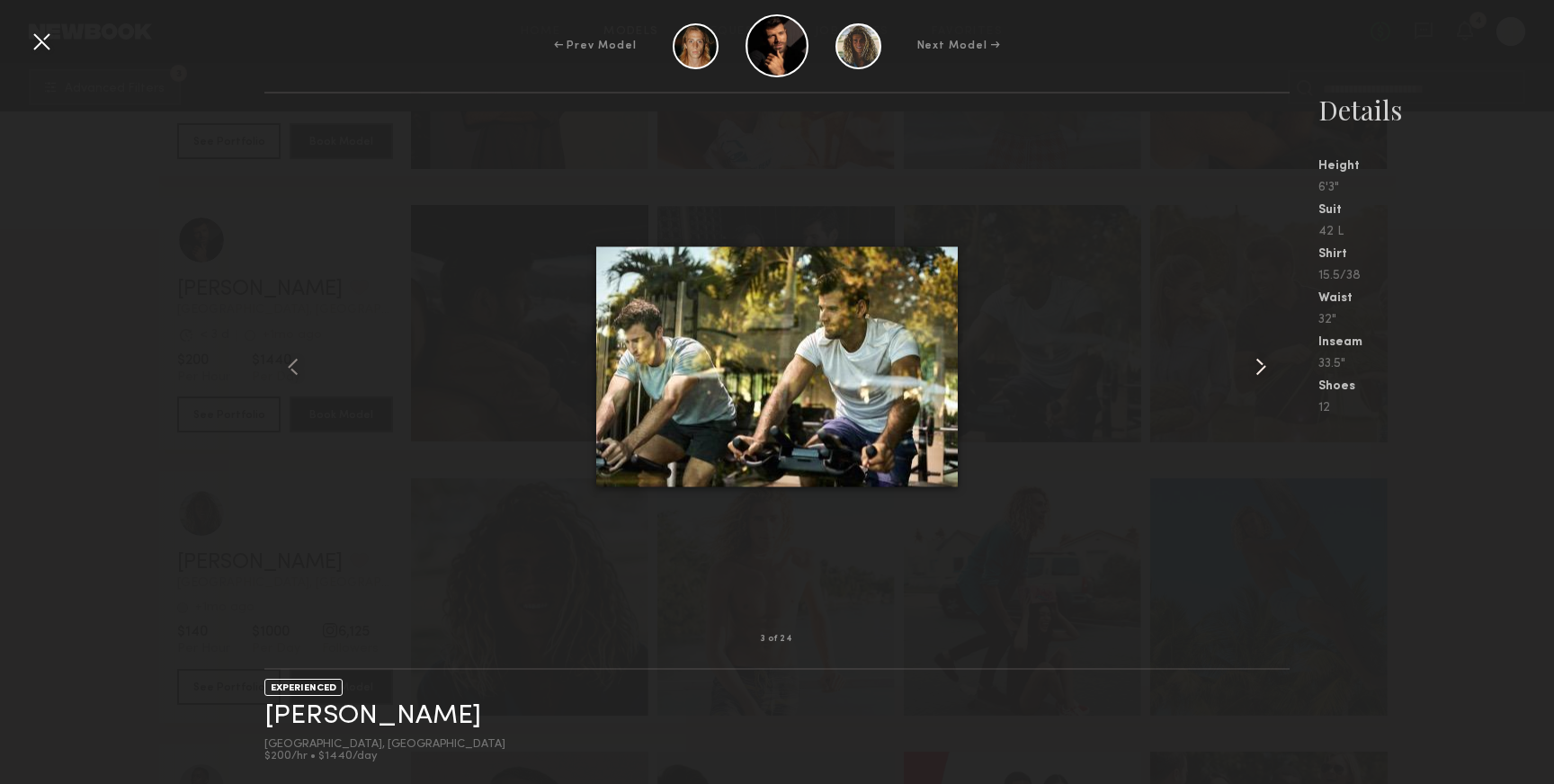
click at [1264, 368] on common-icon at bounding box center [1261, 366] width 28 height 28
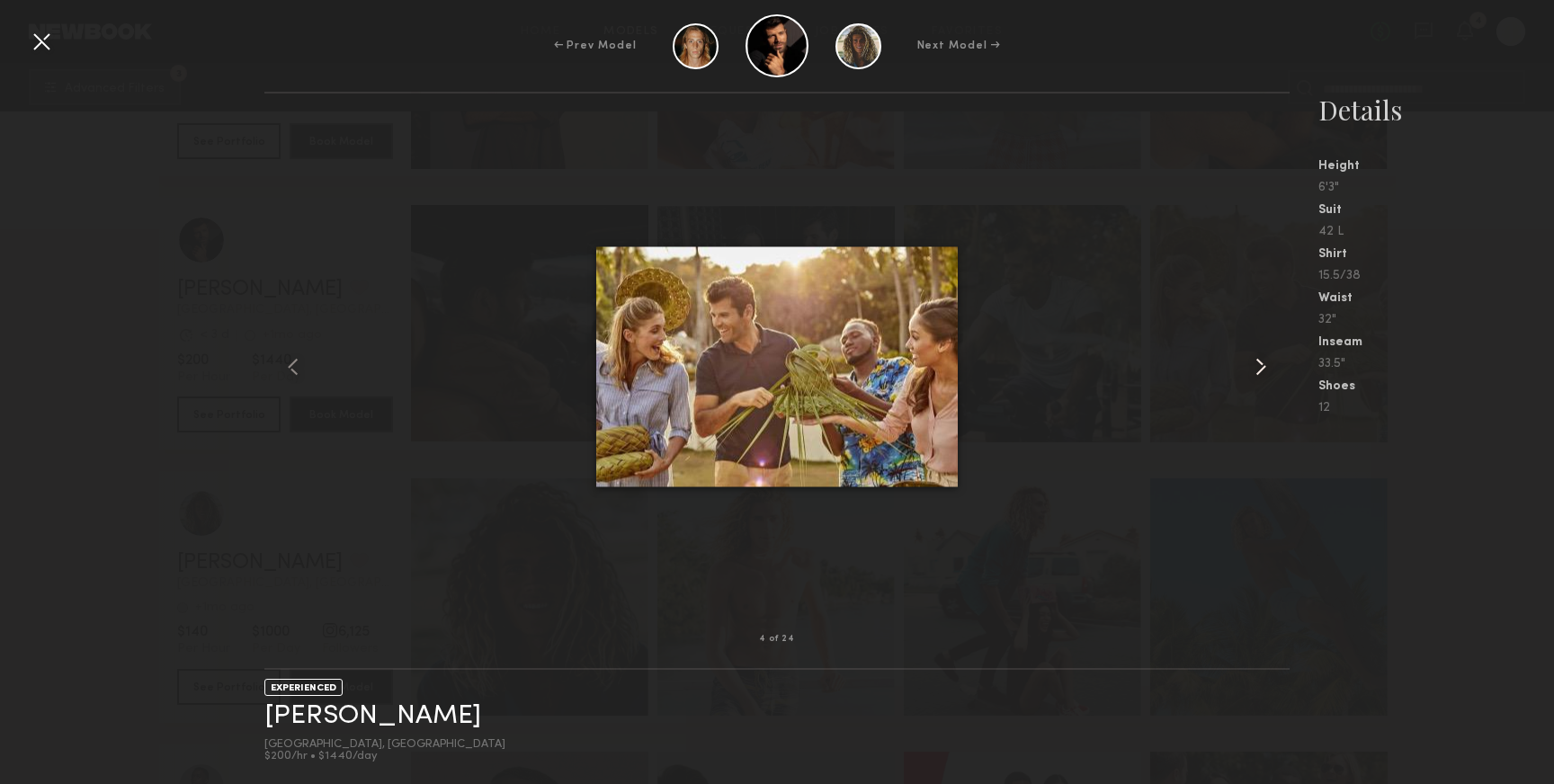
click at [1264, 368] on common-icon at bounding box center [1261, 366] width 28 height 28
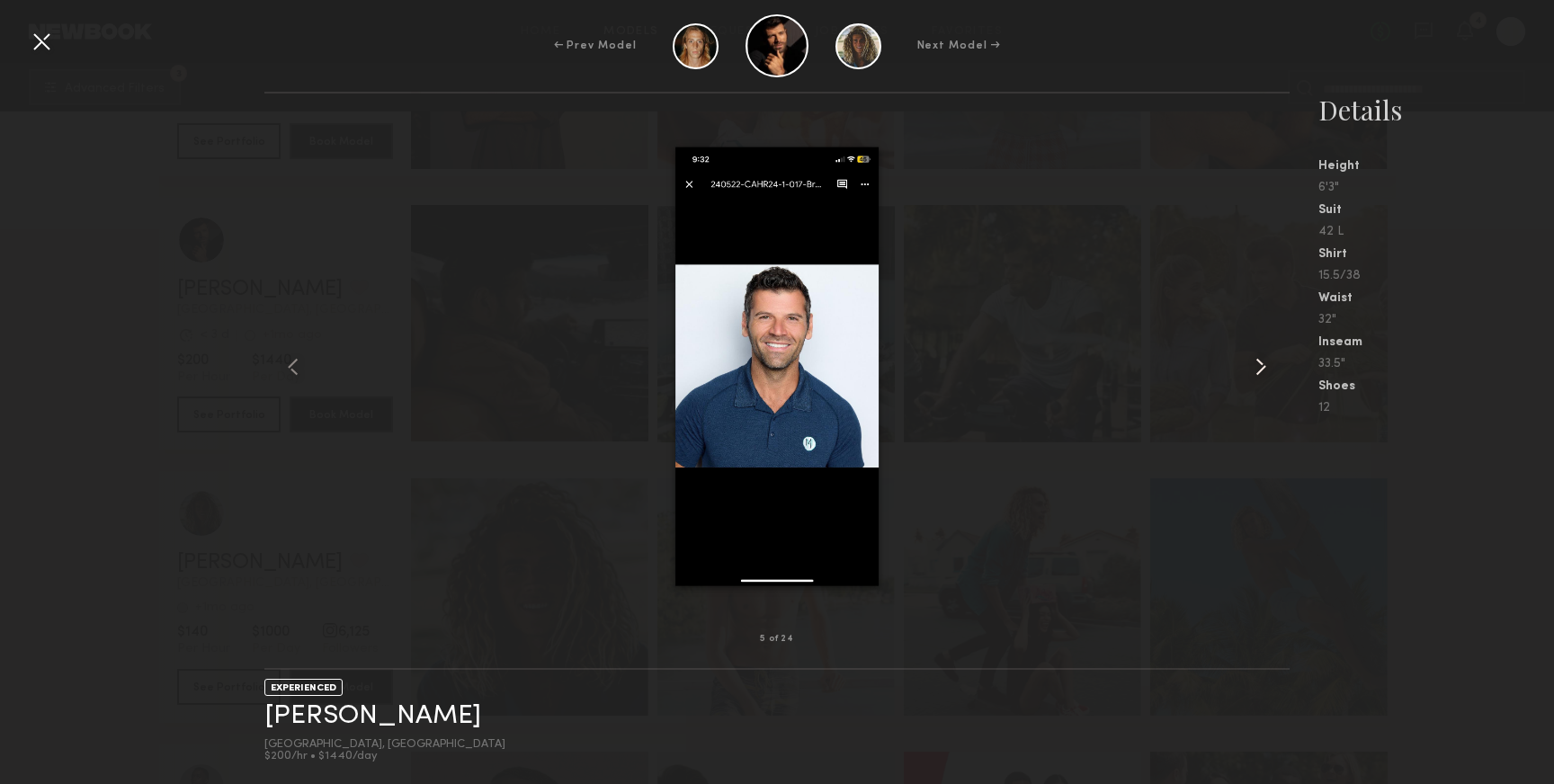
click at [1264, 368] on common-icon at bounding box center [1261, 366] width 28 height 28
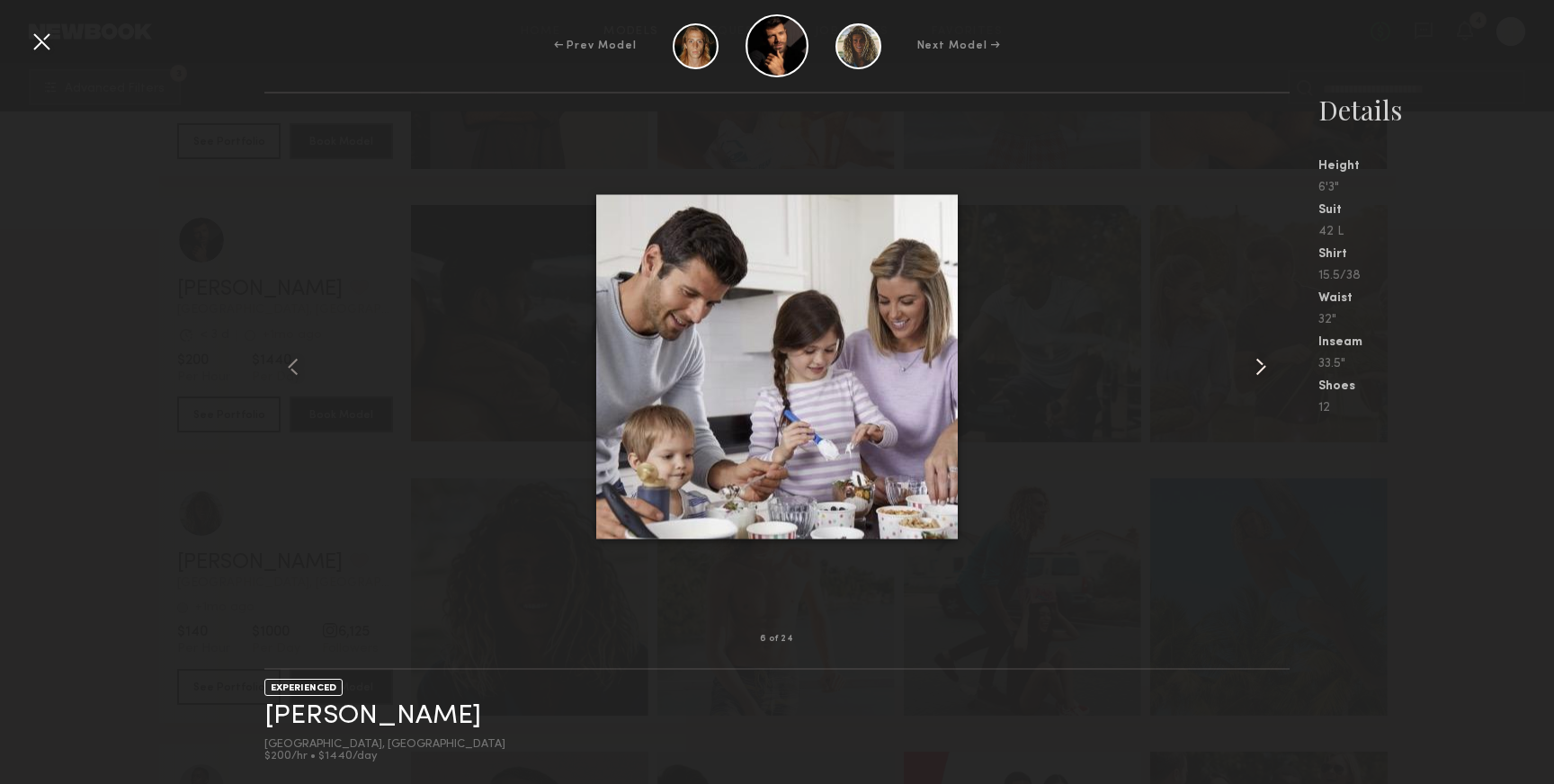
click at [1264, 368] on common-icon at bounding box center [1261, 366] width 28 height 28
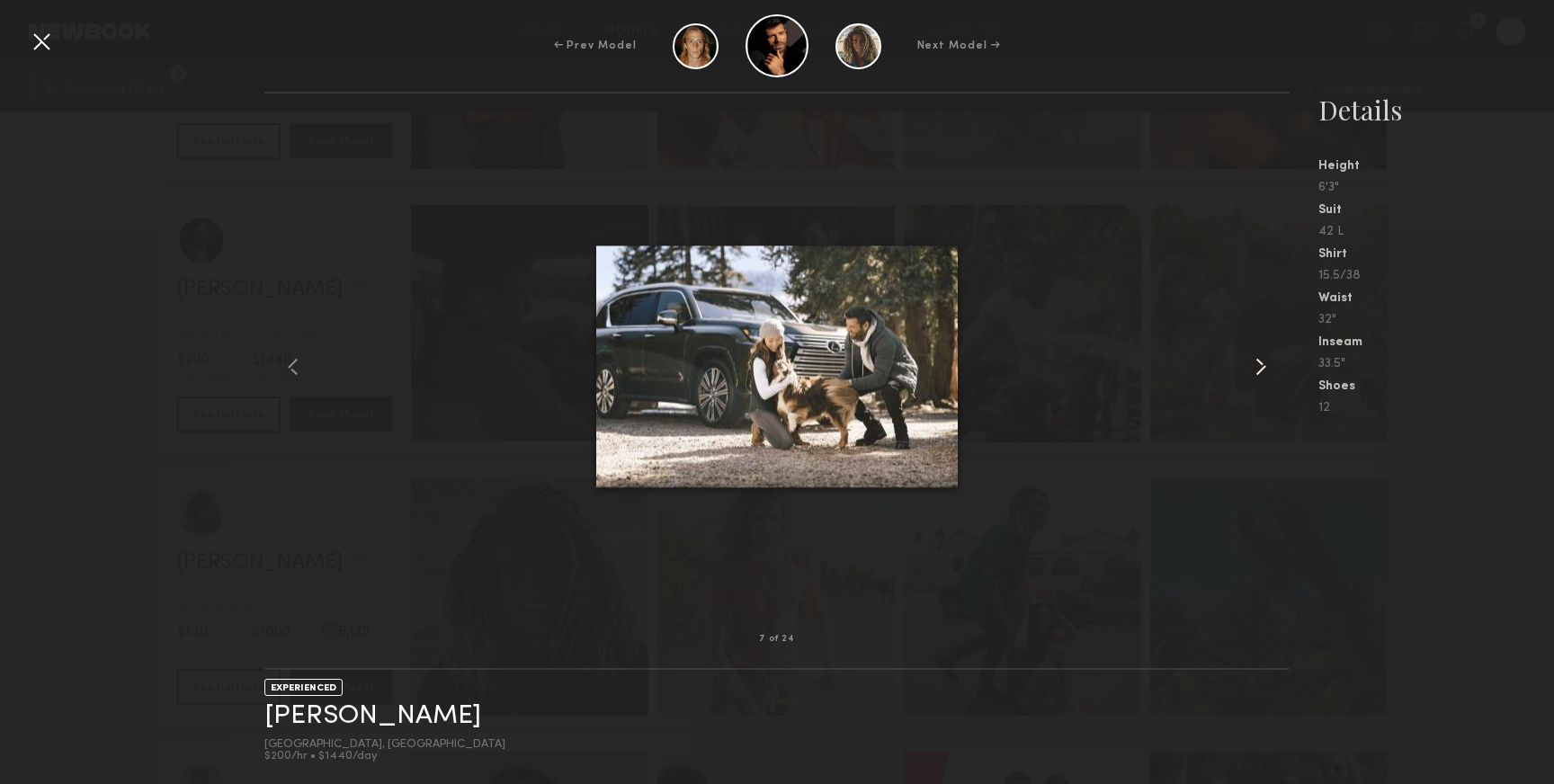
click at [1264, 368] on common-icon at bounding box center [1261, 366] width 28 height 28
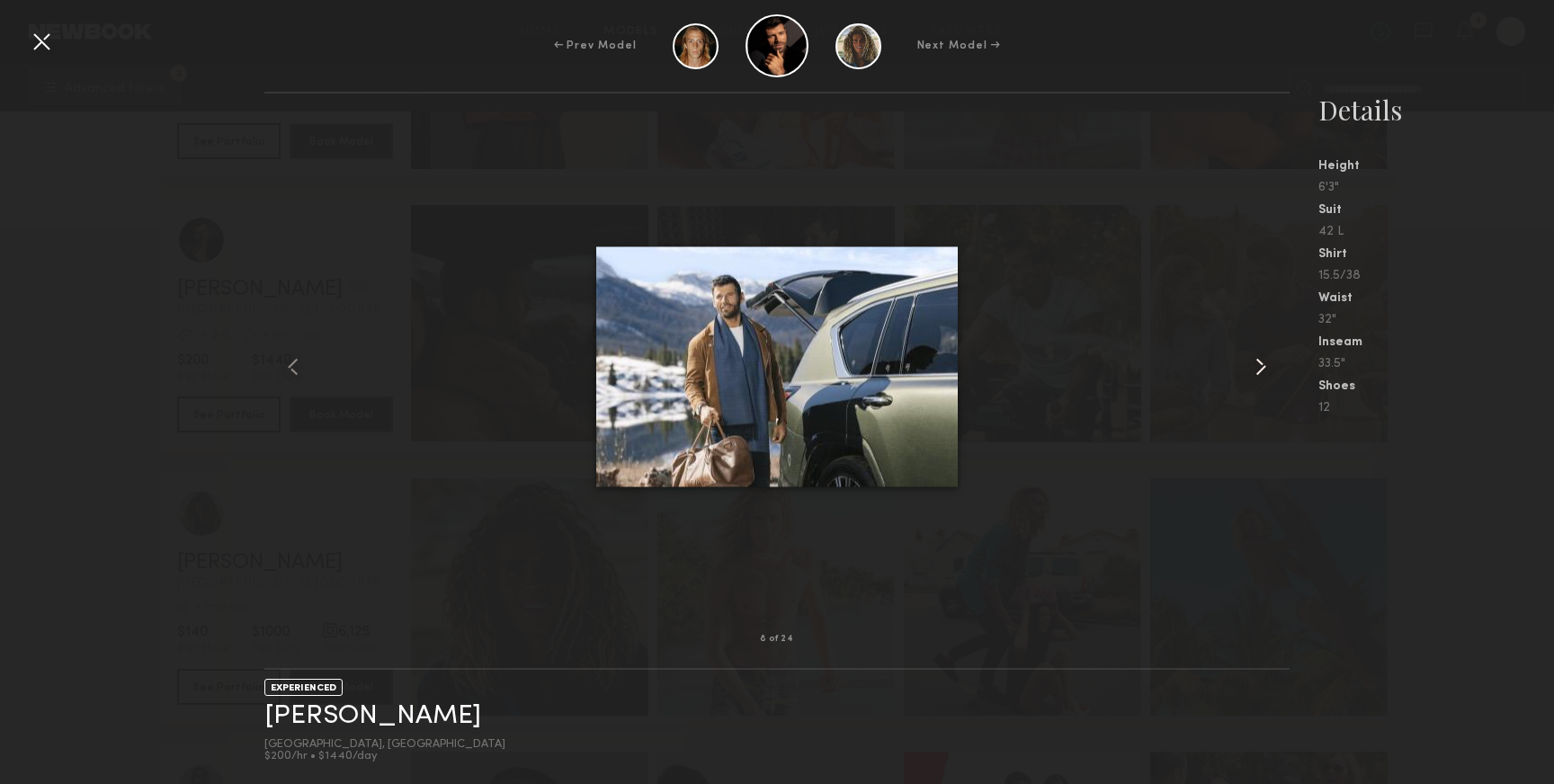
click at [1264, 368] on common-icon at bounding box center [1261, 366] width 28 height 28
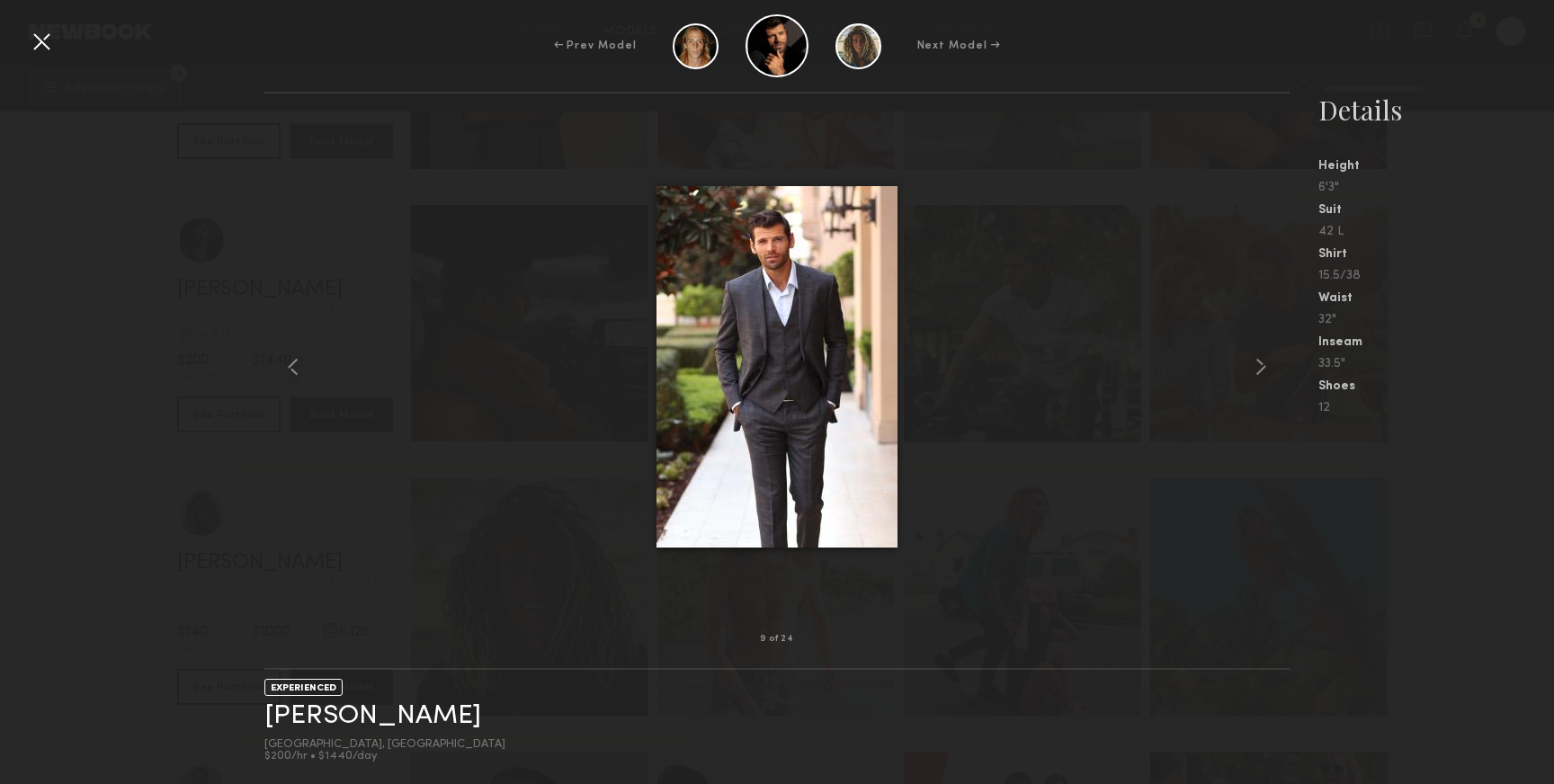
click at [28, 53] on div at bounding box center [41, 41] width 28 height 28
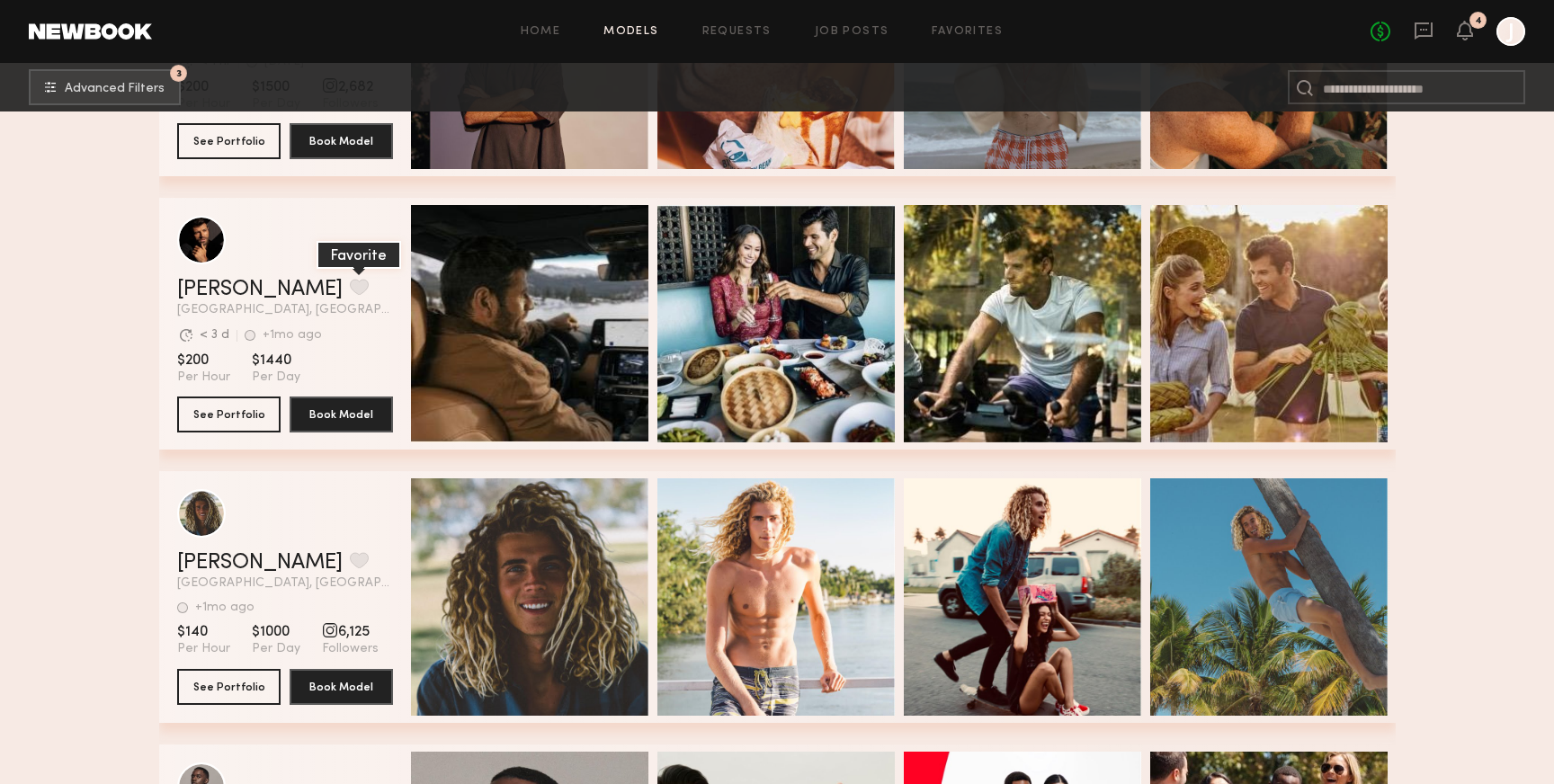
click at [350, 290] on button "grid" at bounding box center [360, 287] width 19 height 16
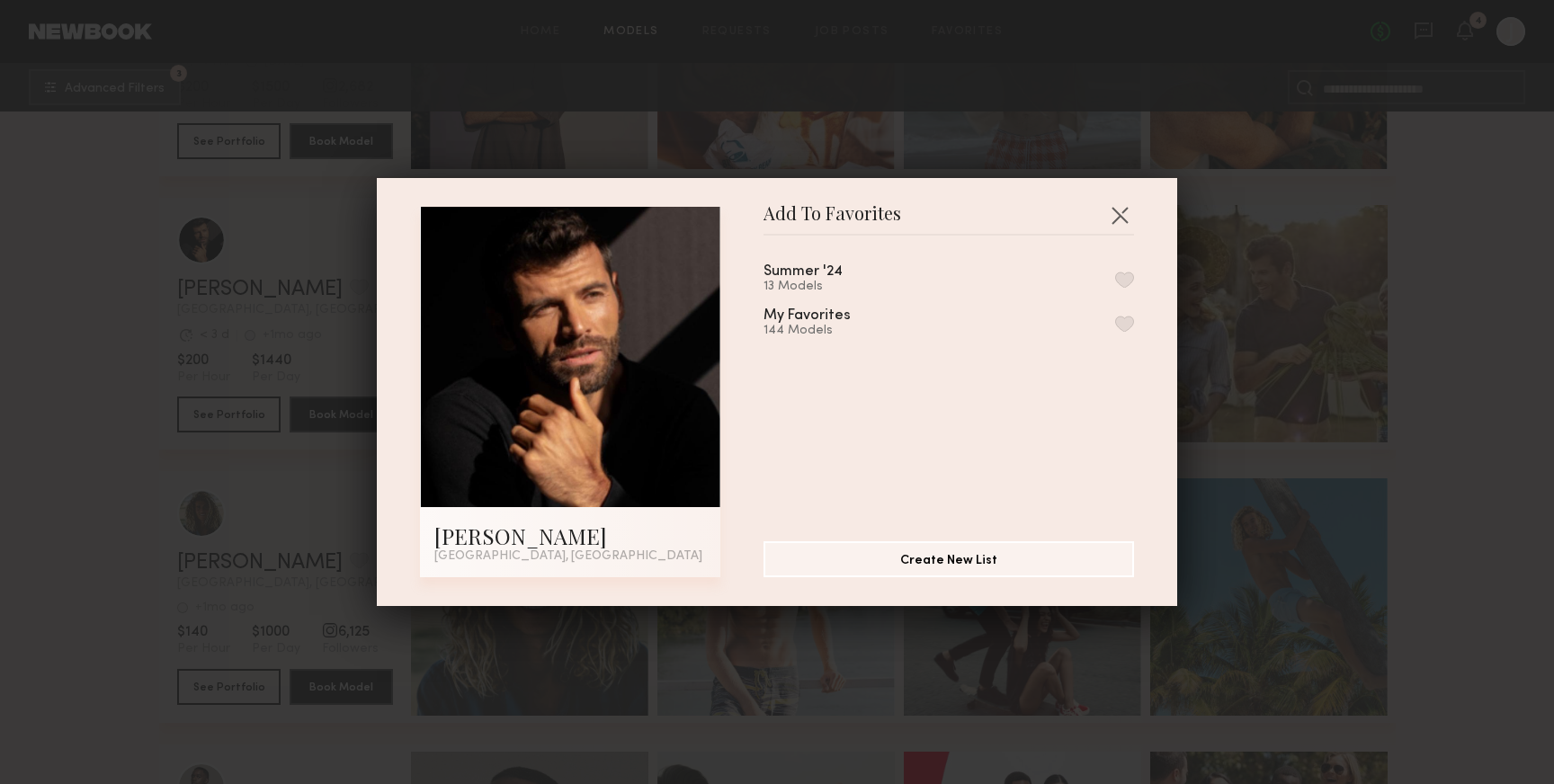
click at [1119, 317] on button "button" at bounding box center [1125, 324] width 19 height 16
click at [1121, 215] on button "button" at bounding box center [1120, 215] width 28 height 28
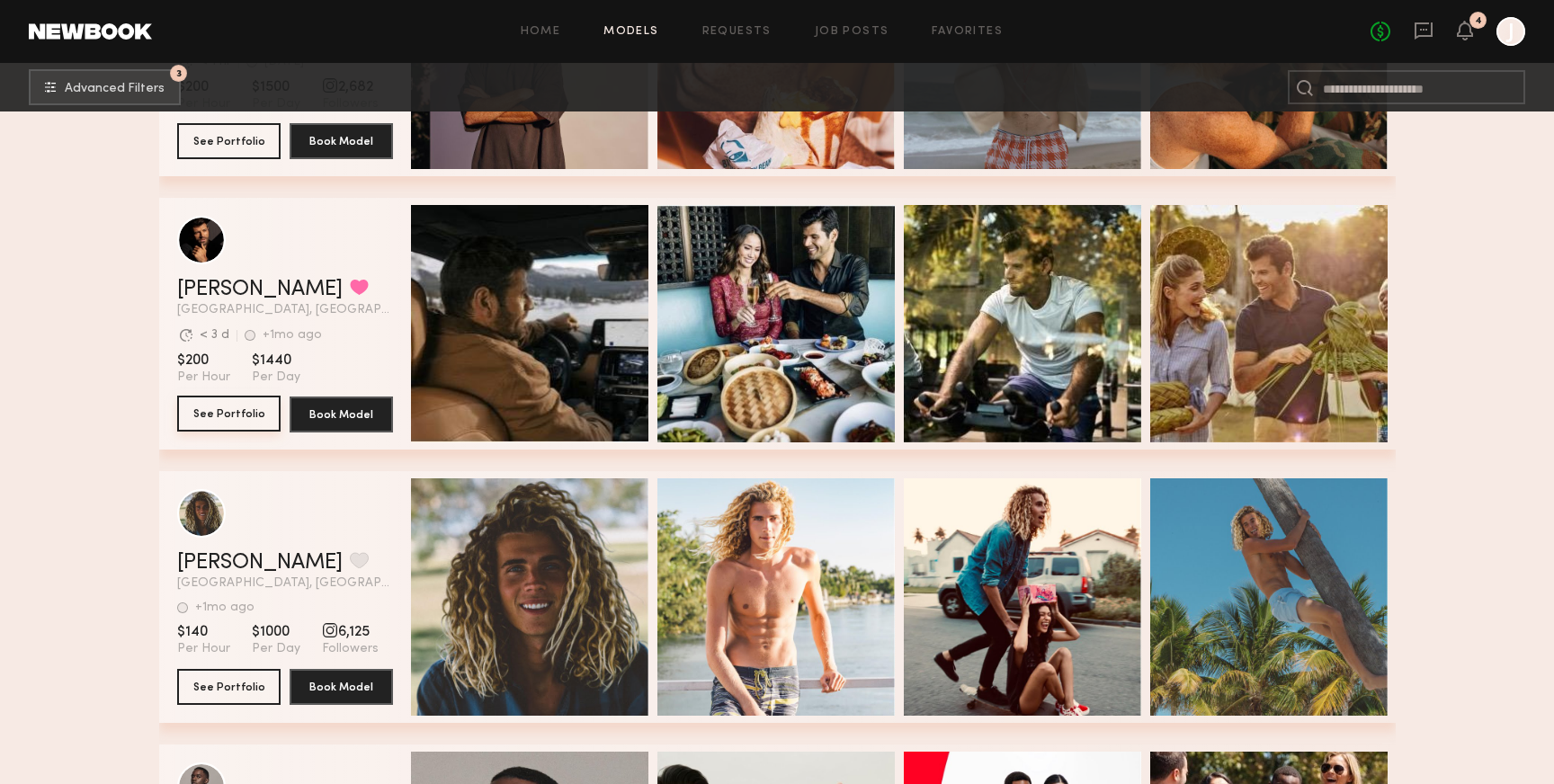
click at [263, 409] on button "See Portfolio" at bounding box center [229, 414] width 103 height 36
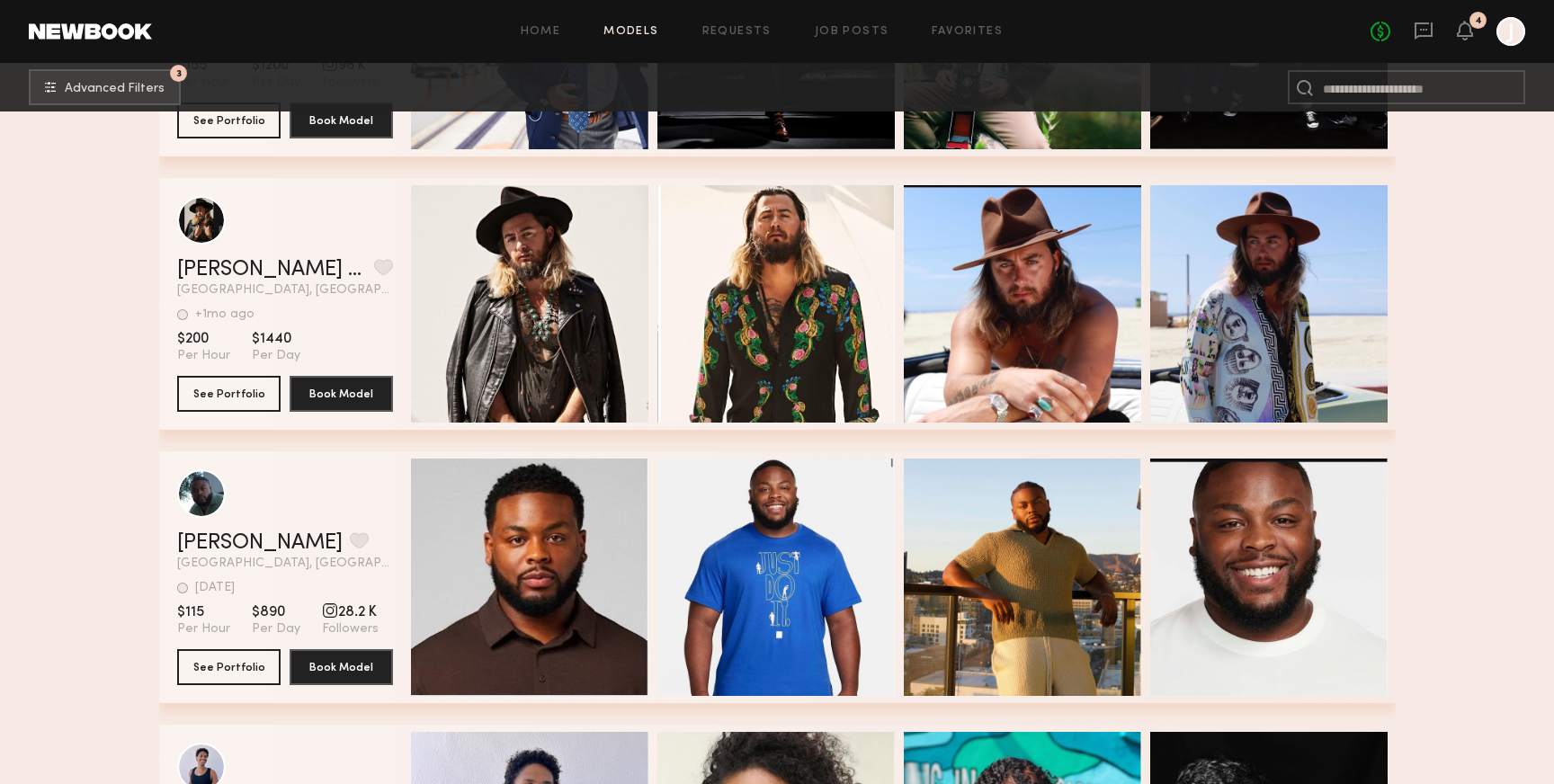
scroll to position [56306, 0]
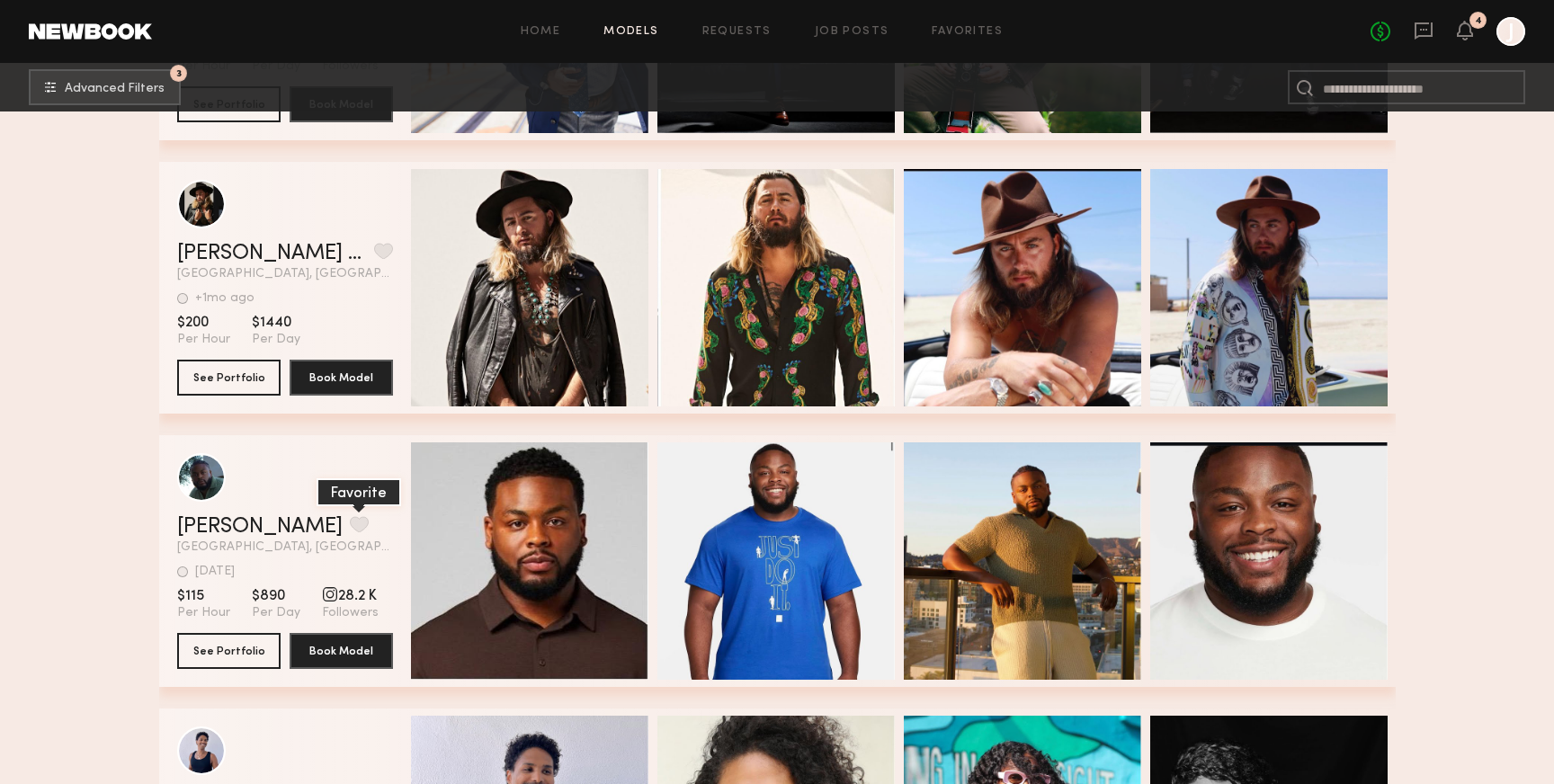
click at [350, 525] on button "grid" at bounding box center [360, 524] width 19 height 16
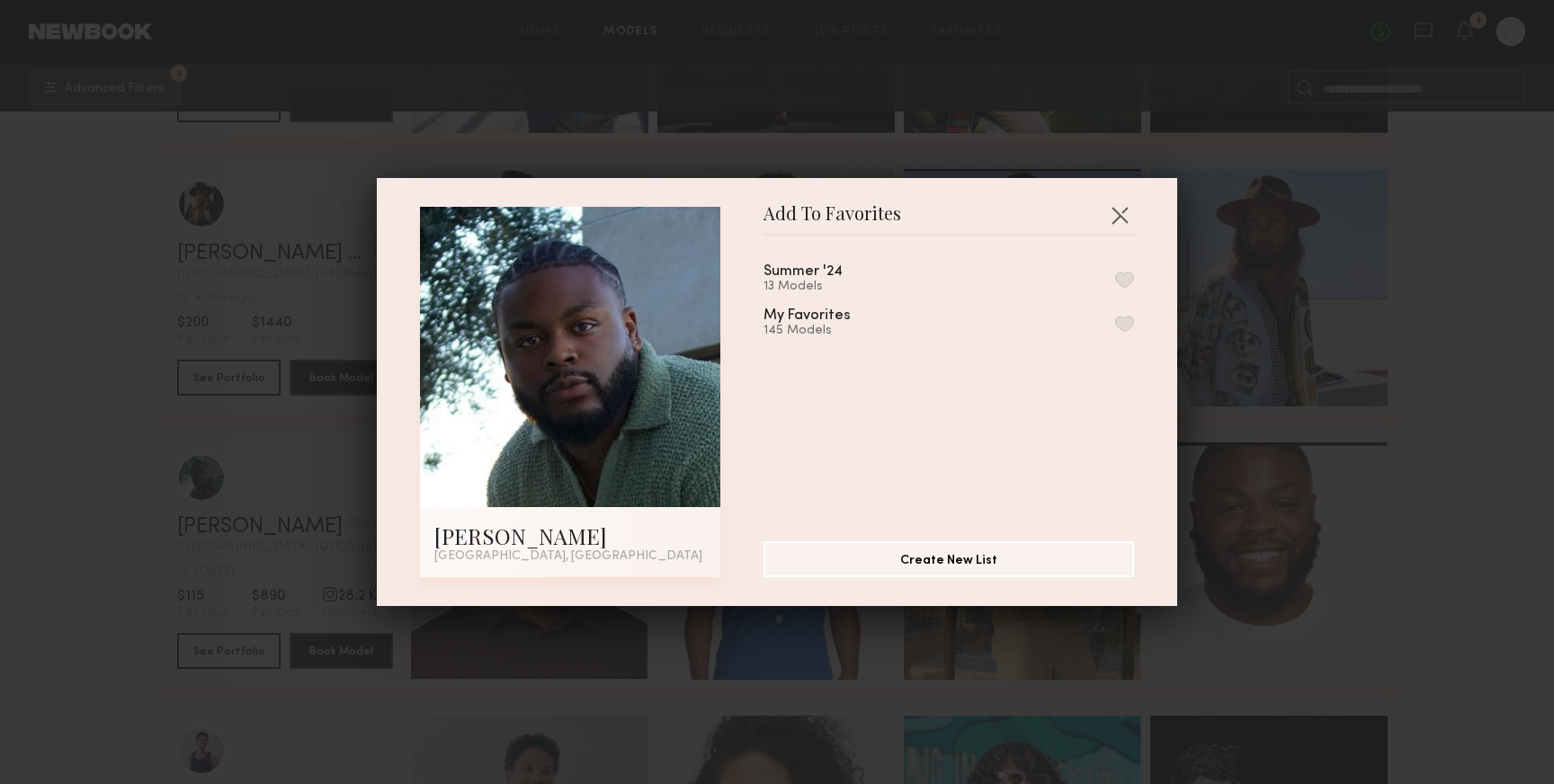
click at [1122, 323] on button "button" at bounding box center [1125, 324] width 19 height 16
click at [1124, 215] on button "button" at bounding box center [1120, 215] width 28 height 28
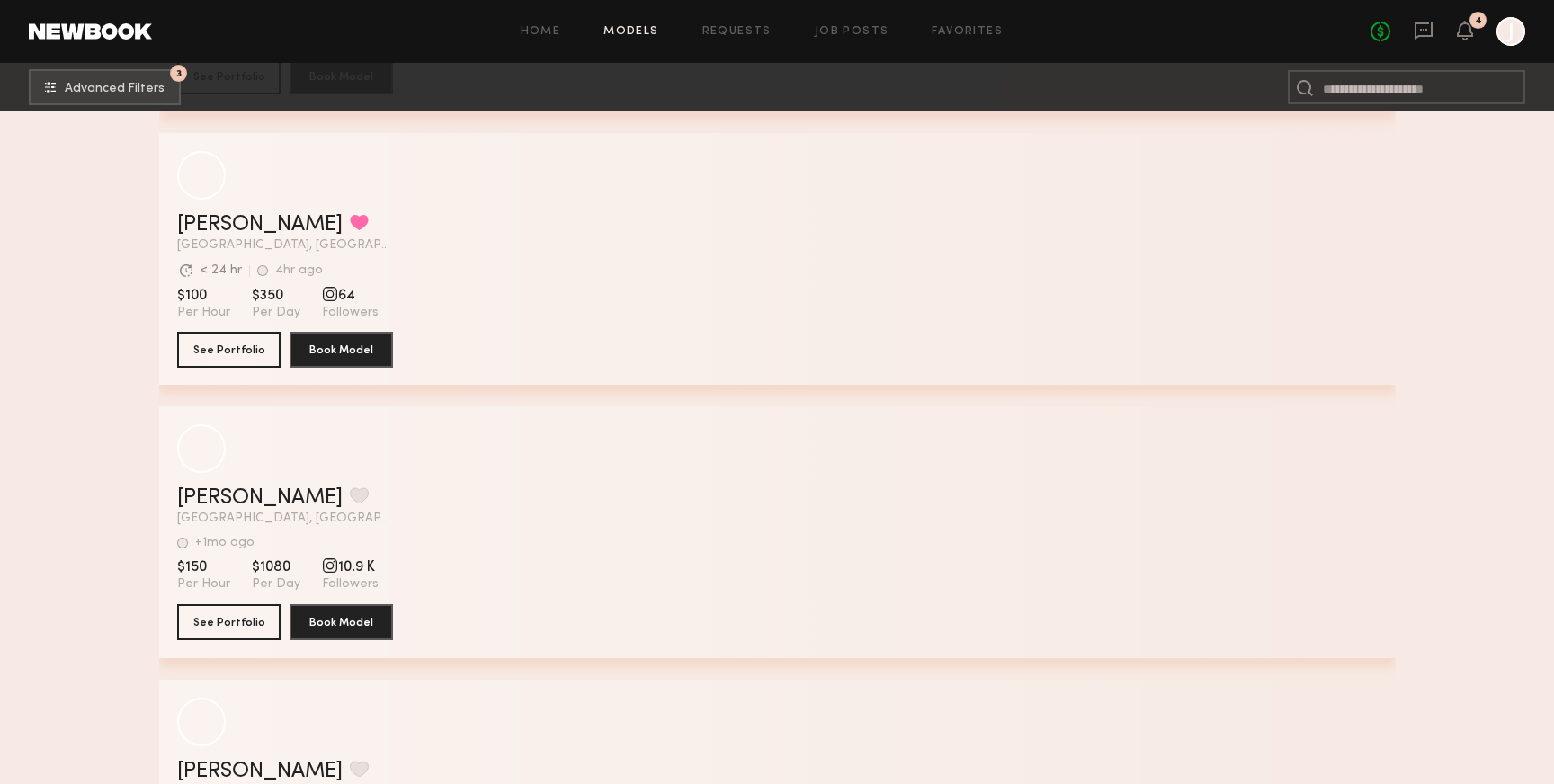
scroll to position [73258, 0]
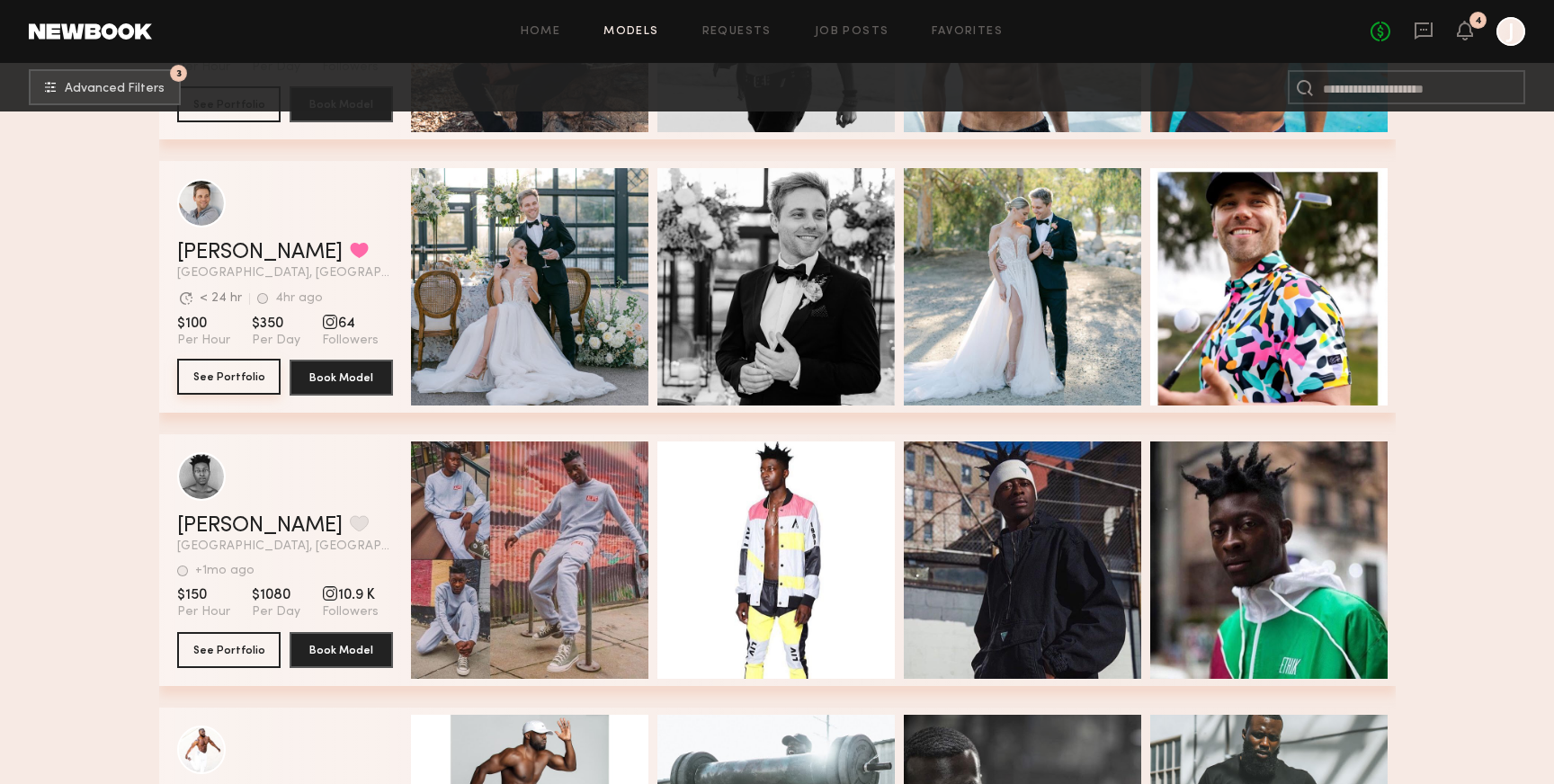
click at [241, 376] on button "See Portfolio" at bounding box center [229, 377] width 103 height 36
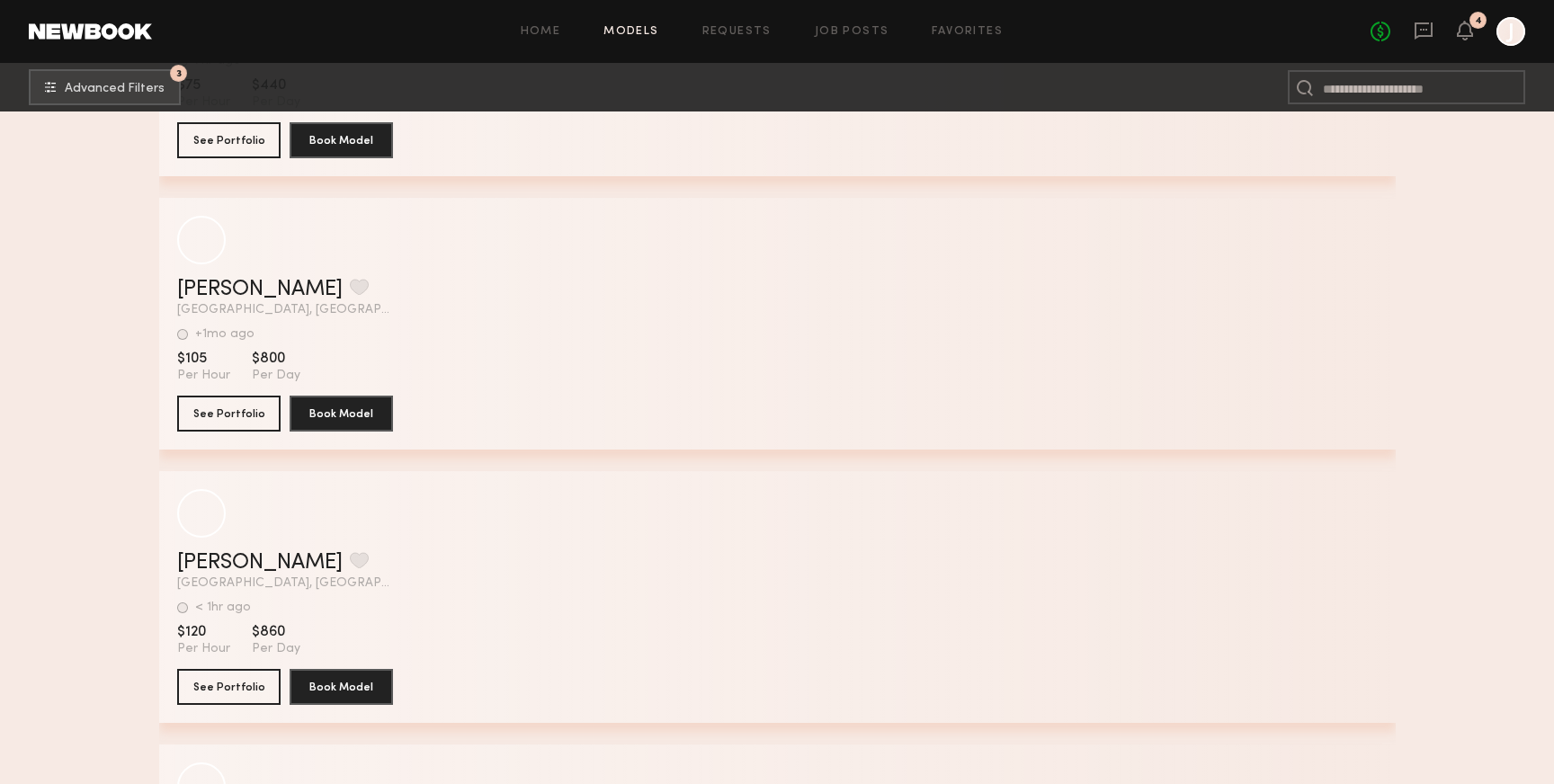
scroll to position [91523, 0]
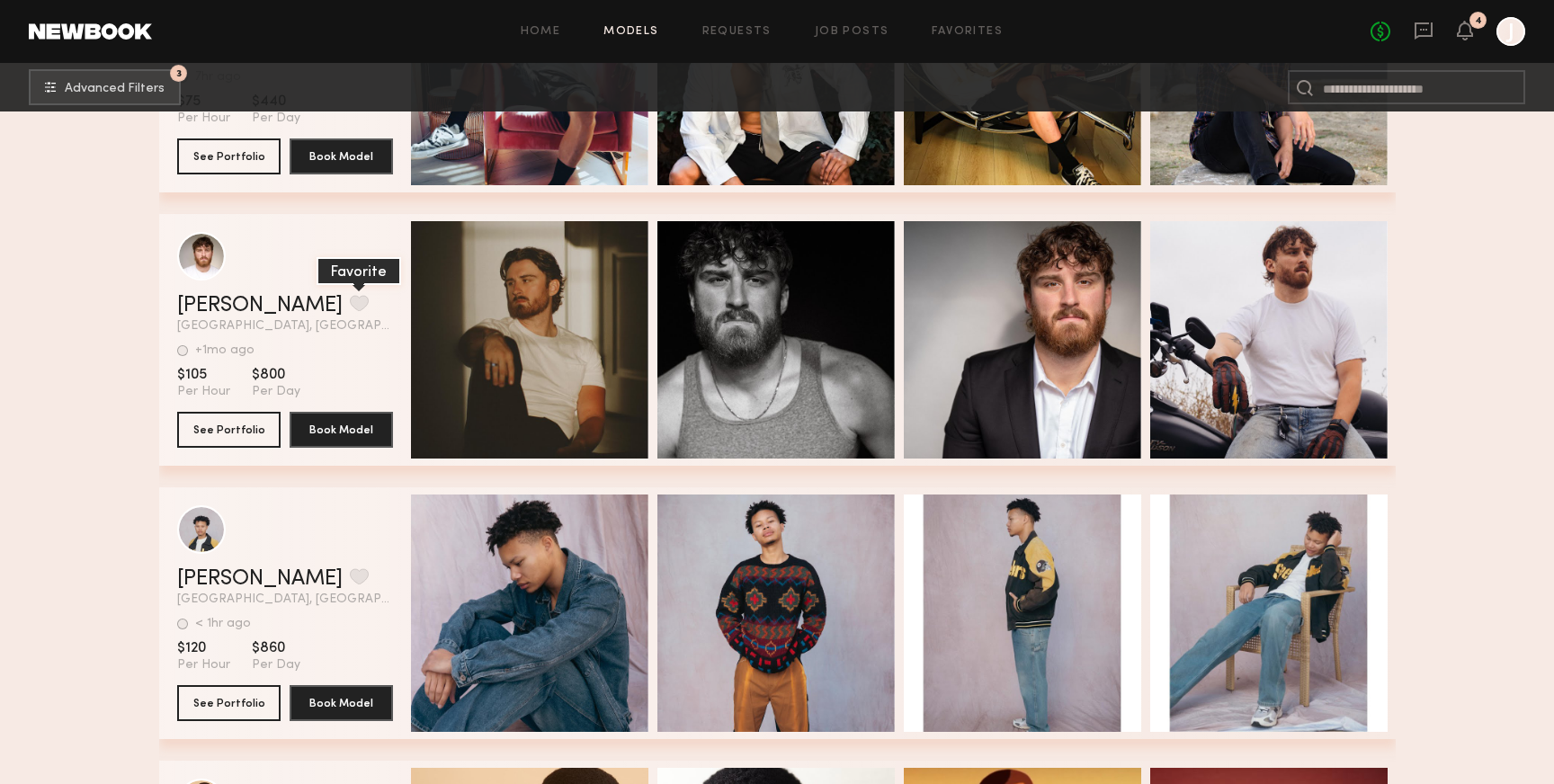
click at [350, 307] on button "grid" at bounding box center [360, 303] width 19 height 16
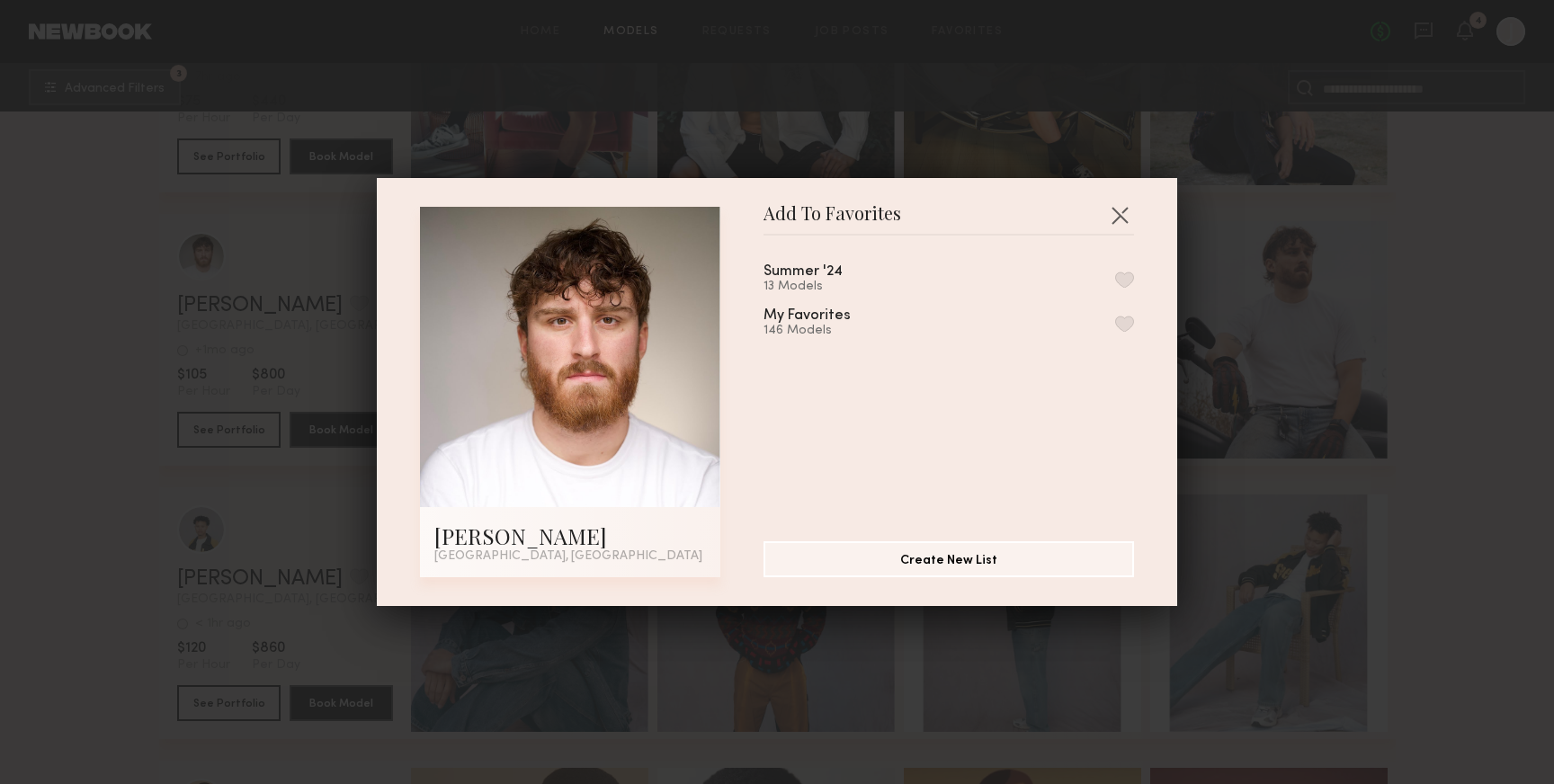
click at [1121, 326] on button "button" at bounding box center [1125, 324] width 19 height 16
click at [1116, 222] on button "button" at bounding box center [1120, 215] width 28 height 28
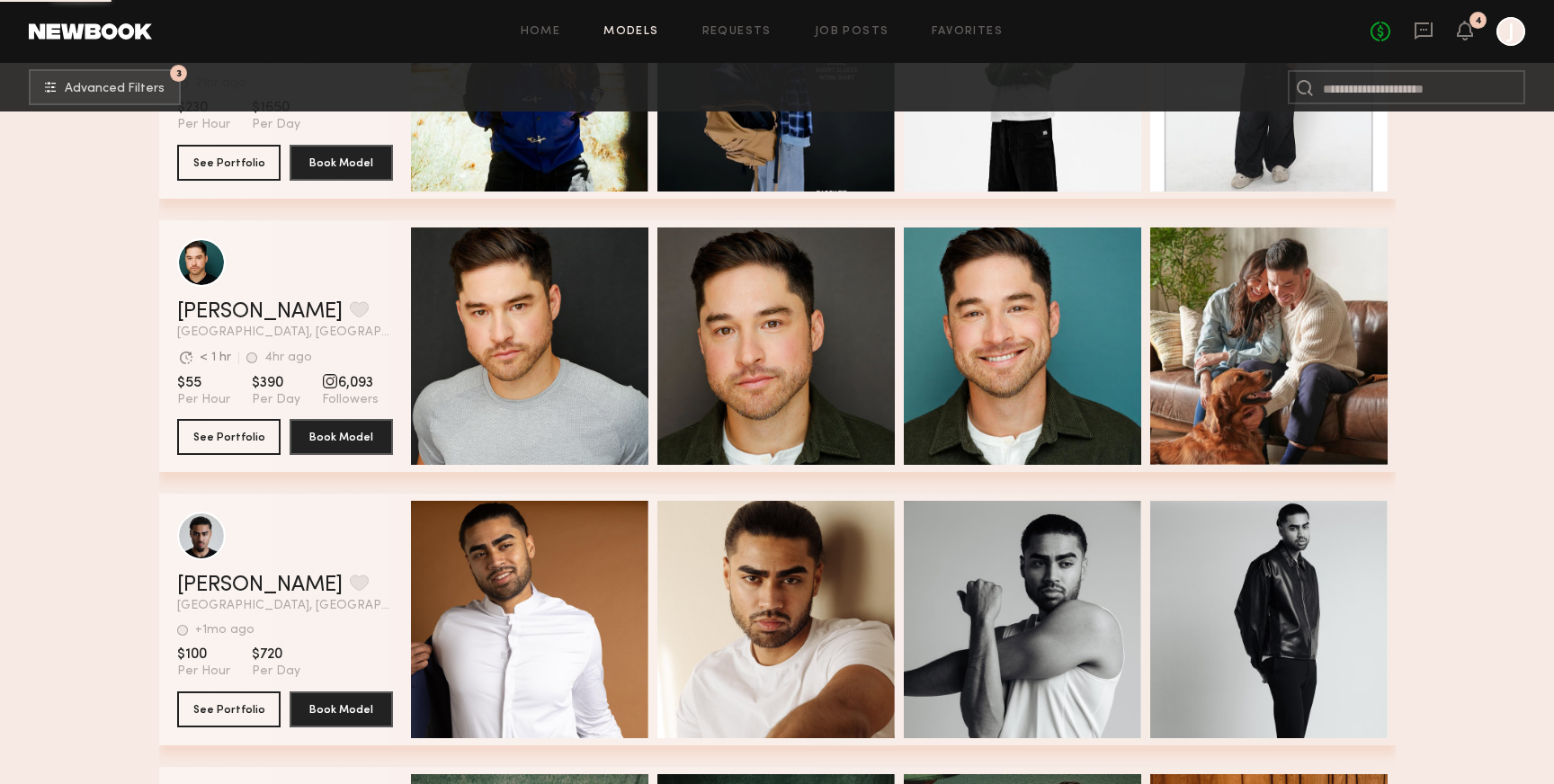
scroll to position [101388, 0]
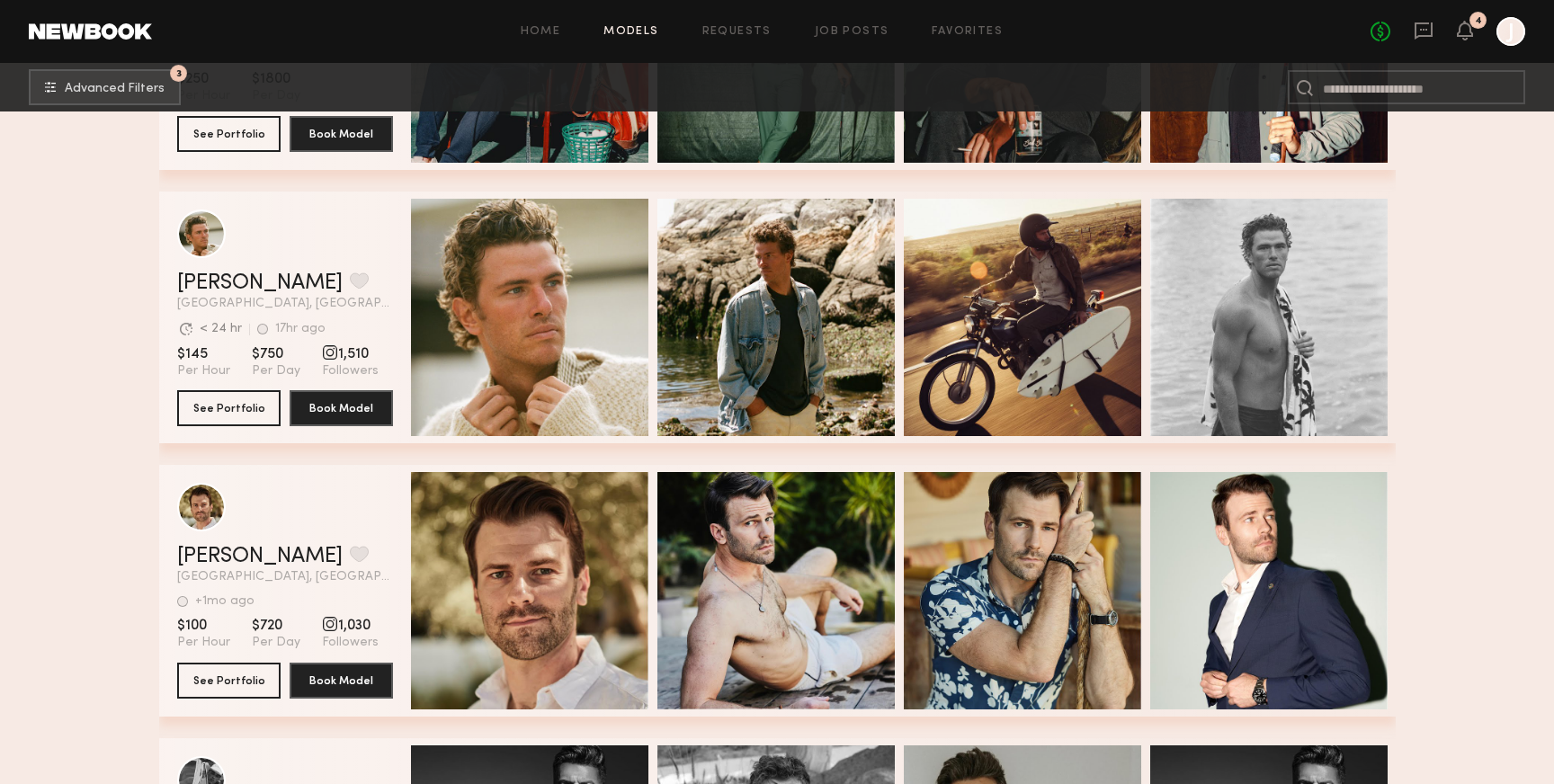
click at [966, 21] on div "Home Models Requests Job Posts Favorites Sign Out No fees up to $5,000 4 J" at bounding box center [838, 31] width 1374 height 28
click at [972, 31] on link "Favorites" at bounding box center [967, 31] width 71 height 11
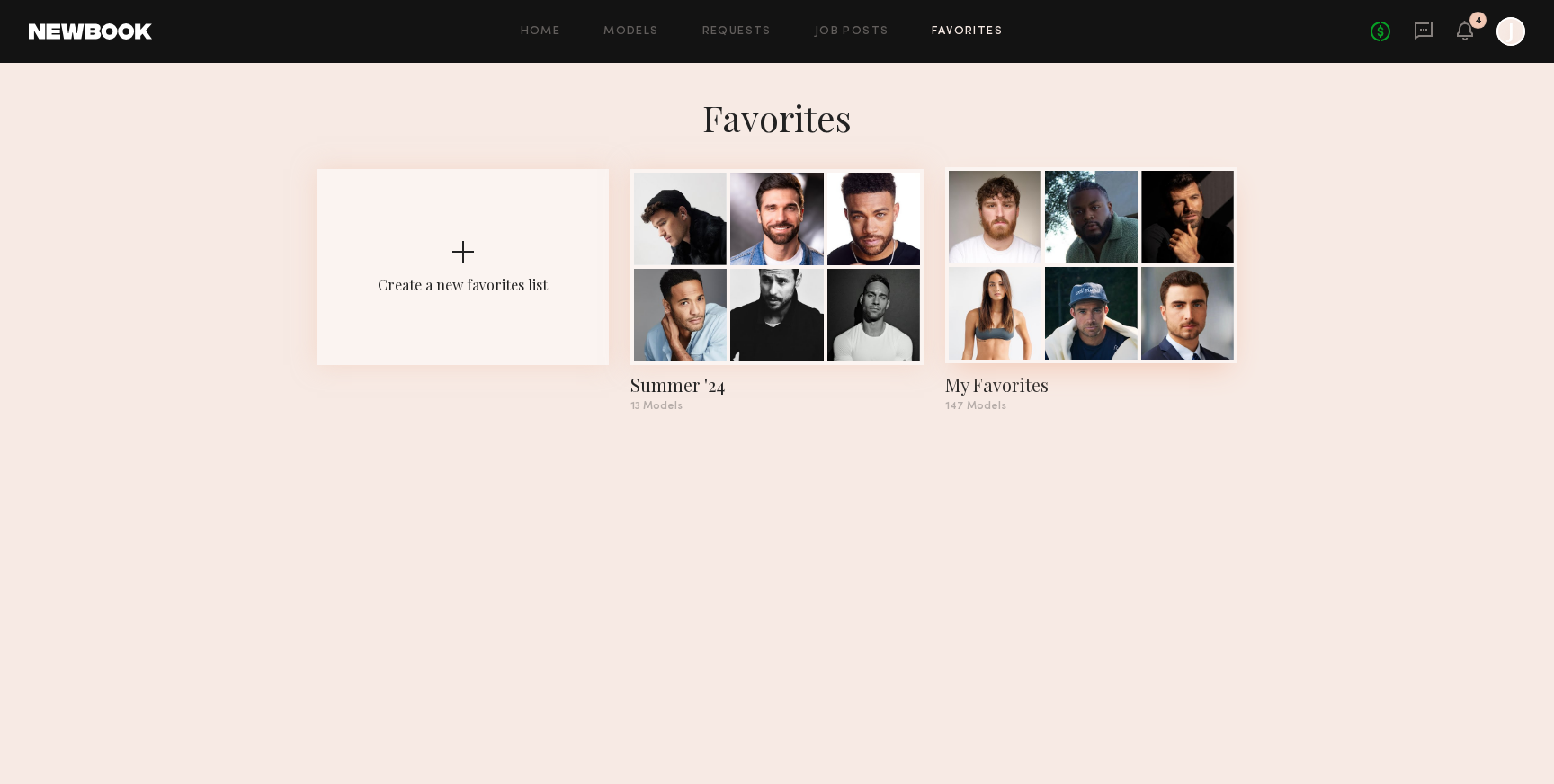
click at [964, 223] on div at bounding box center [996, 217] width 93 height 93
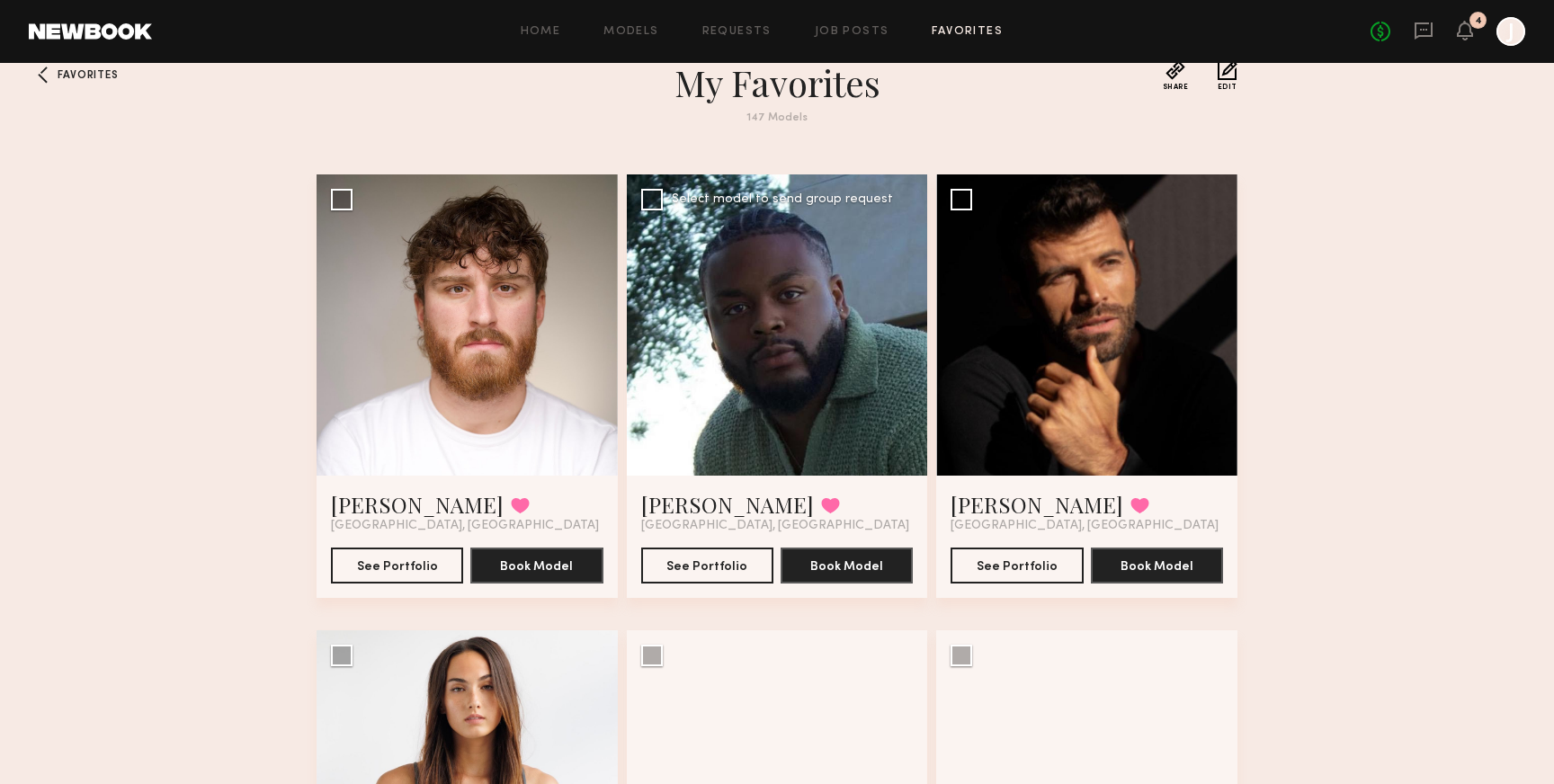
scroll to position [28, 0]
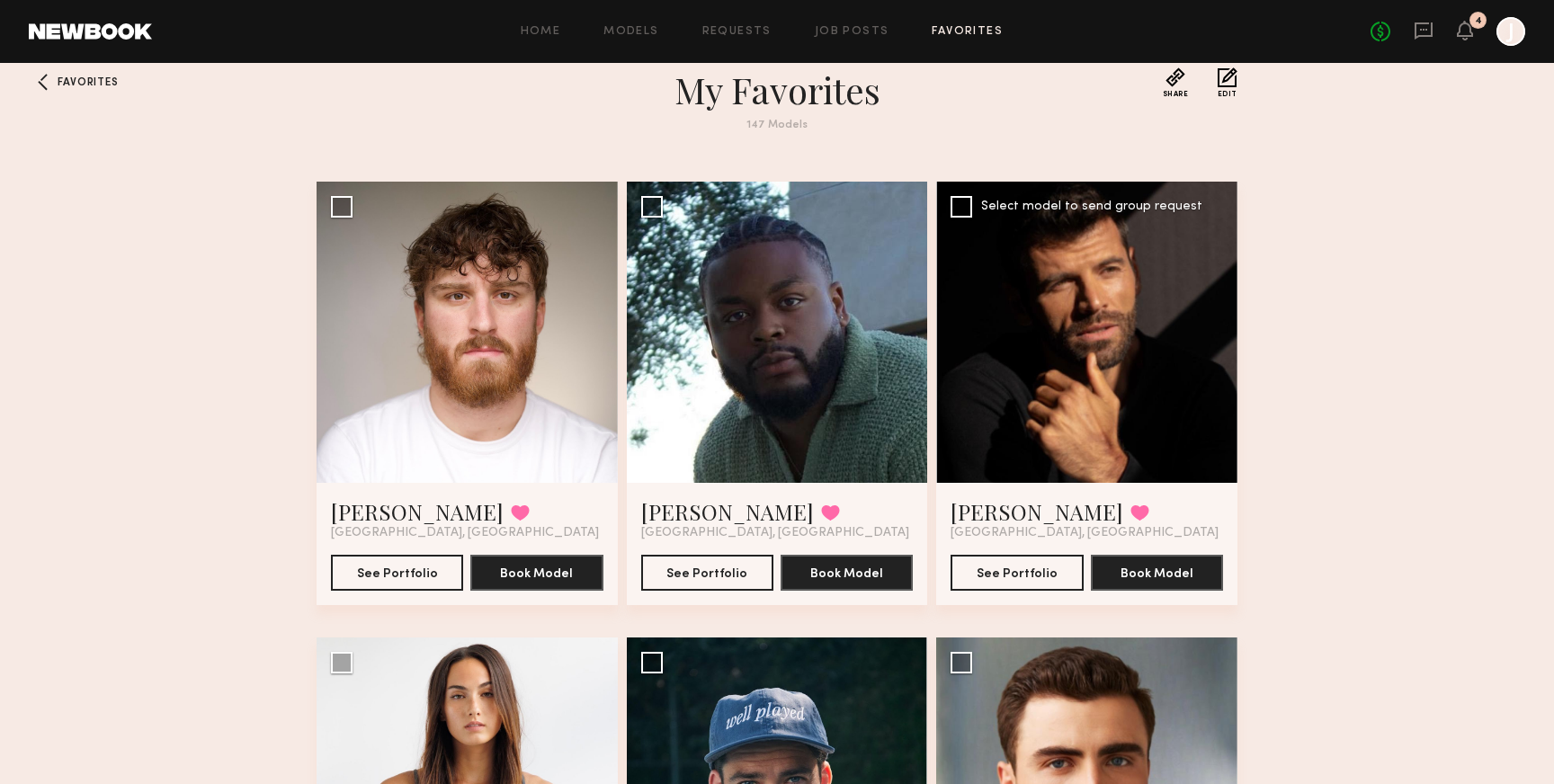
click at [1129, 327] on div at bounding box center [1086, 331] width 301 height 301
click at [1032, 570] on button "See Portfolio" at bounding box center [1017, 572] width 132 height 36
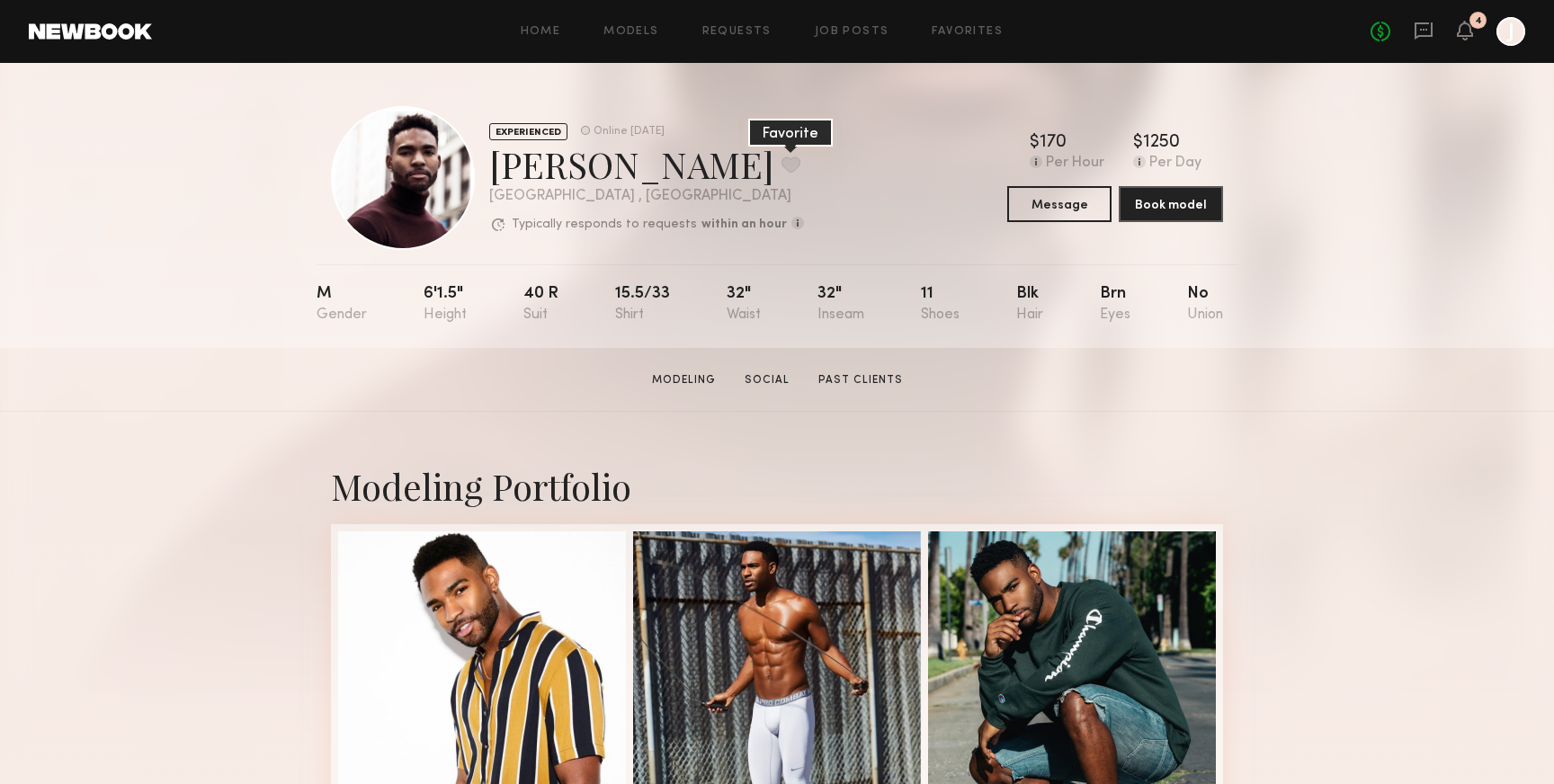
click at [781, 161] on button at bounding box center [791, 164] width 19 height 16
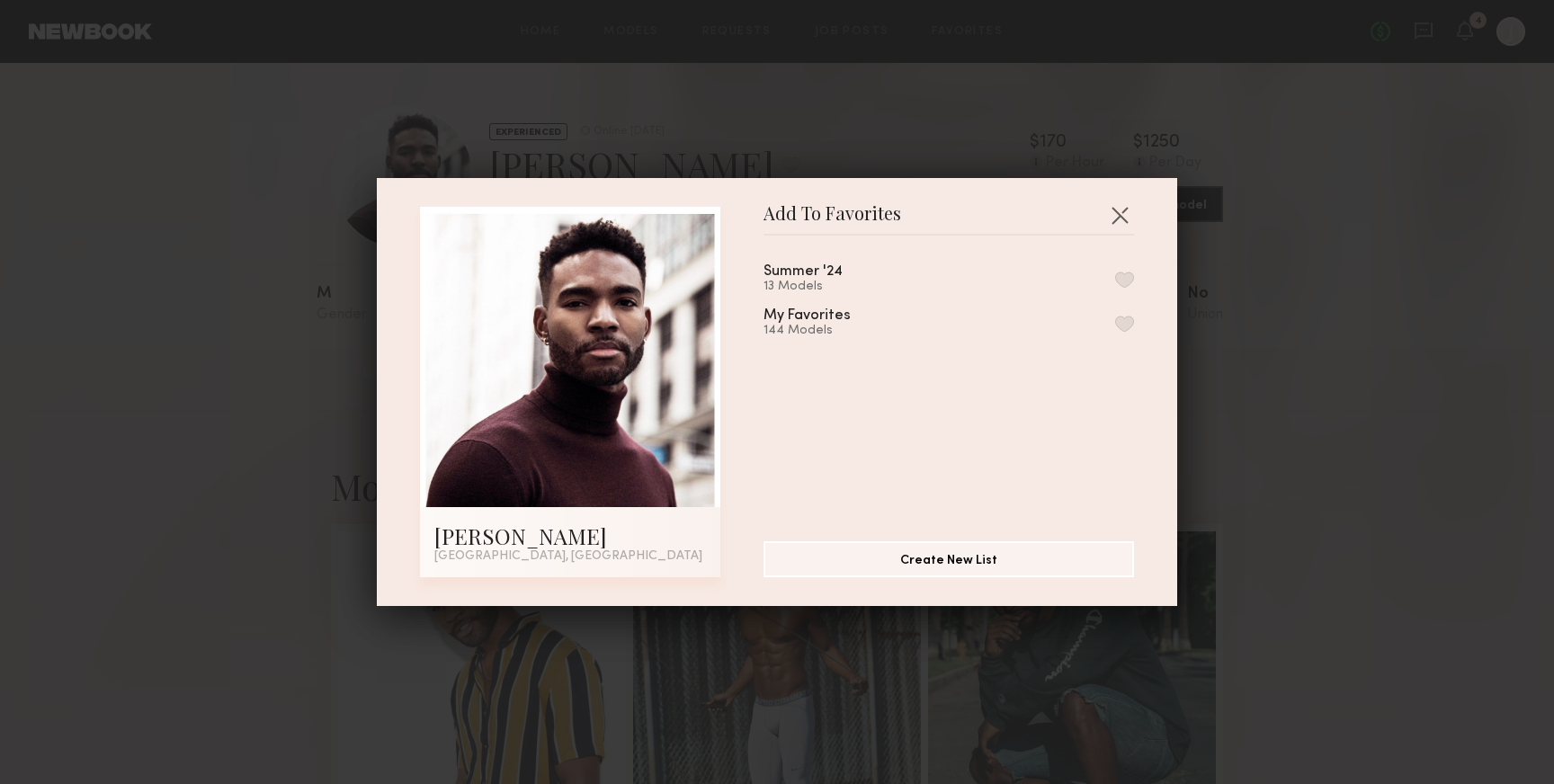
click at [1123, 321] on button "button" at bounding box center [1125, 324] width 19 height 16
click at [1127, 217] on button "button" at bounding box center [1120, 215] width 28 height 28
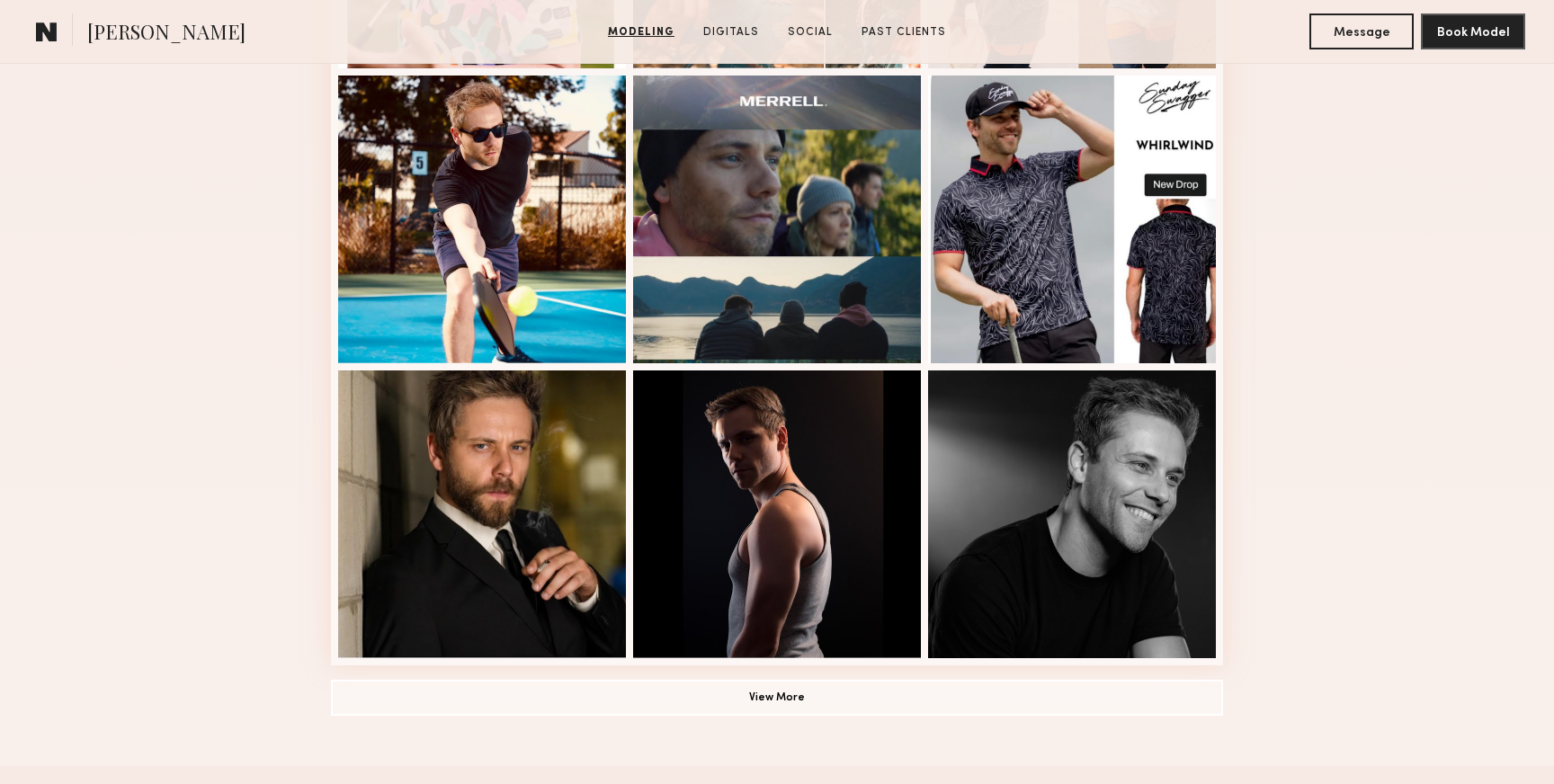
scroll to position [1077, 0]
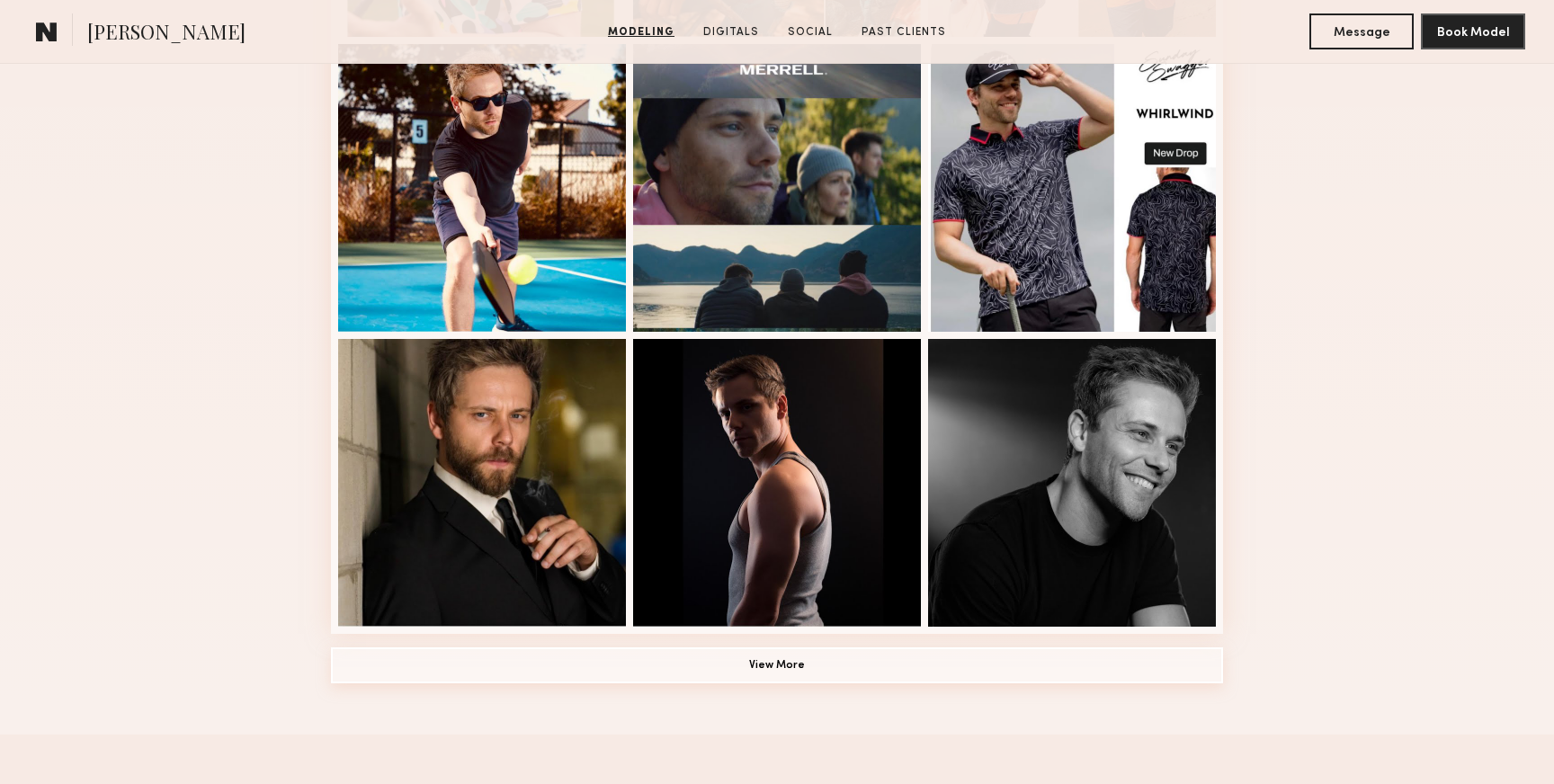
click at [591, 673] on button "View More" at bounding box center [777, 665] width 892 height 36
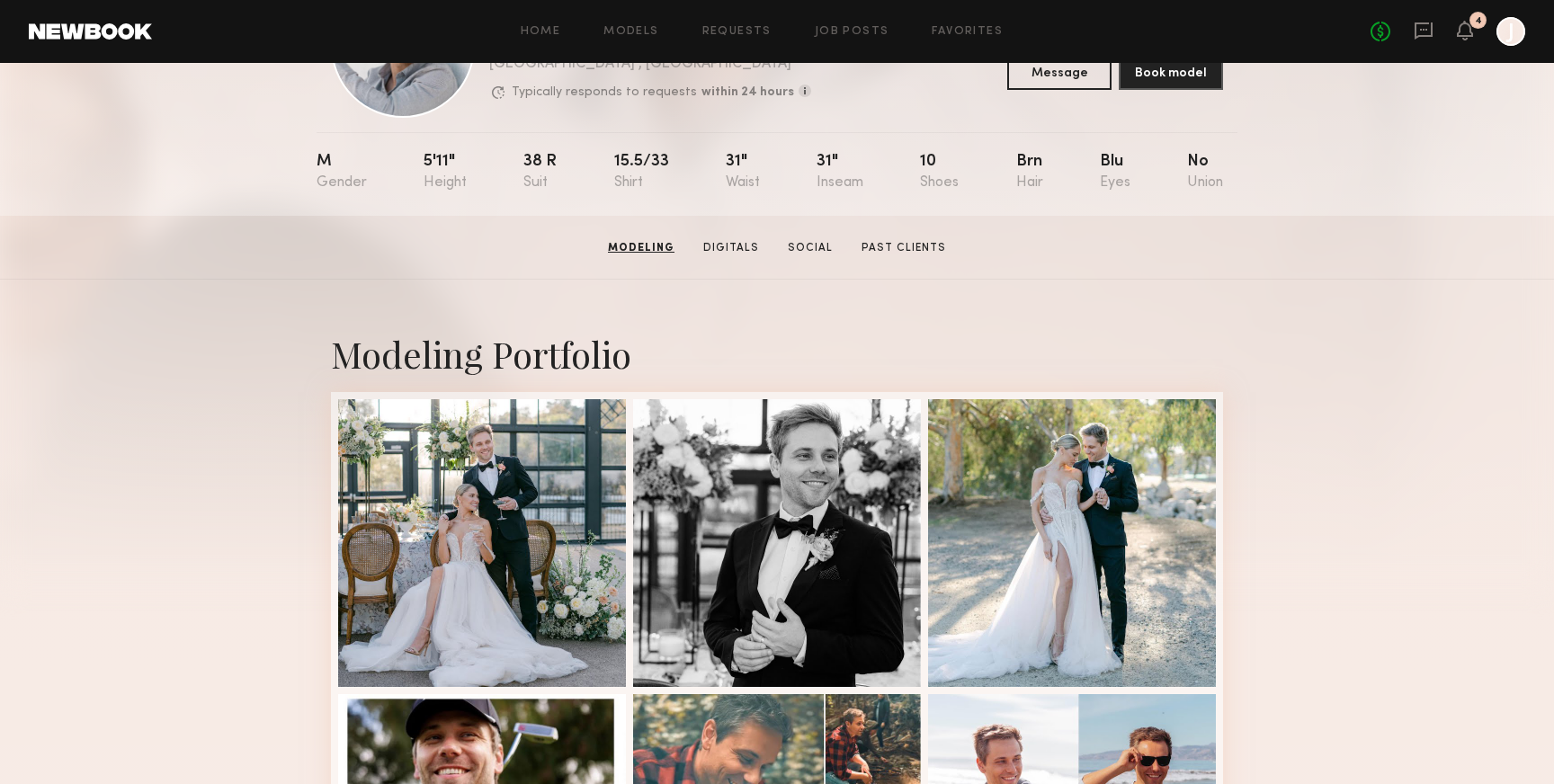
scroll to position [0, 0]
